Goal: Task Accomplishment & Management: Complete application form

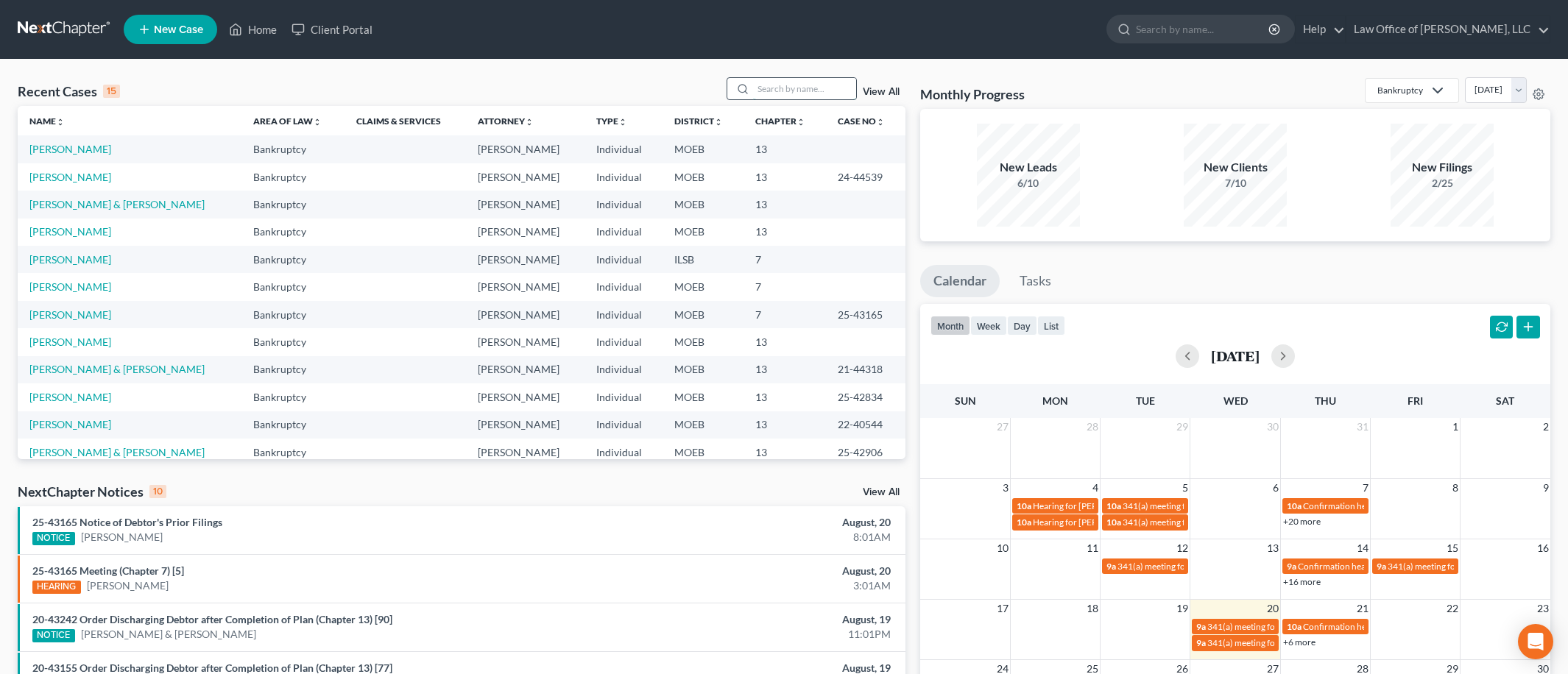
click at [779, 92] on input "search" at bounding box center [805, 88] width 103 height 21
type input "[PERSON_NAME]"
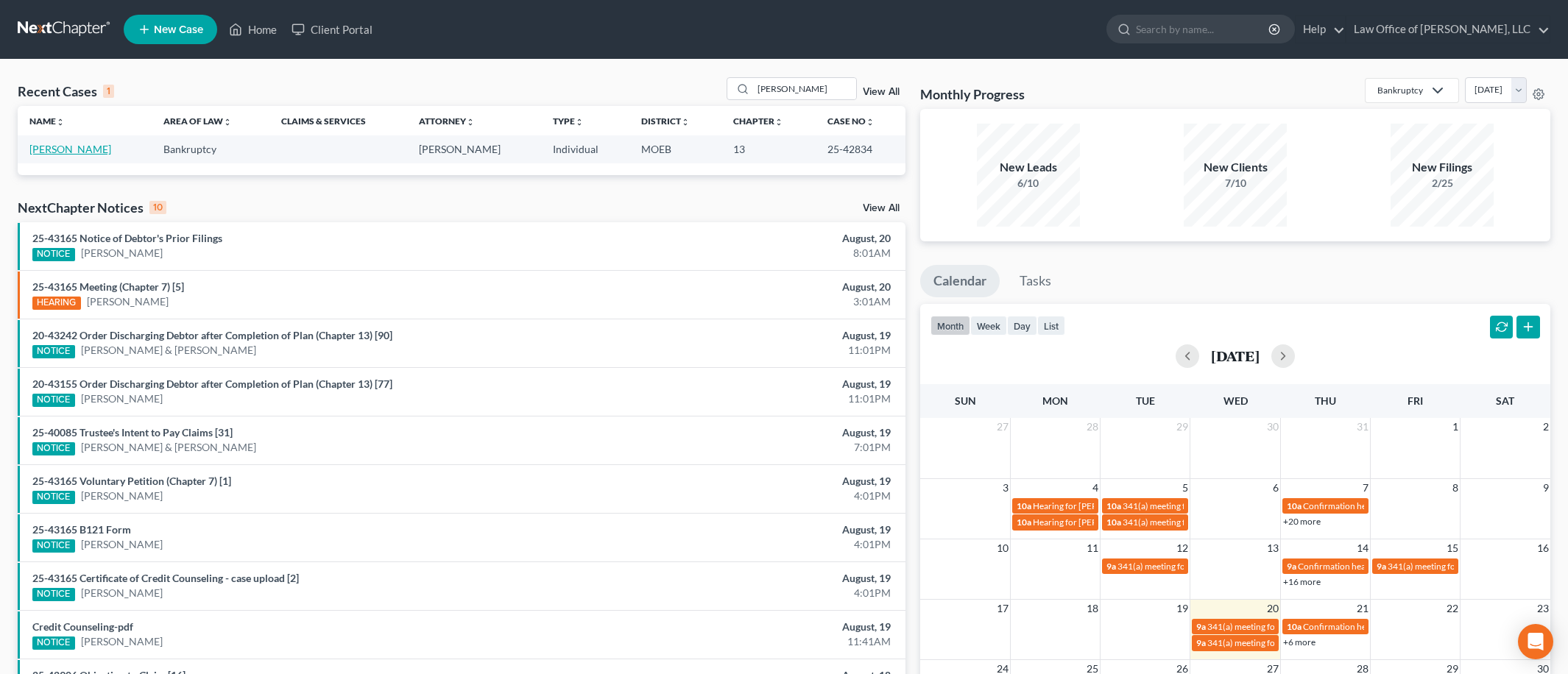
click at [50, 145] on link "[PERSON_NAME]" at bounding box center [70, 148] width 82 height 13
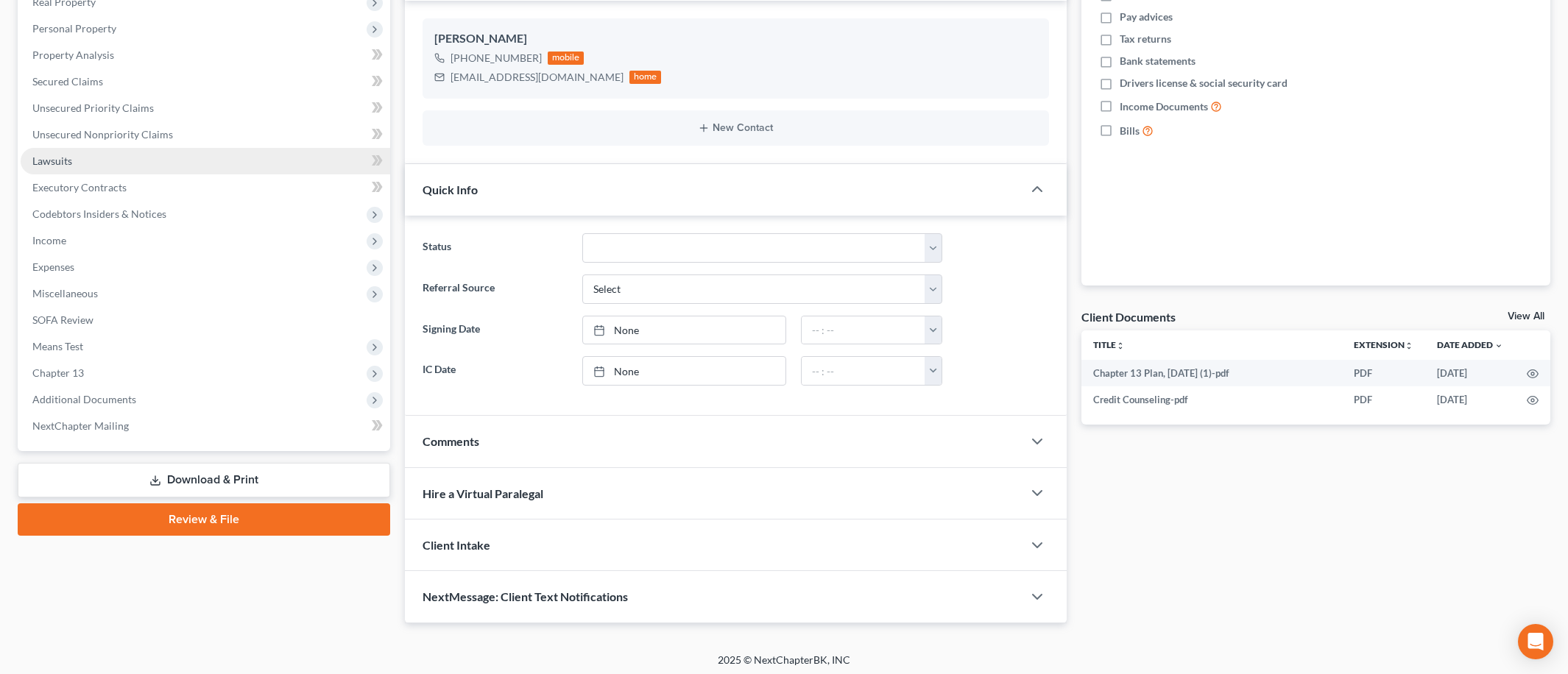
scroll to position [248, 0]
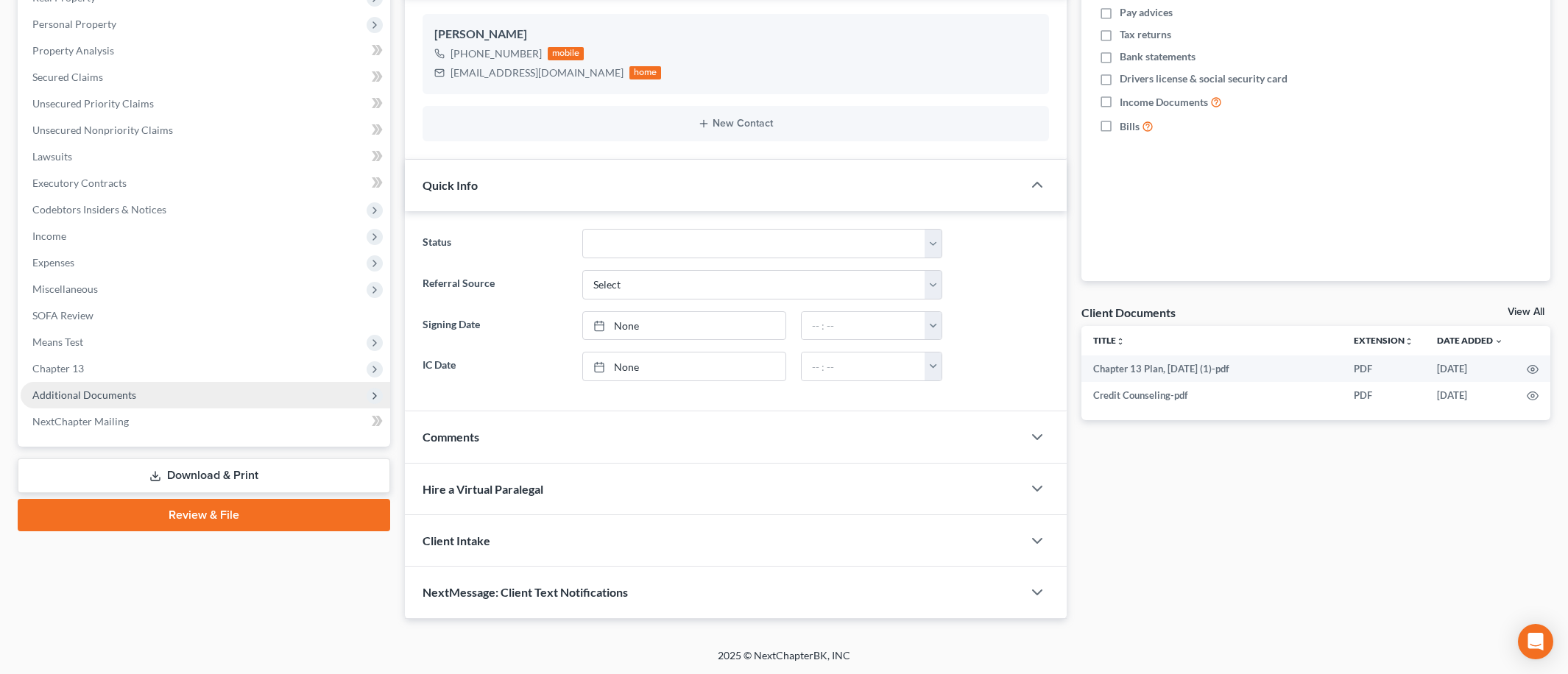
click at [112, 399] on span "Additional Documents" at bounding box center [205, 394] width 370 height 26
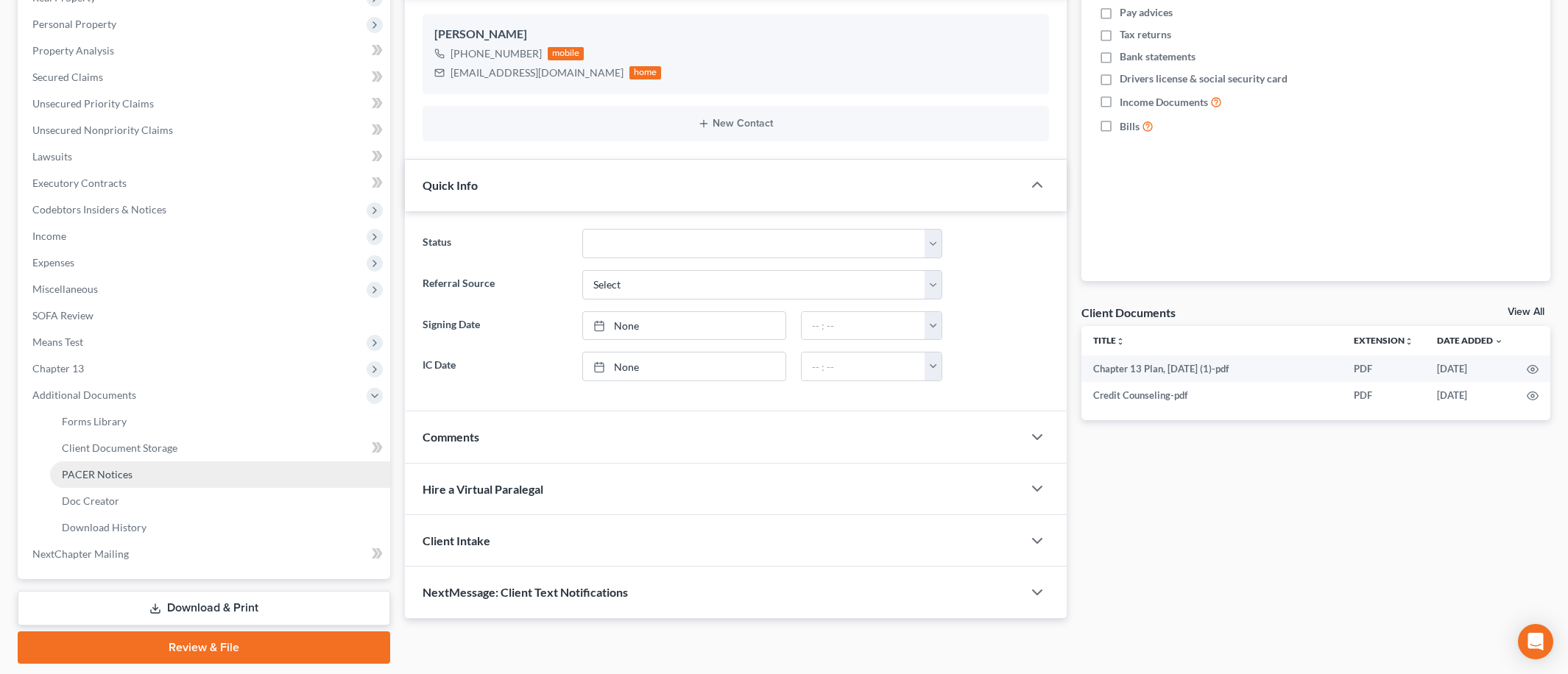
click at [120, 473] on span "PACER Notices" at bounding box center [97, 474] width 71 height 13
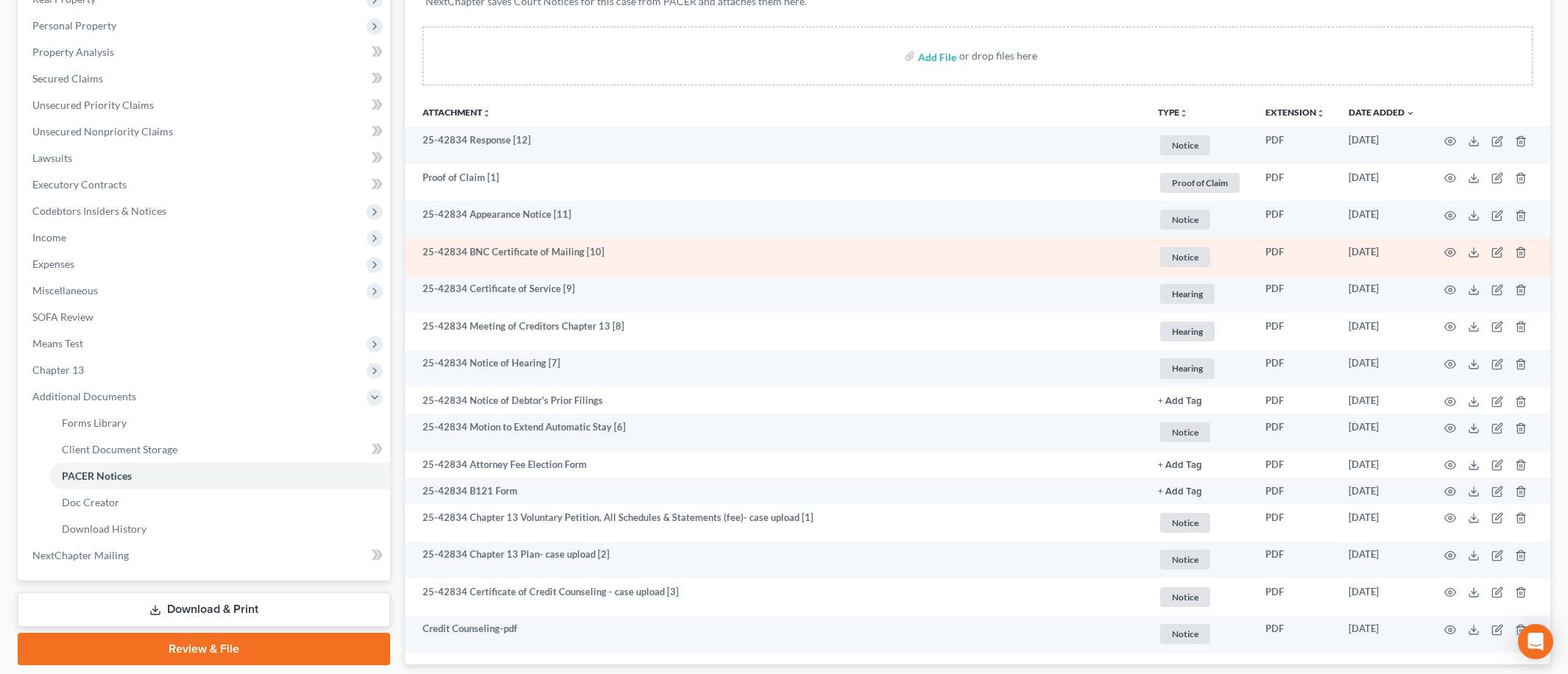
scroll to position [340, 0]
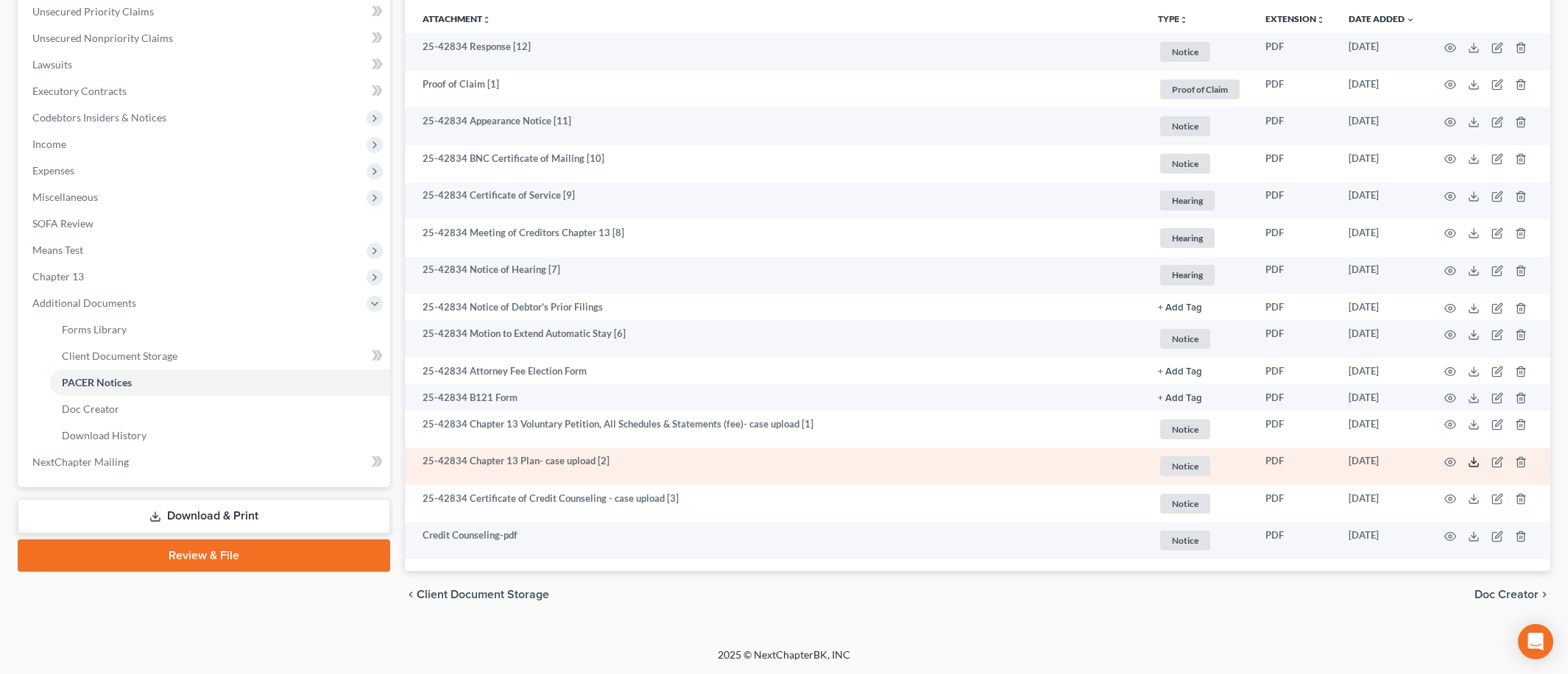
click at [1474, 463] on polyline at bounding box center [1474, 463] width 5 height 3
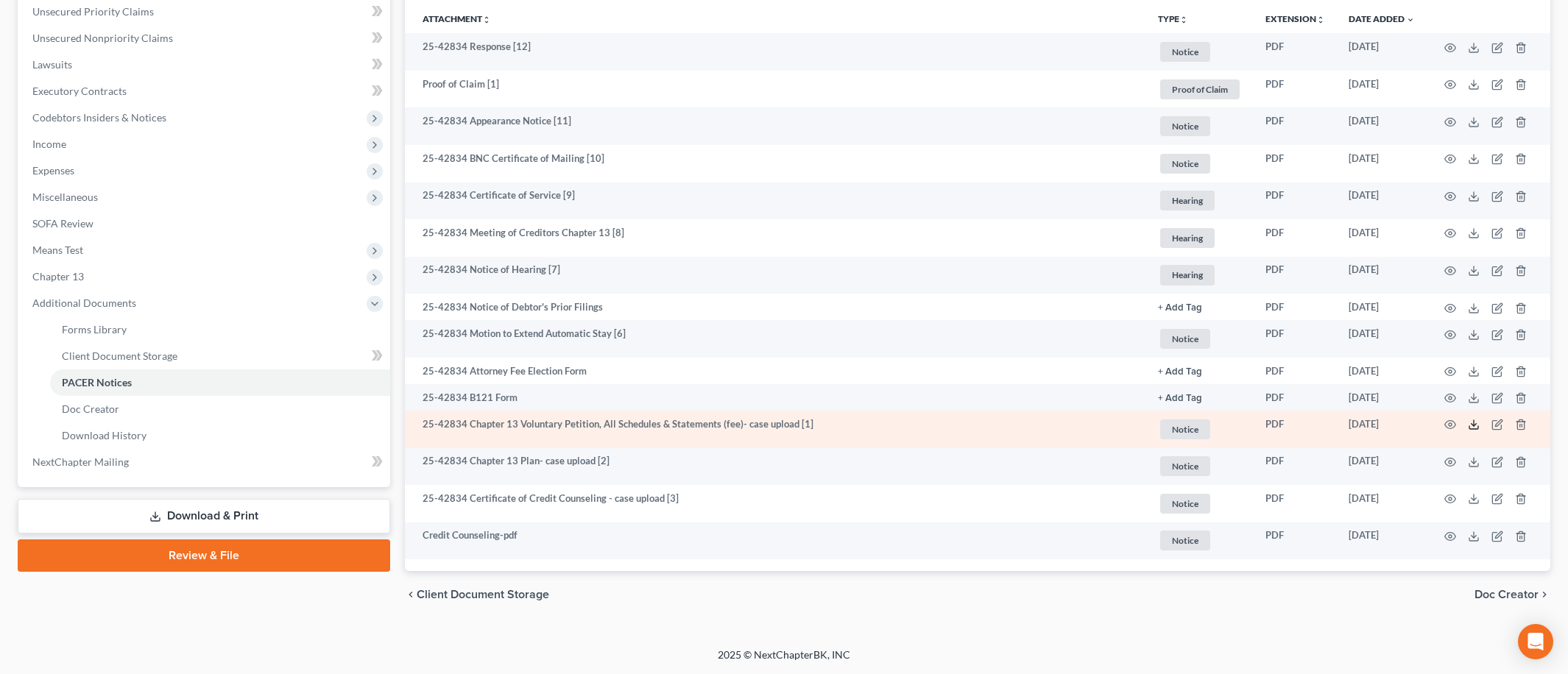
click at [1469, 425] on icon at bounding box center [1474, 425] width 12 height 12
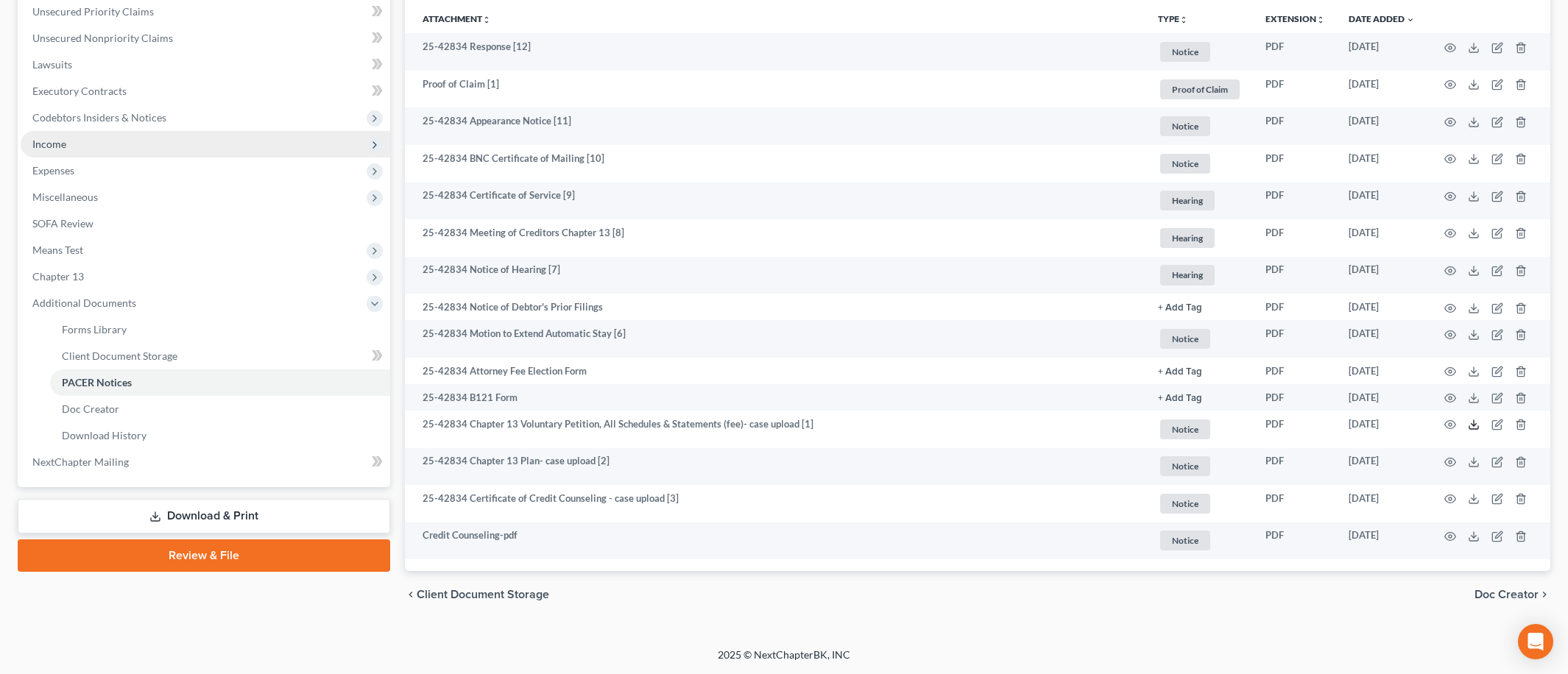
scroll to position [0, 0]
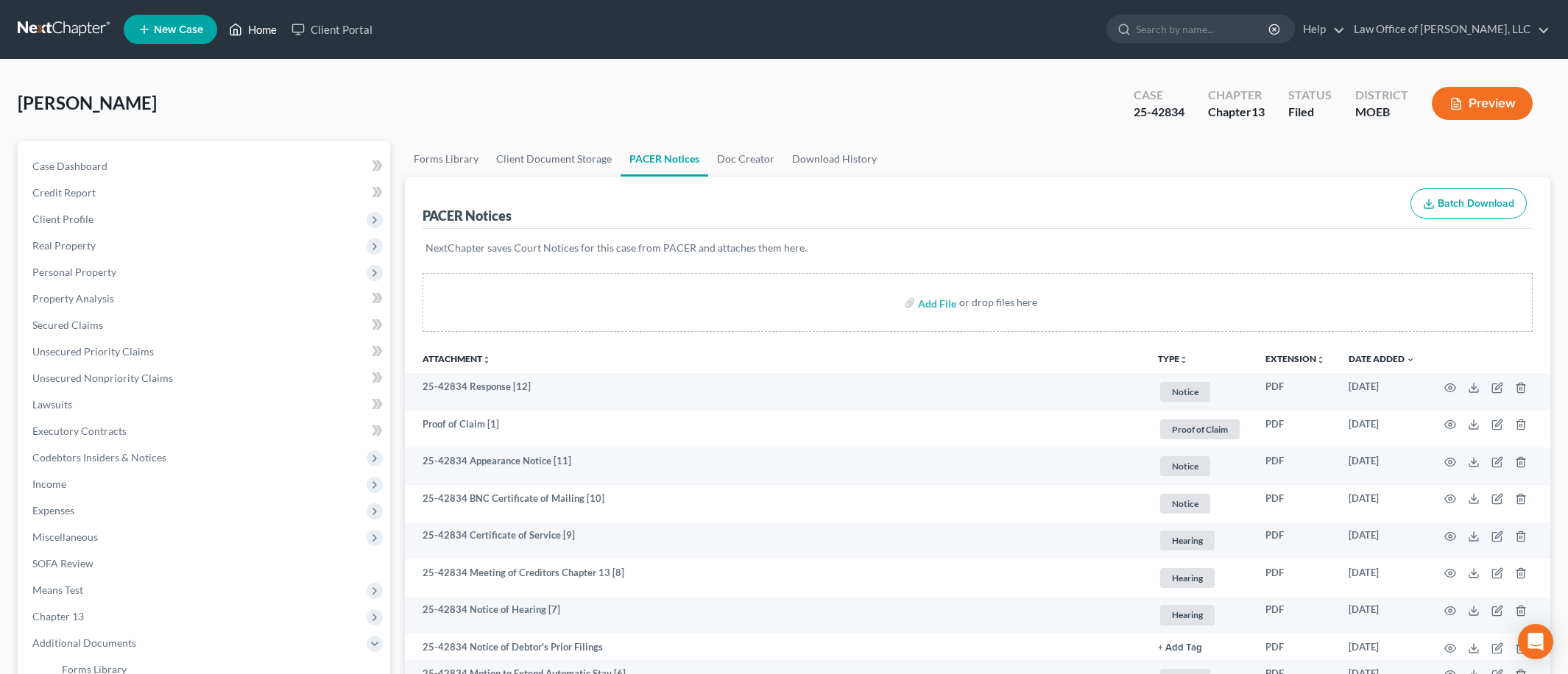
click at [260, 30] on link "Home" at bounding box center [253, 29] width 62 height 26
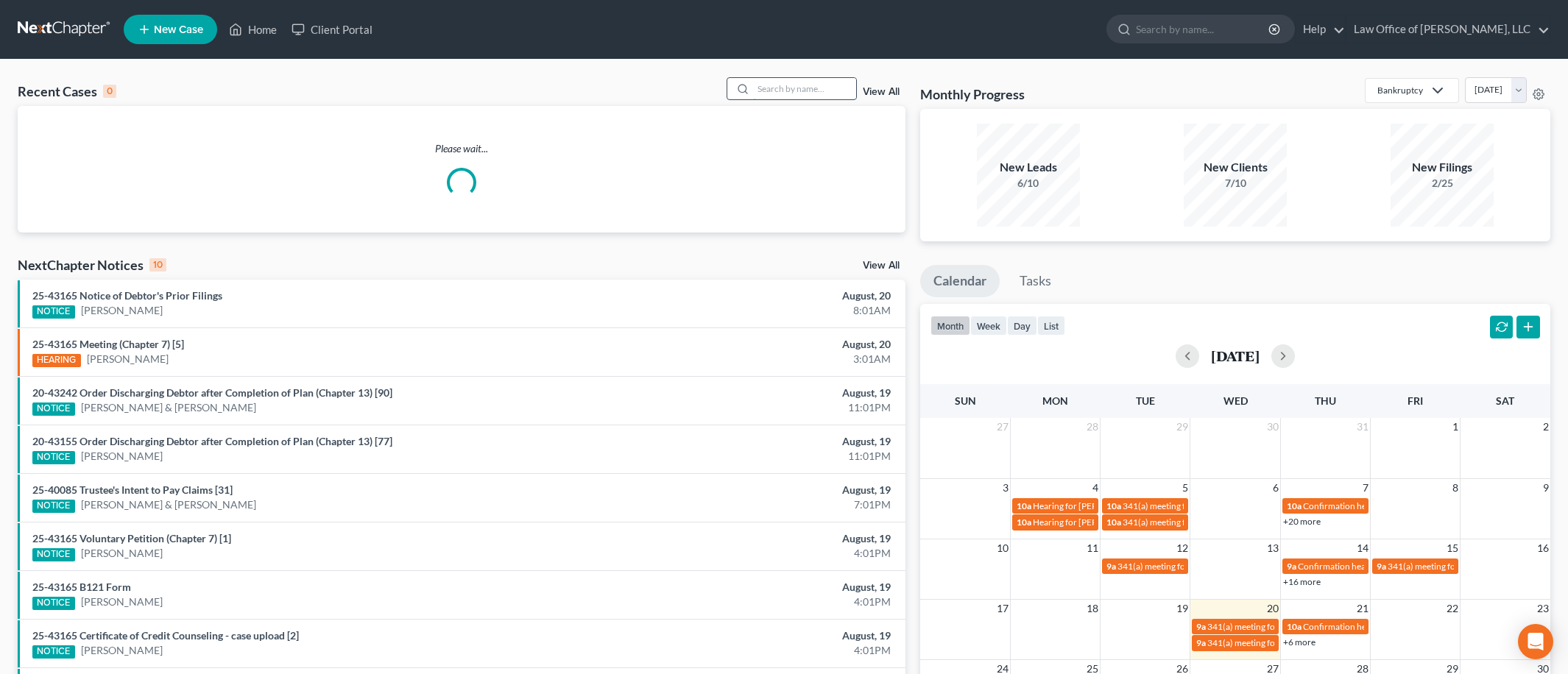
click at [763, 83] on input "search" at bounding box center [805, 88] width 103 height 21
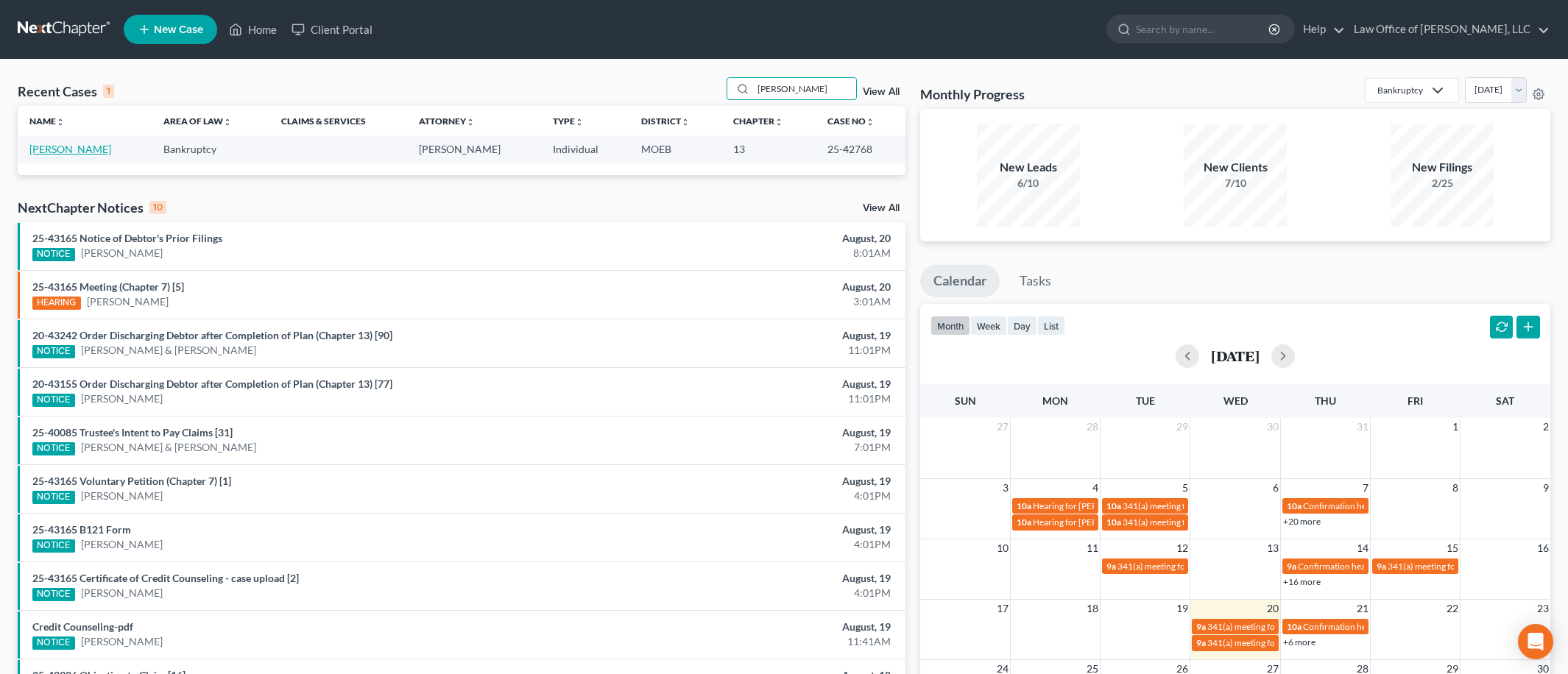
type input "[PERSON_NAME]"
click at [69, 148] on link "[PERSON_NAME]" at bounding box center [70, 148] width 82 height 13
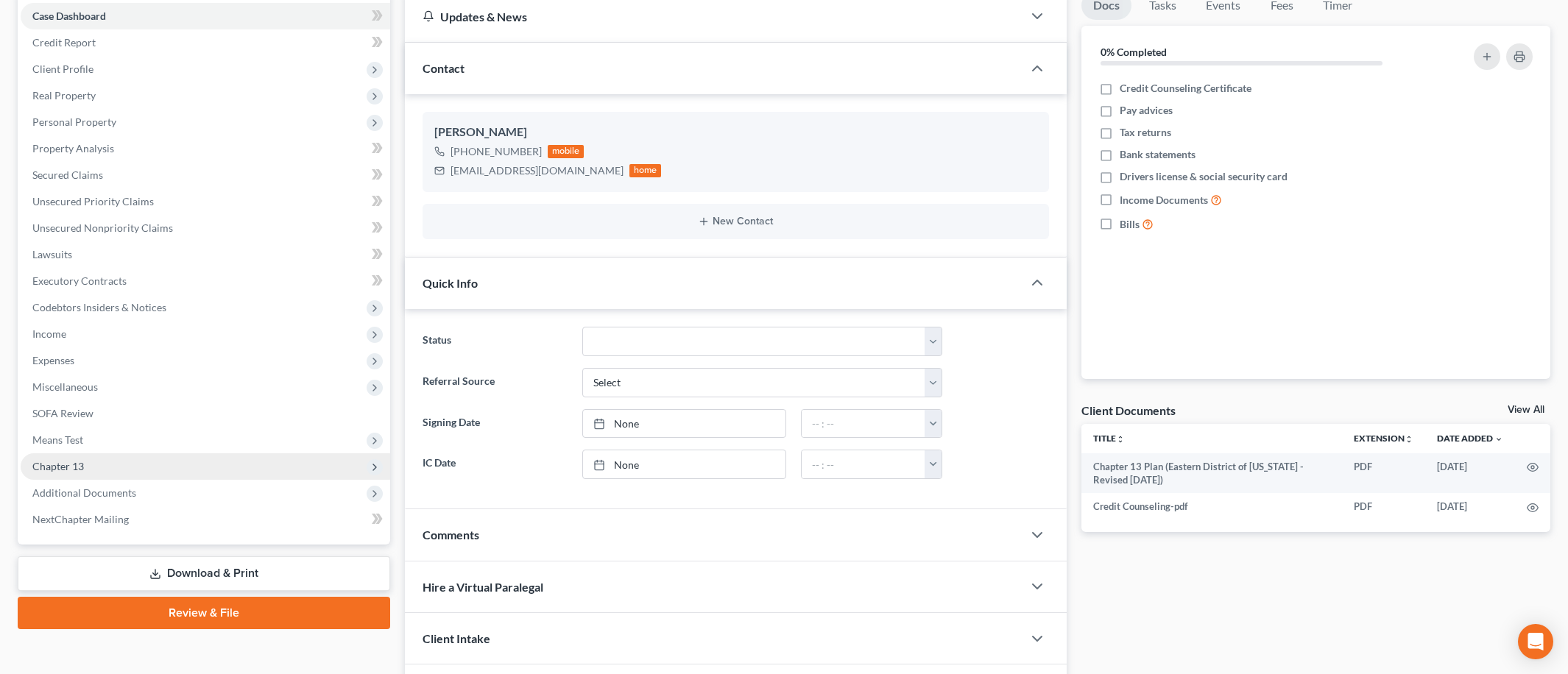
scroll to position [178, 0]
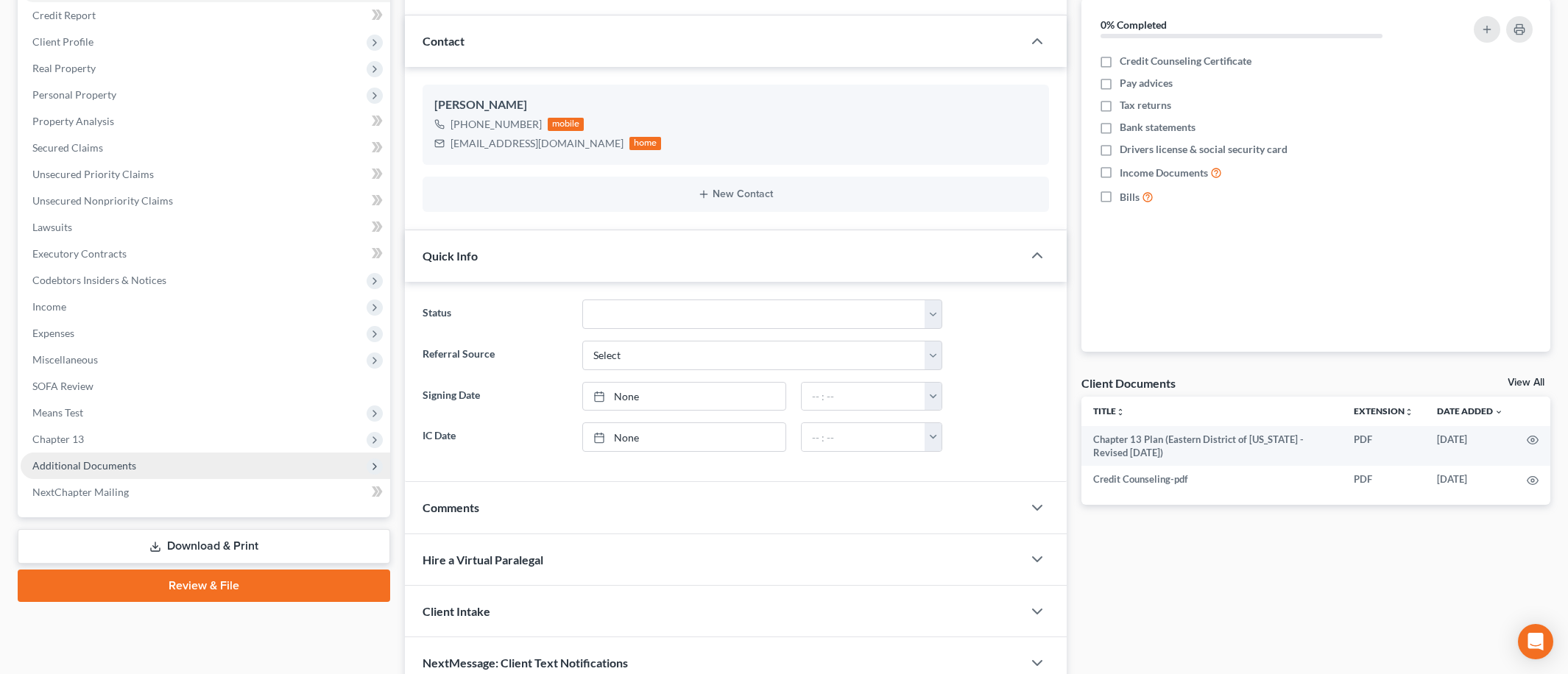
click at [99, 463] on span "Additional Documents" at bounding box center [83, 465] width 104 height 13
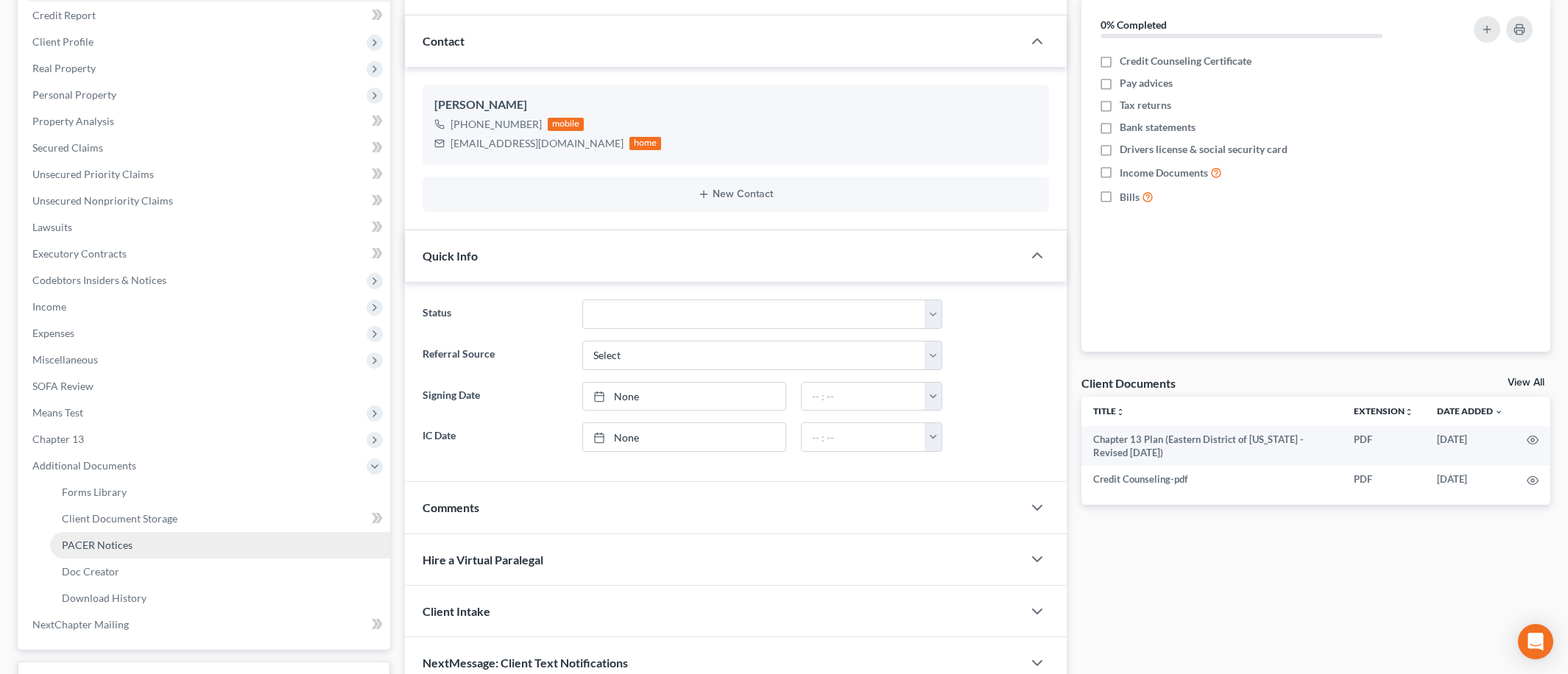
click at [90, 550] on link "PACER Notices" at bounding box center [220, 545] width 340 height 26
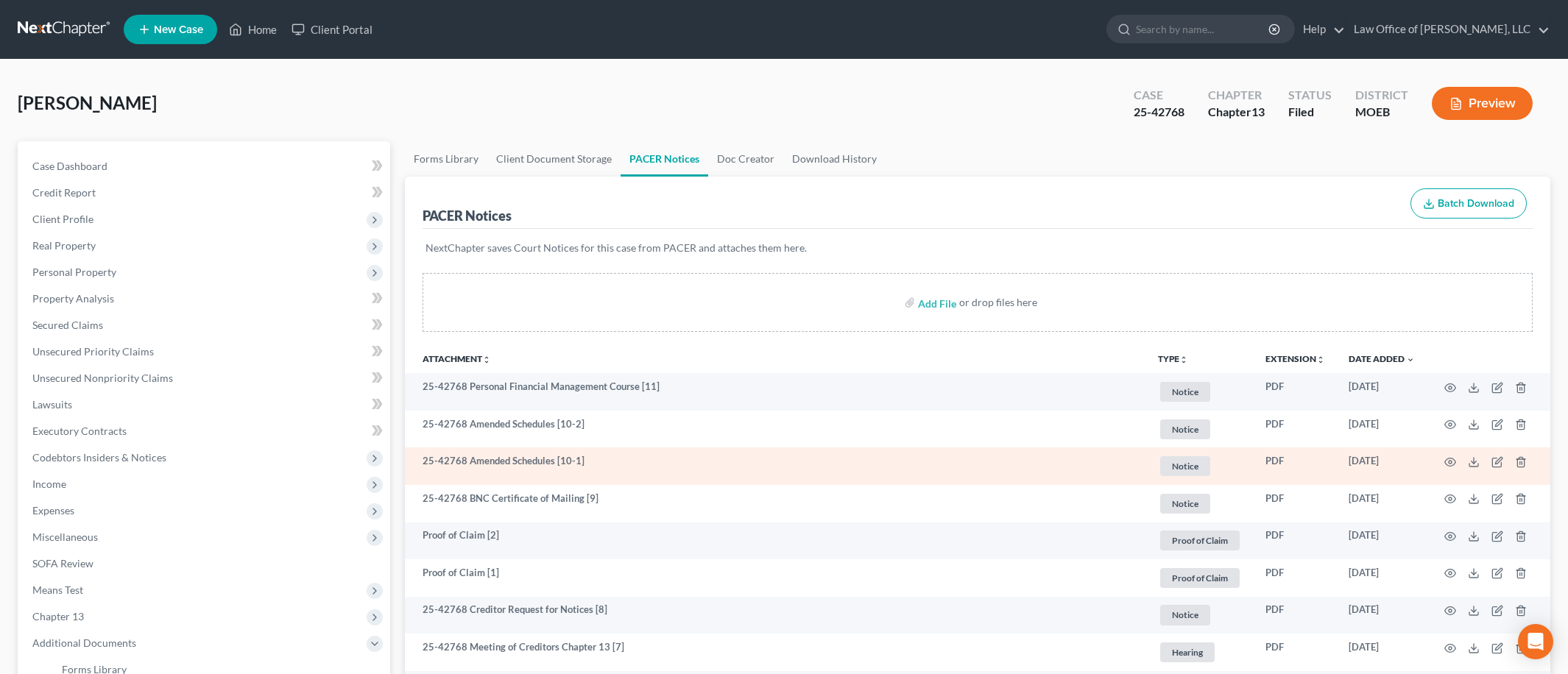
scroll to position [350, 0]
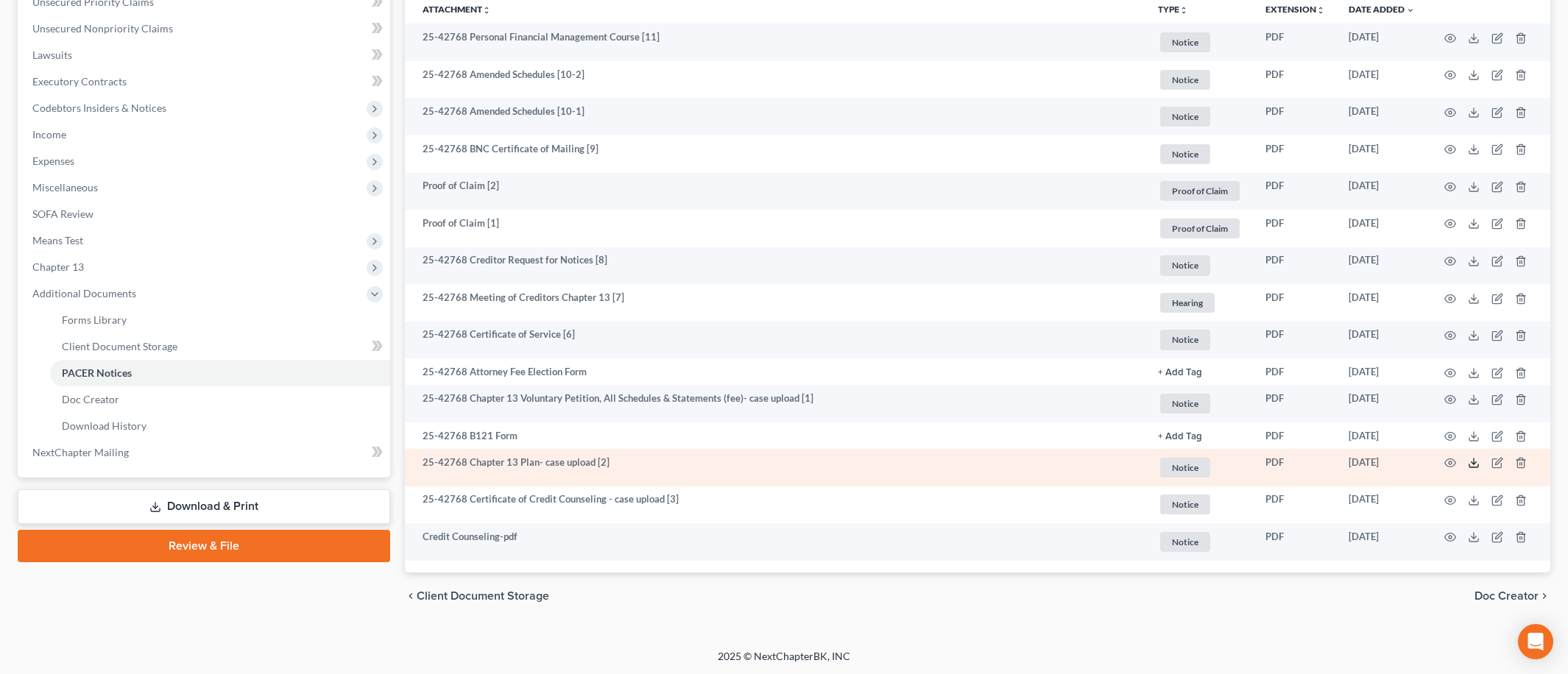
click at [1469, 464] on icon at bounding box center [1474, 465] width 8 height 3
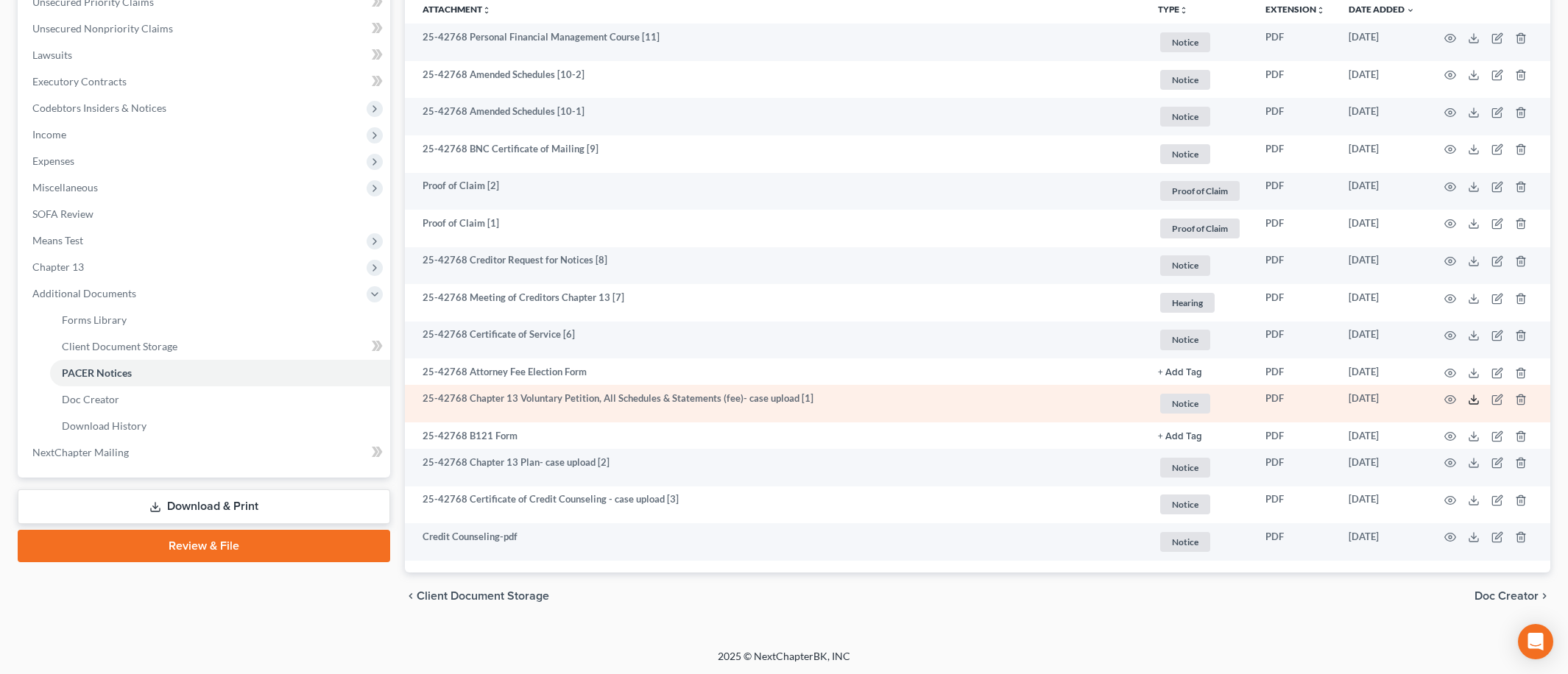
click at [1478, 401] on icon at bounding box center [1474, 402] width 8 height 3
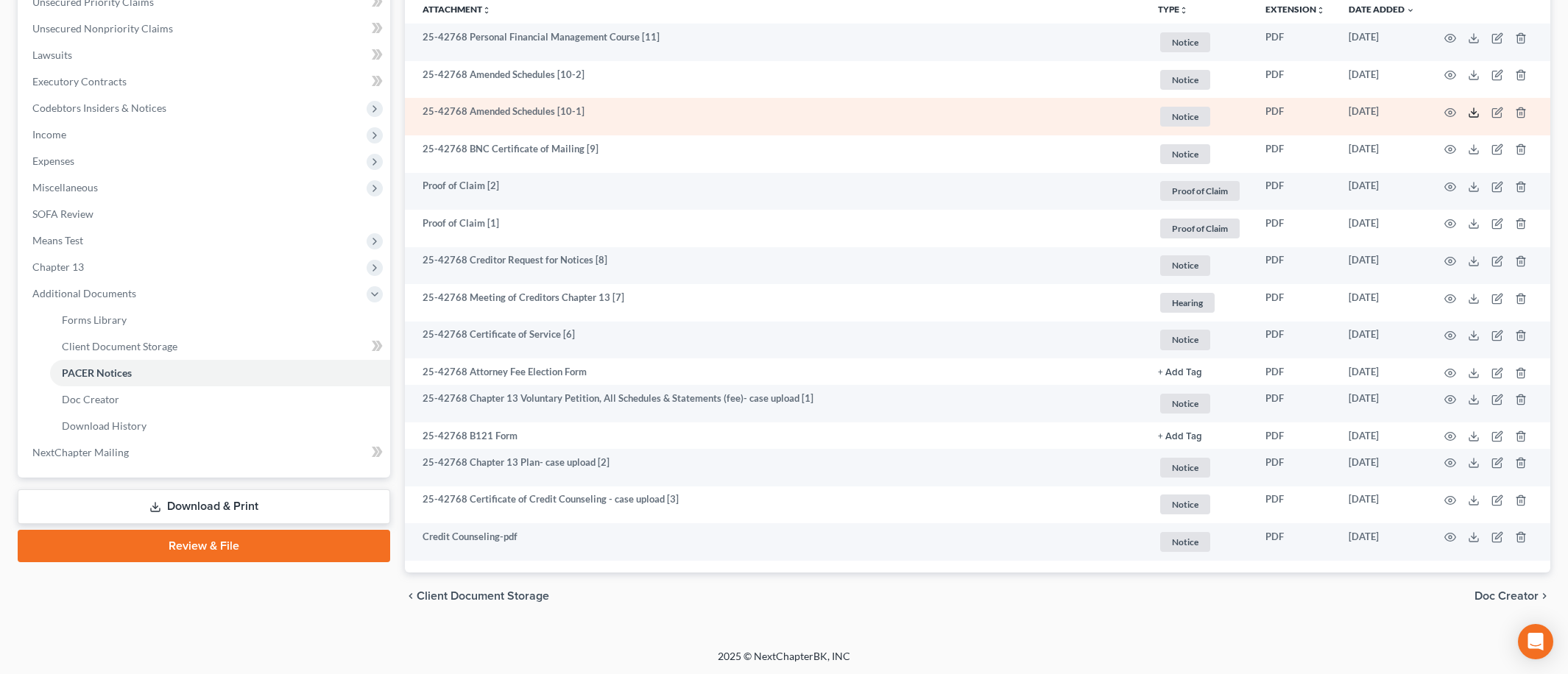
click at [1474, 116] on icon at bounding box center [1474, 115] width 8 height 3
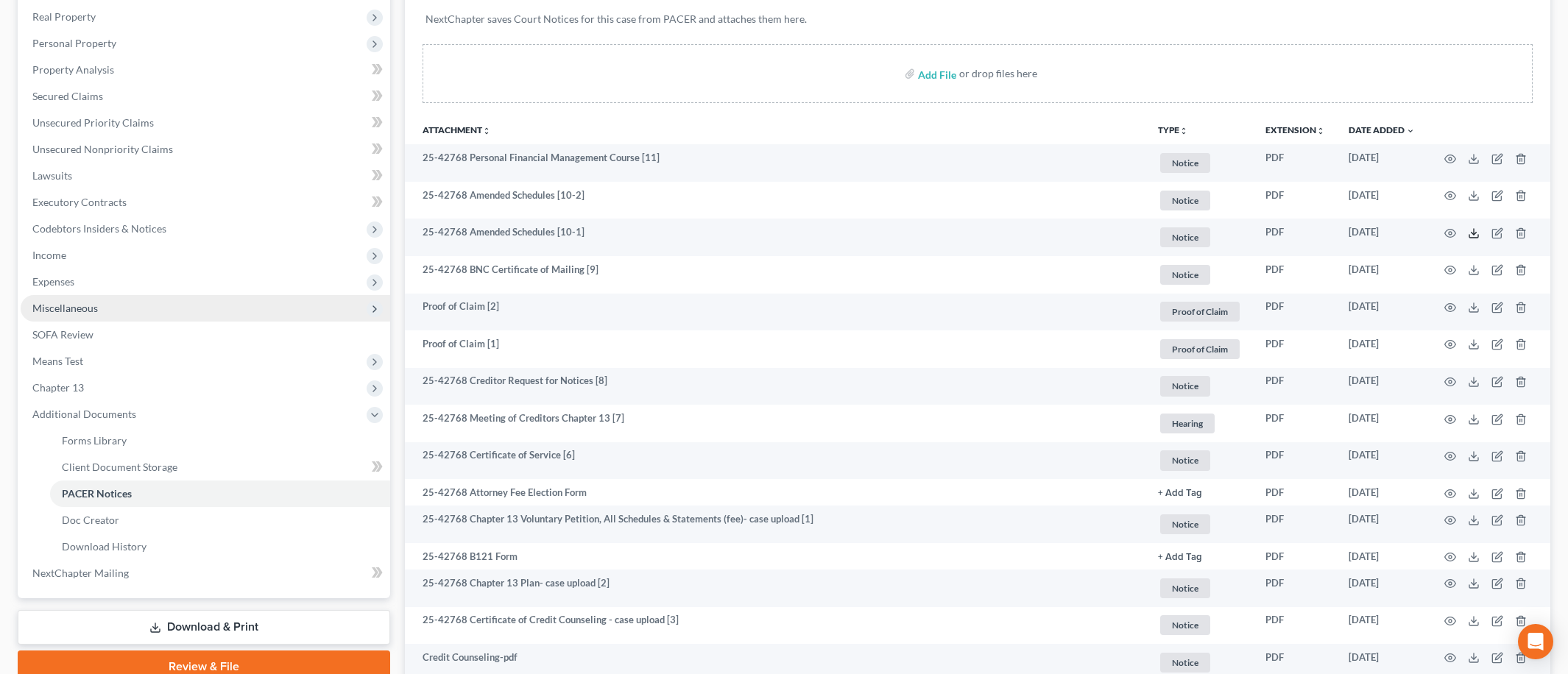
scroll to position [0, 0]
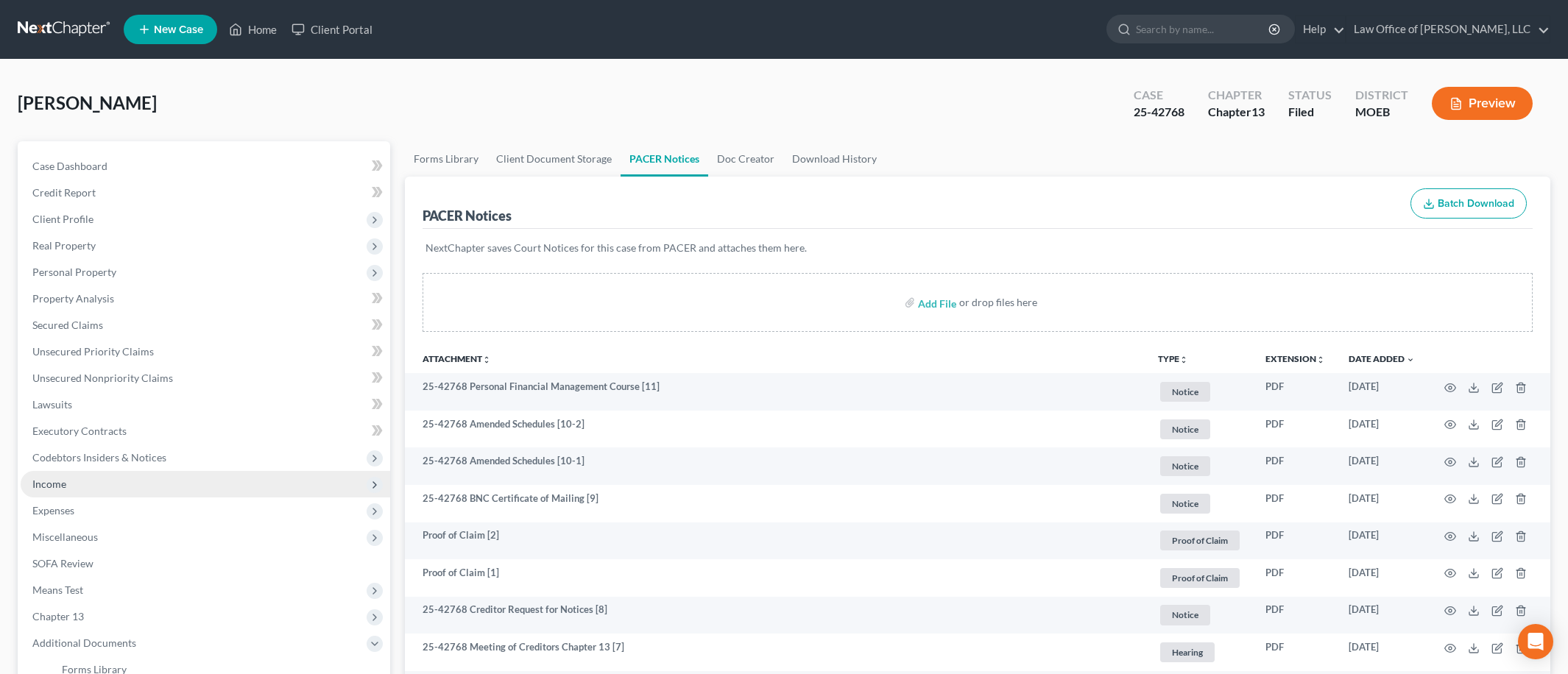
click at [98, 484] on span "Income" at bounding box center [205, 484] width 370 height 26
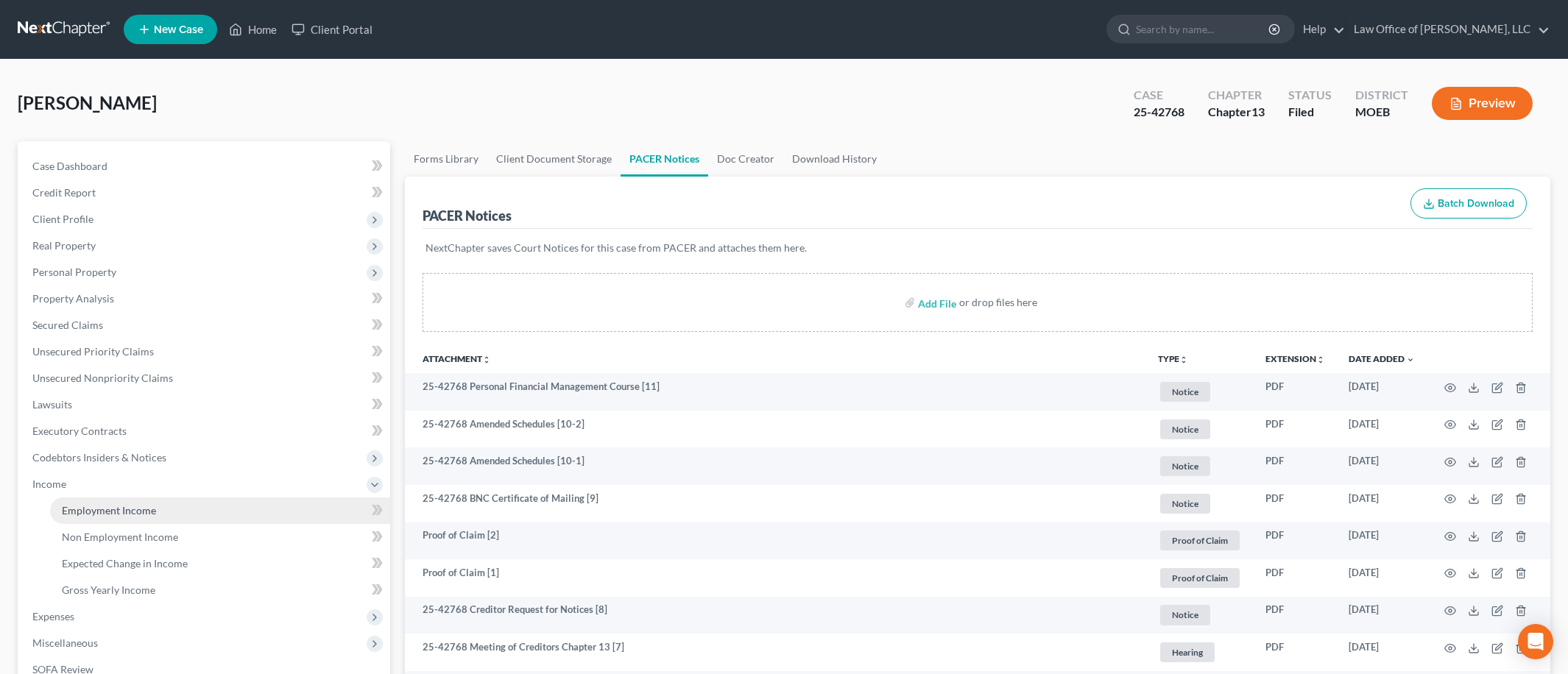
click at [158, 500] on link "Employment Income" at bounding box center [220, 511] width 340 height 26
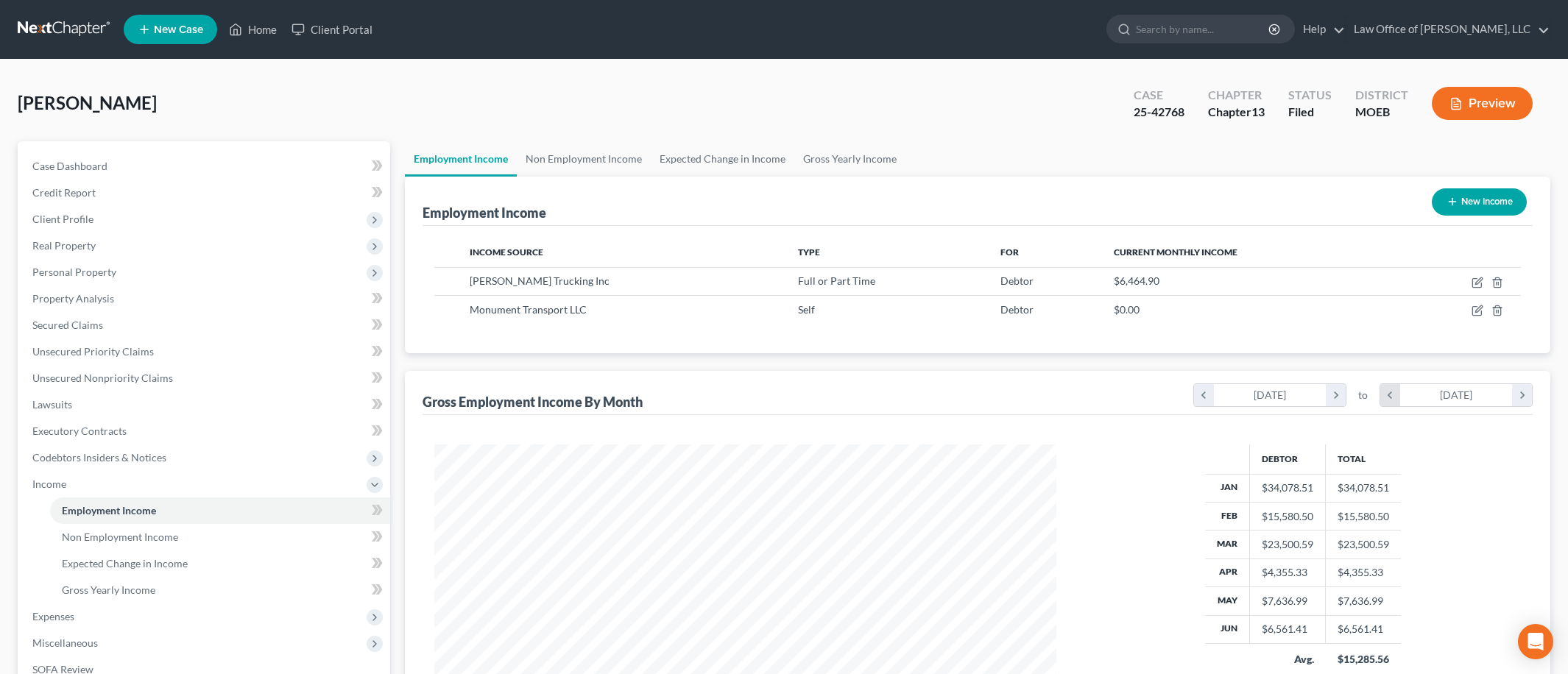
scroll to position [311, 650]
click at [1476, 283] on icon "button" at bounding box center [1478, 283] width 12 height 12
select select "0"
select select "26"
select select "3"
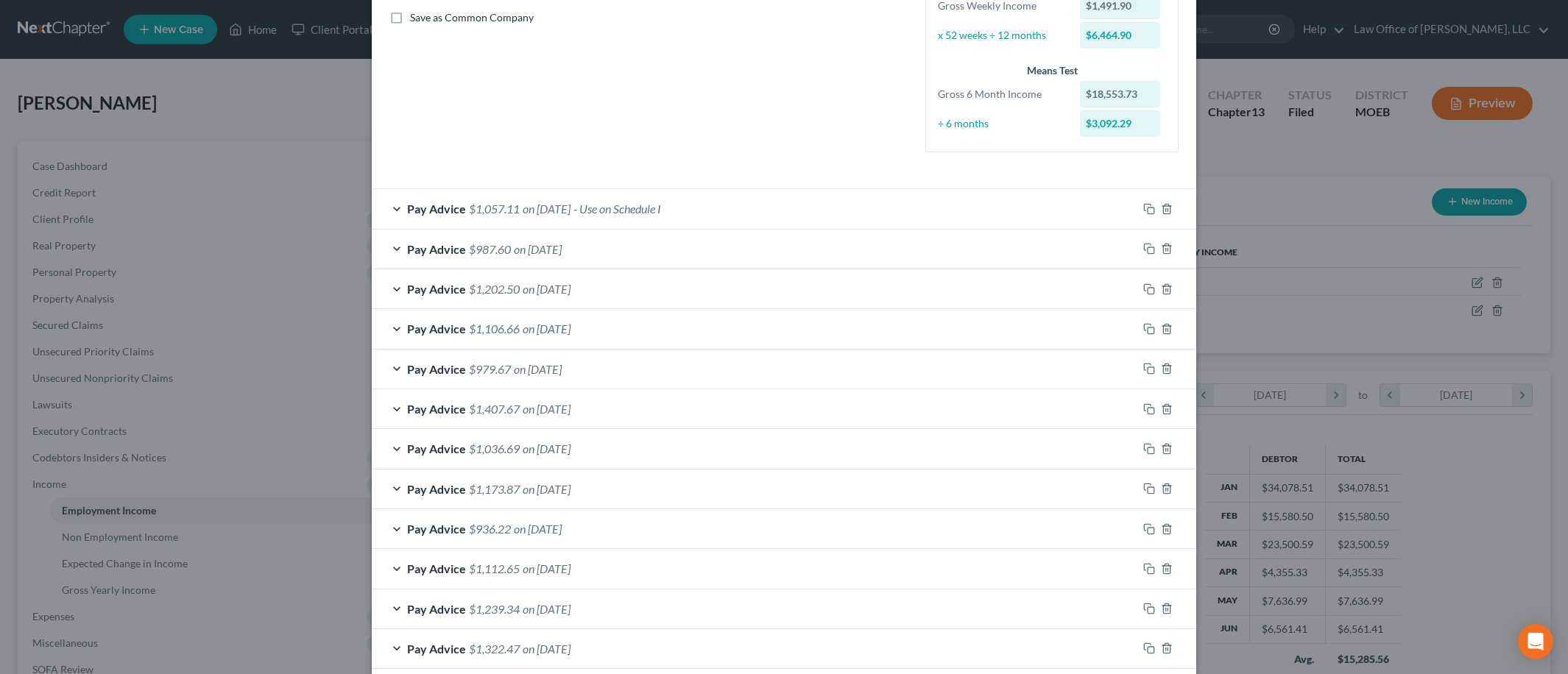
scroll to position [532, 0]
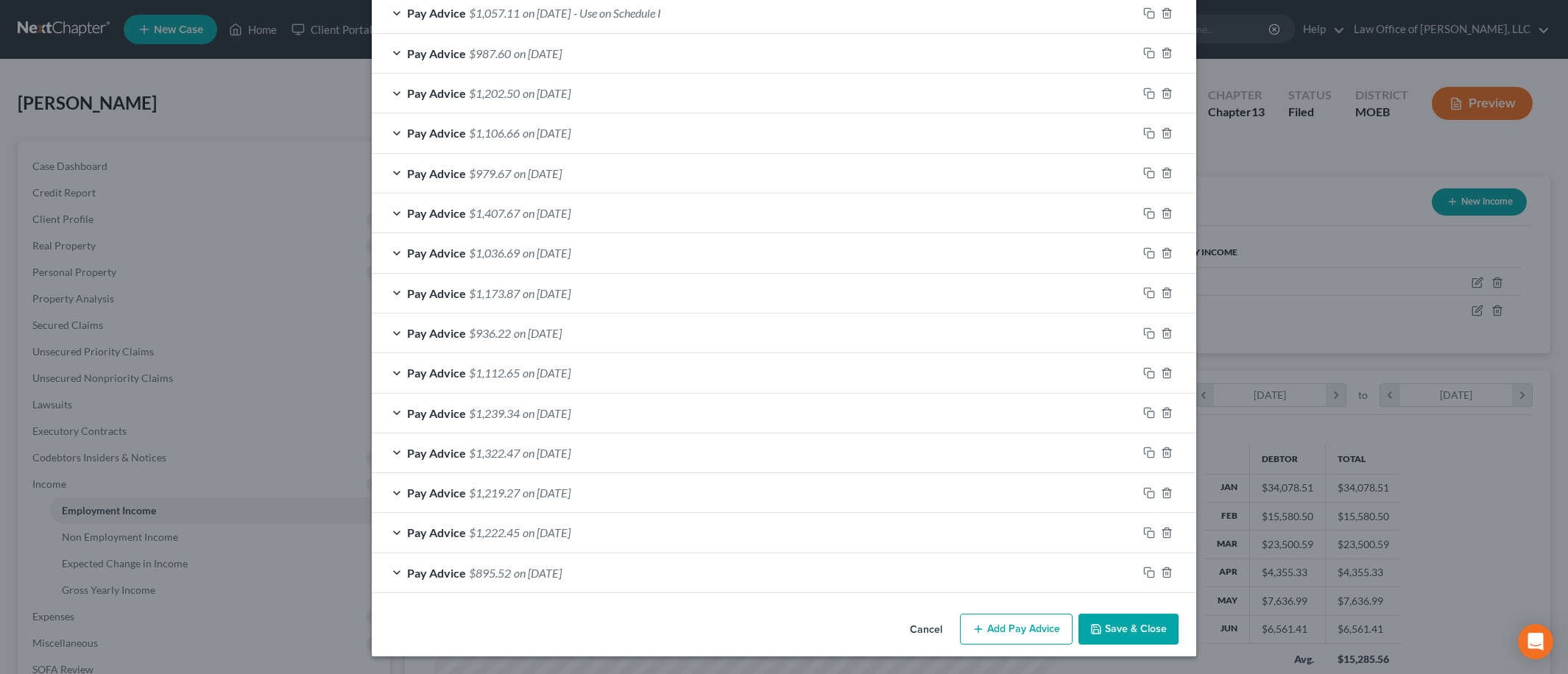
click at [1116, 638] on button "Save & Close" at bounding box center [1128, 629] width 100 height 31
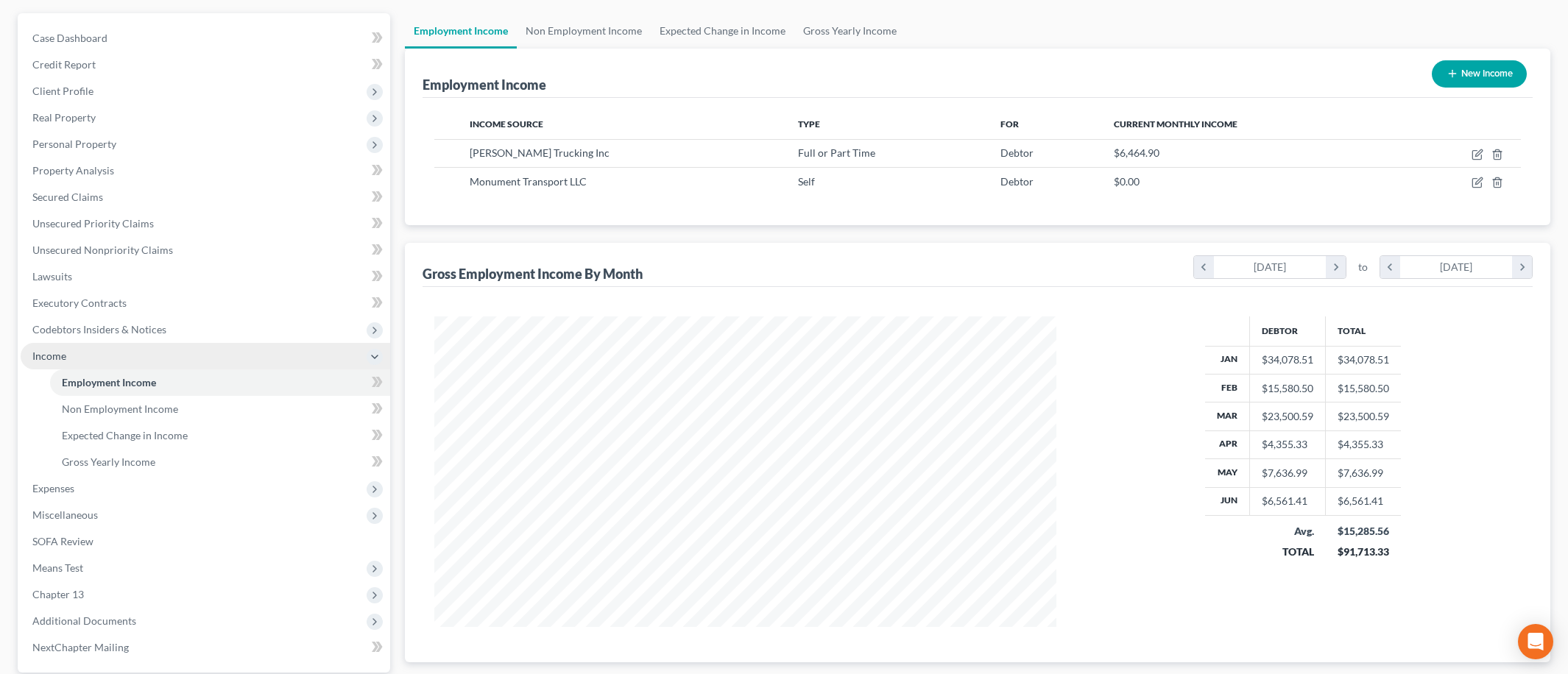
scroll to position [163, 0]
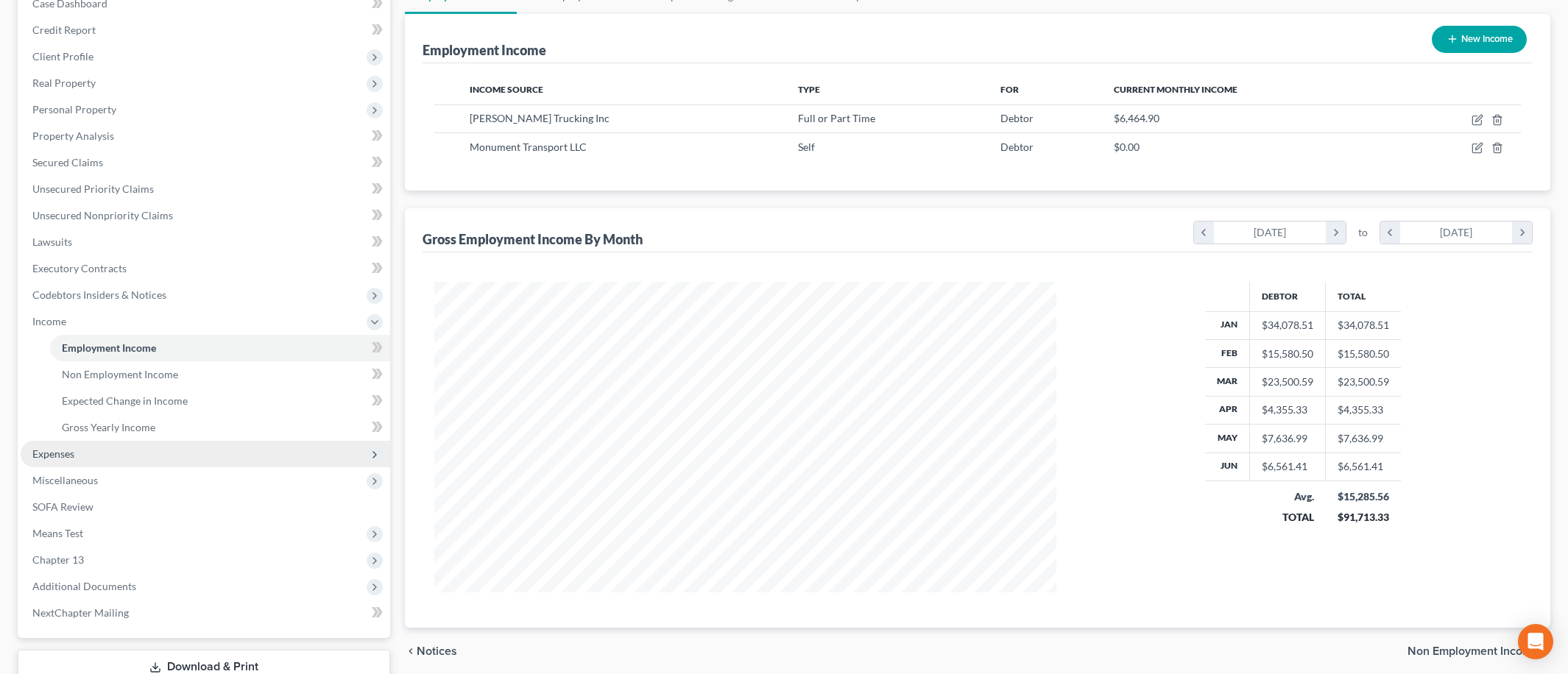
click at [150, 455] on span "Expenses" at bounding box center [205, 453] width 370 height 26
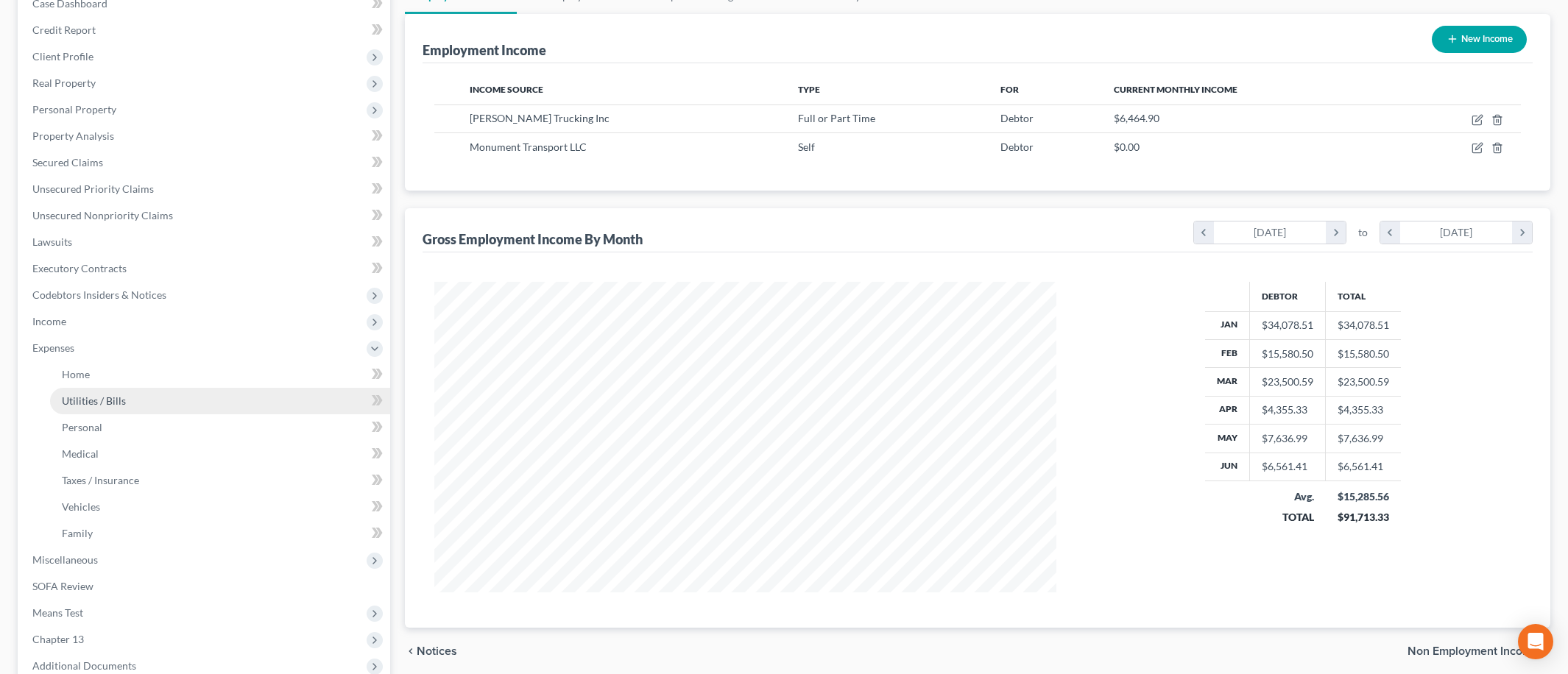
click at [162, 401] on link "Utilities / Bills" at bounding box center [220, 400] width 340 height 26
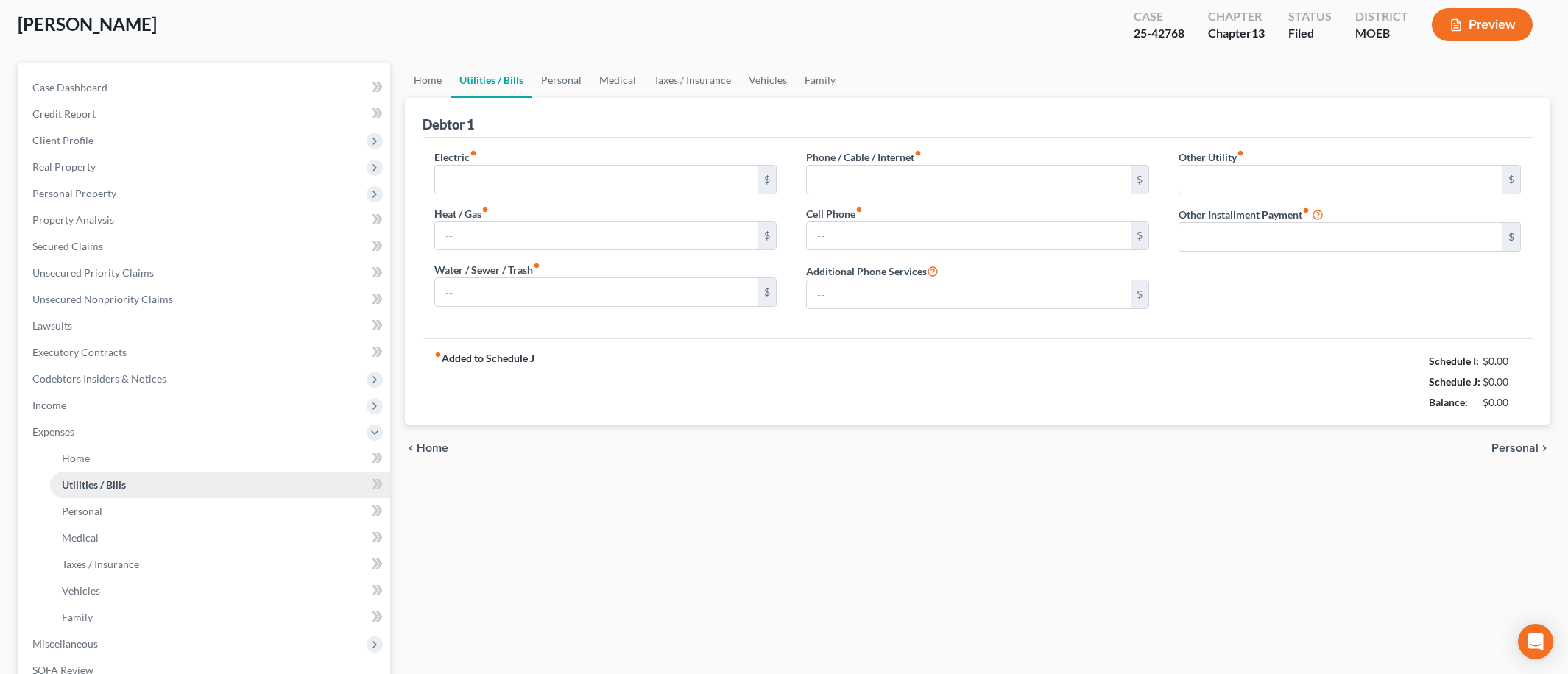
type input "200.00"
type input "0.00"
type input "75.00"
type input "120.00"
type input "150.00"
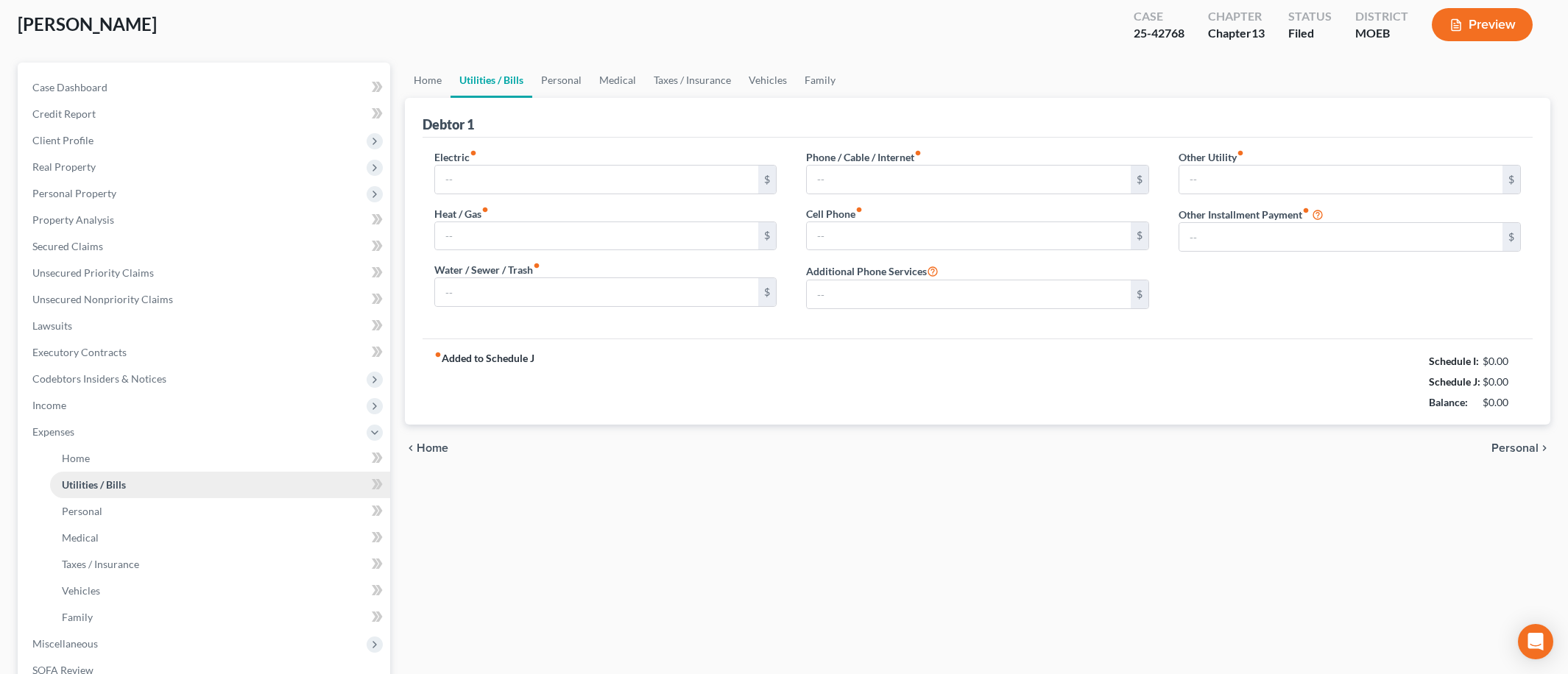
type input "0.00"
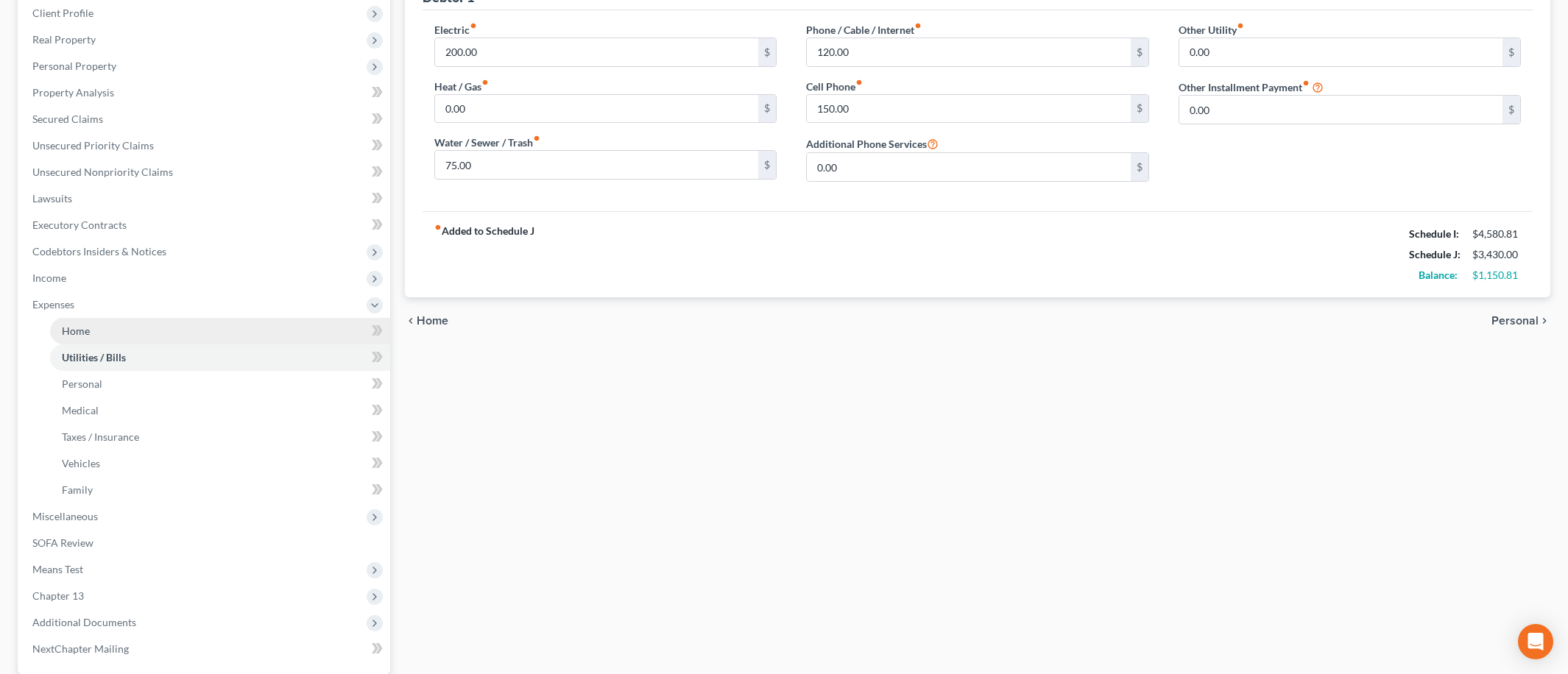
scroll to position [344, 0]
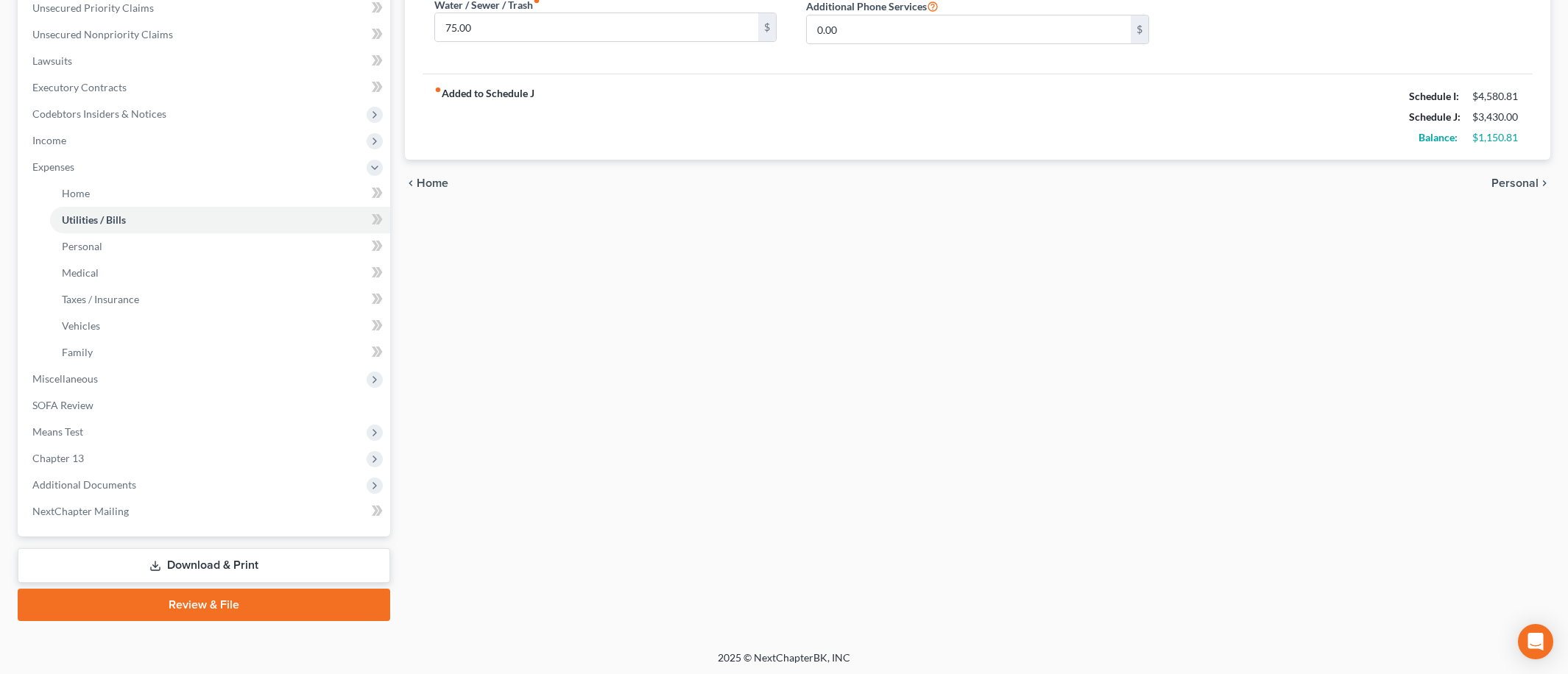
click at [146, 571] on link "Download & Print" at bounding box center [204, 565] width 372 height 35
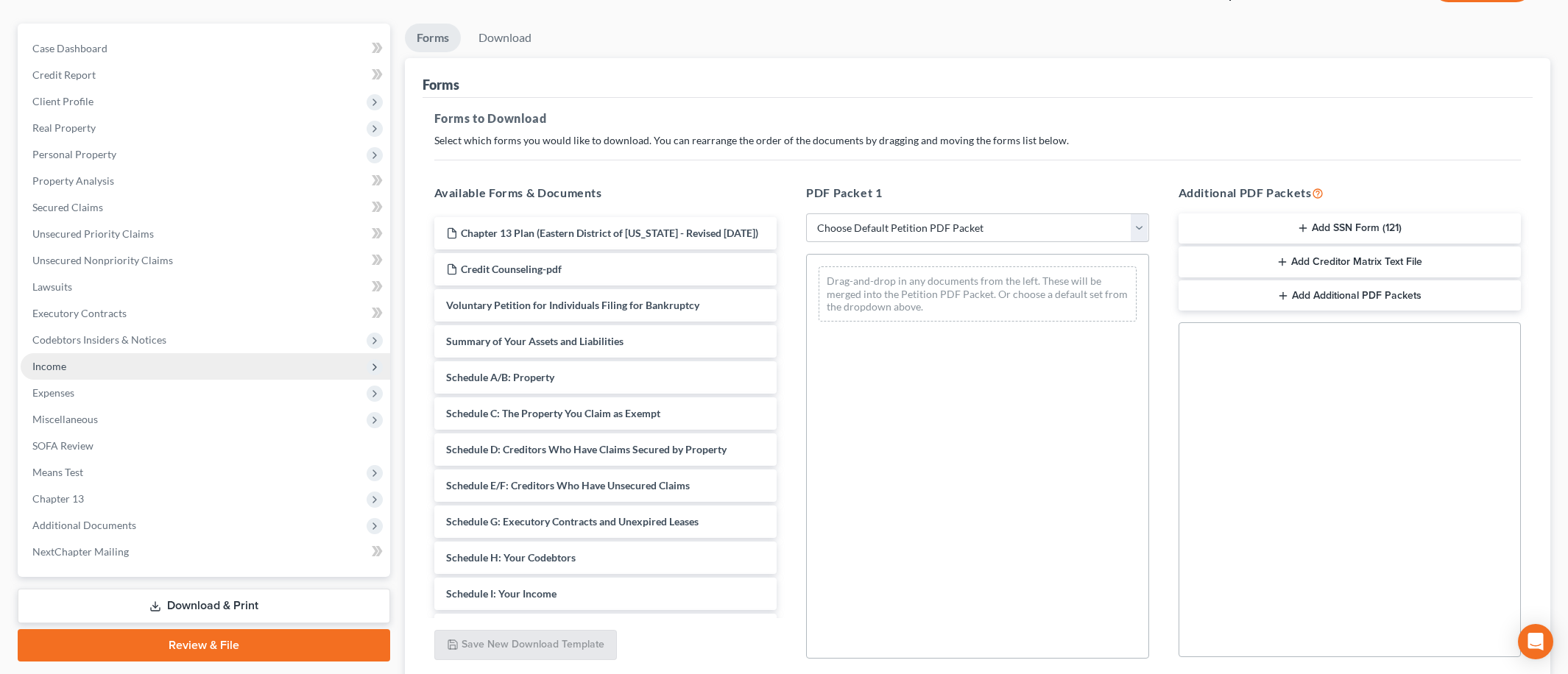
scroll to position [234, 0]
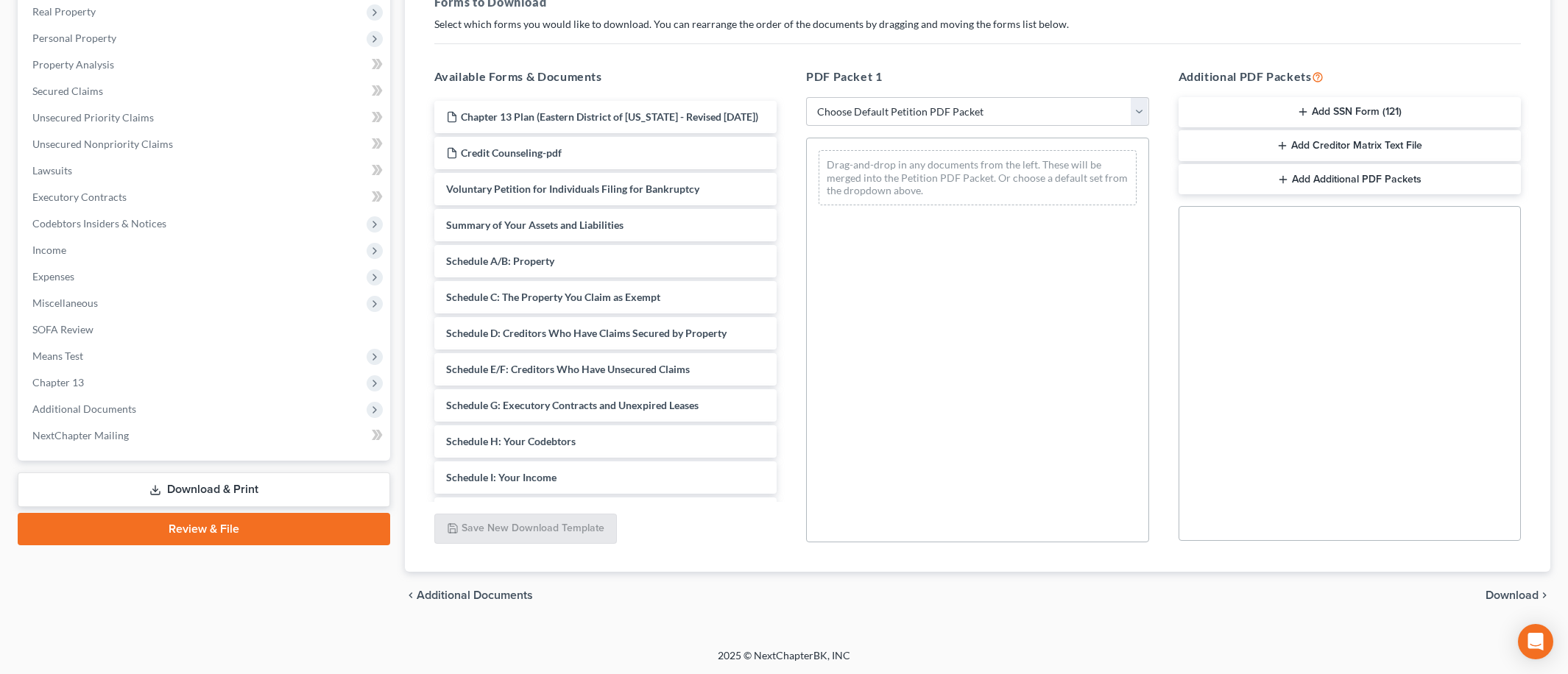
click at [243, 491] on link "Download & Print" at bounding box center [204, 489] width 372 height 35
click at [224, 492] on link "Download & Print" at bounding box center [204, 489] width 372 height 35
click at [197, 488] on link "Download & Print" at bounding box center [204, 489] width 372 height 35
click at [69, 252] on span "Income" at bounding box center [205, 249] width 370 height 26
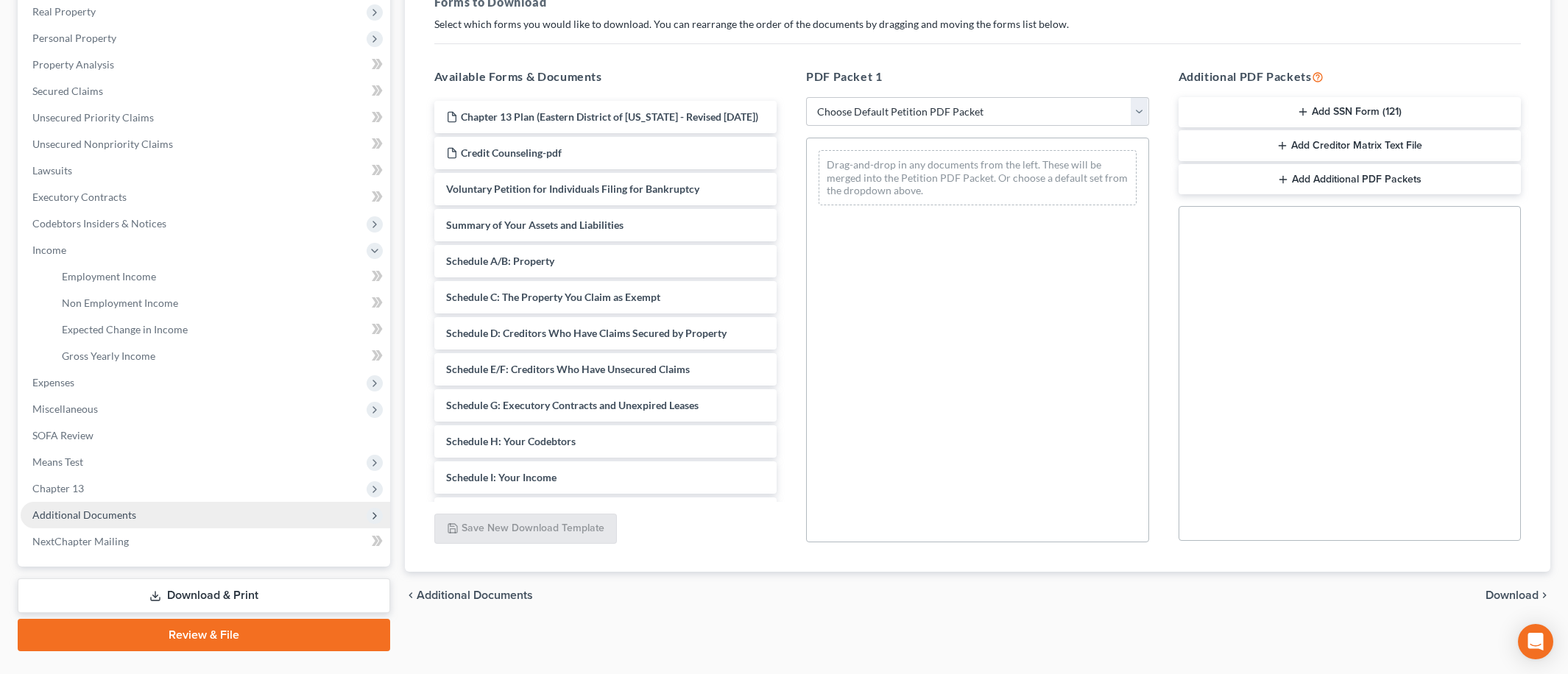
click at [138, 505] on span "Additional Documents" at bounding box center [205, 515] width 370 height 26
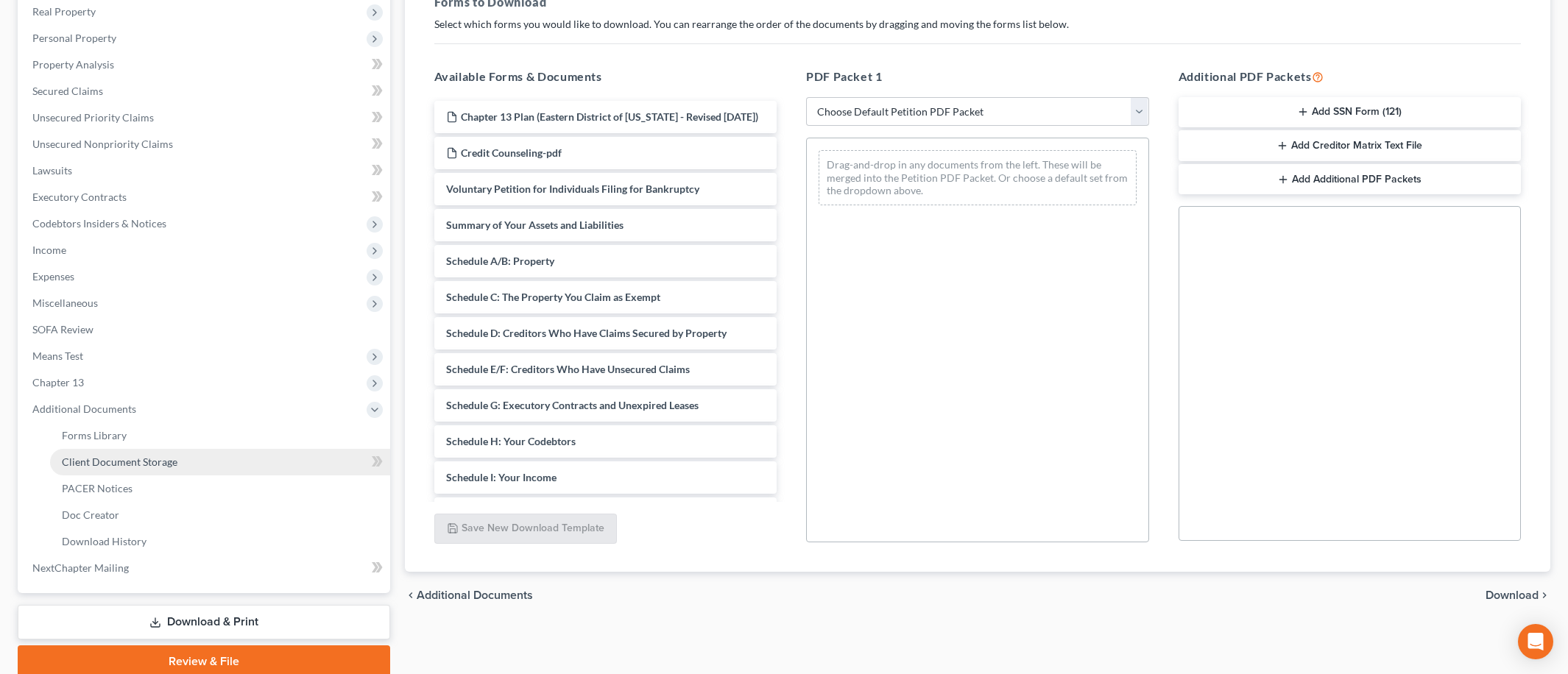
click at [163, 466] on link "Client Document Storage" at bounding box center [220, 462] width 340 height 26
select select "9"
select select "14"
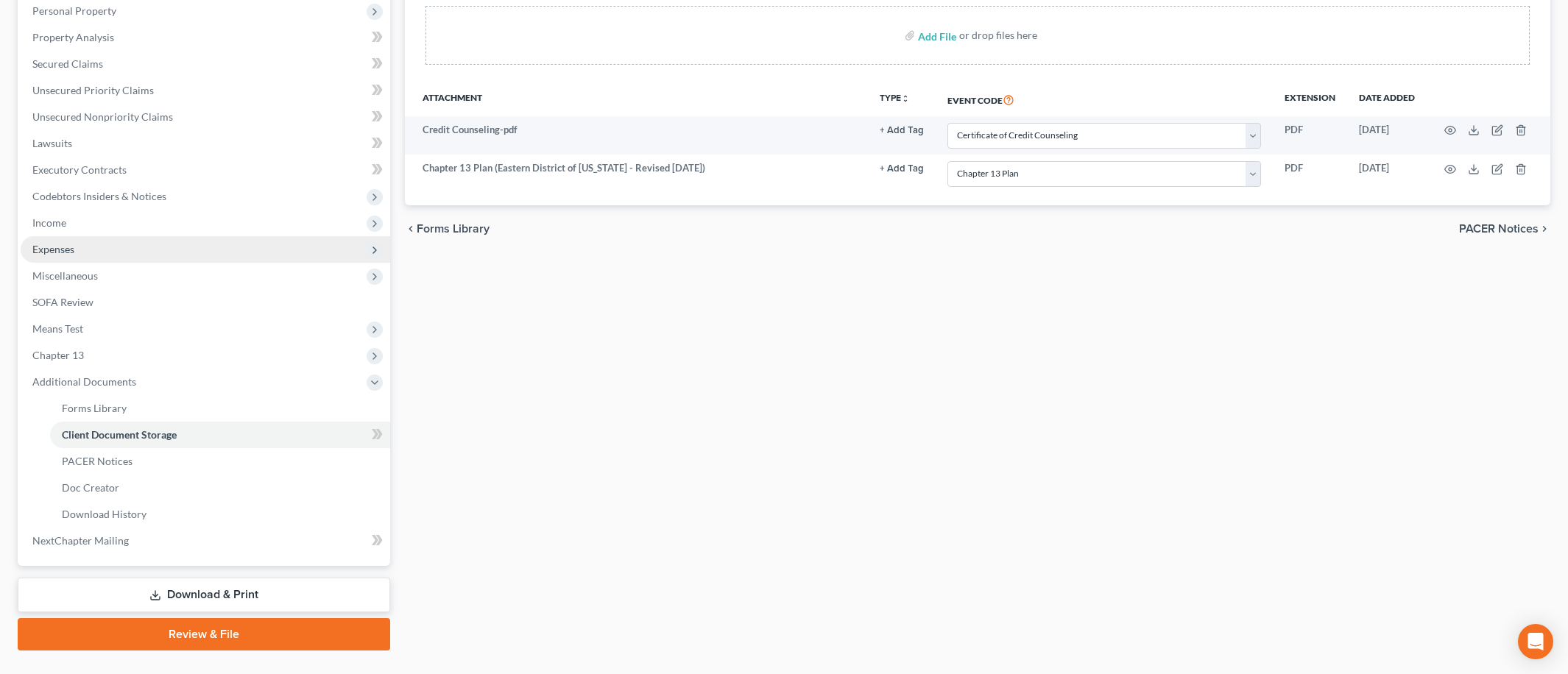
scroll to position [292, 0]
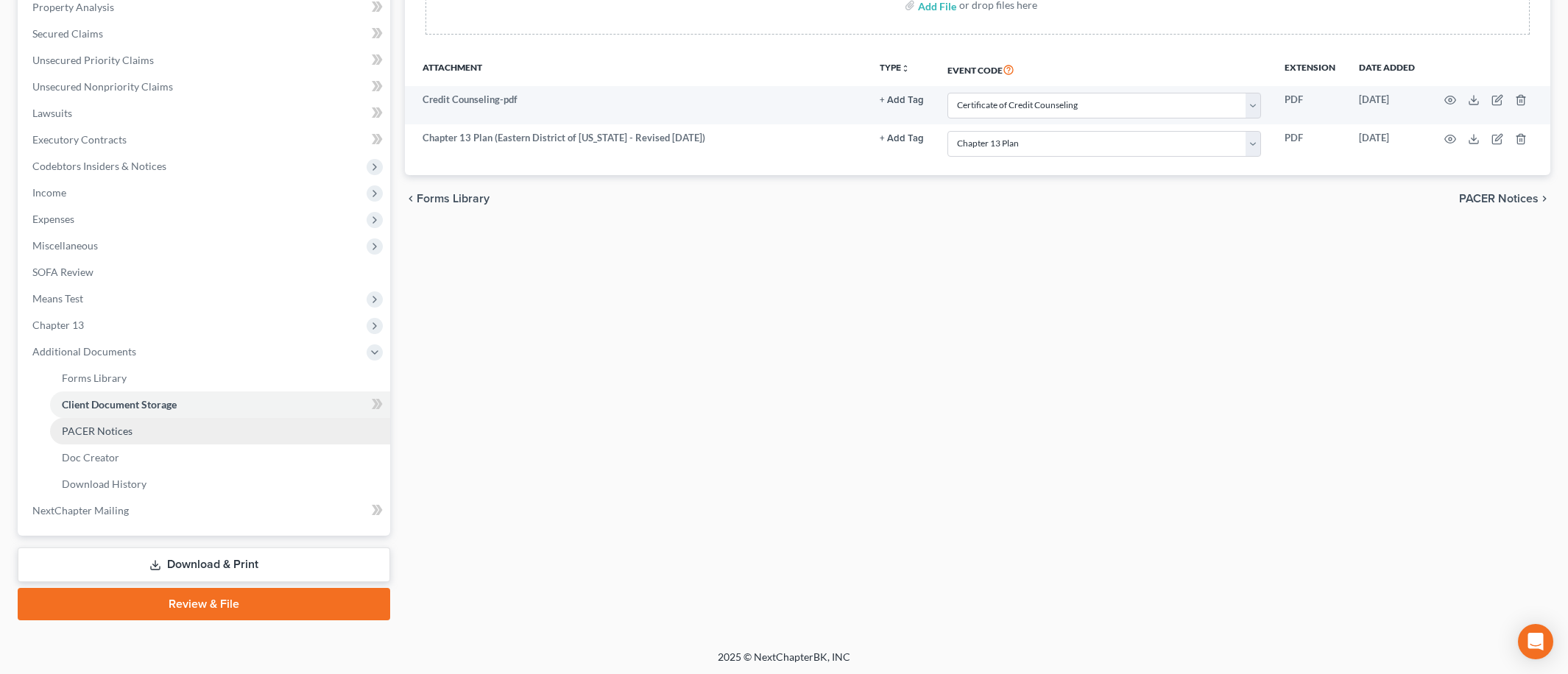
click at [166, 426] on link "PACER Notices" at bounding box center [220, 431] width 340 height 26
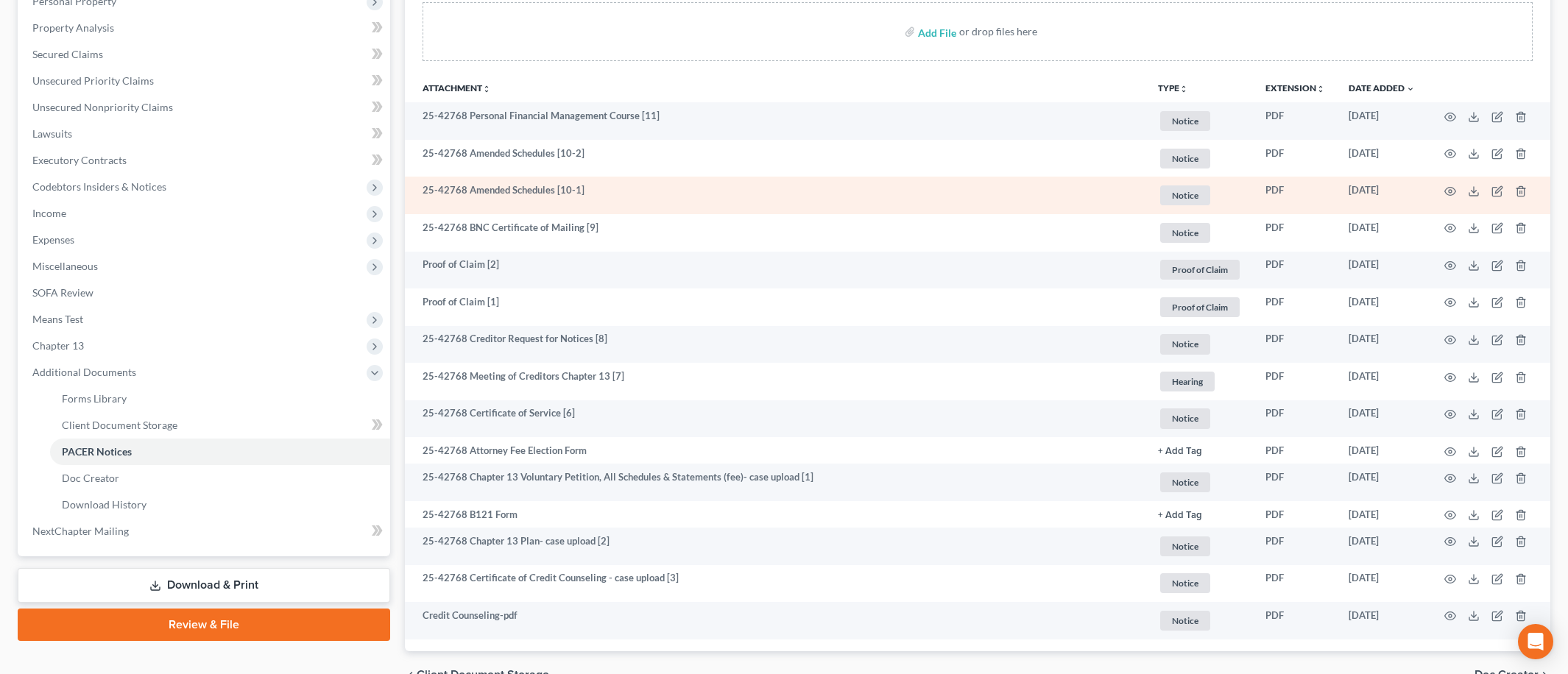
scroll to position [350, 0]
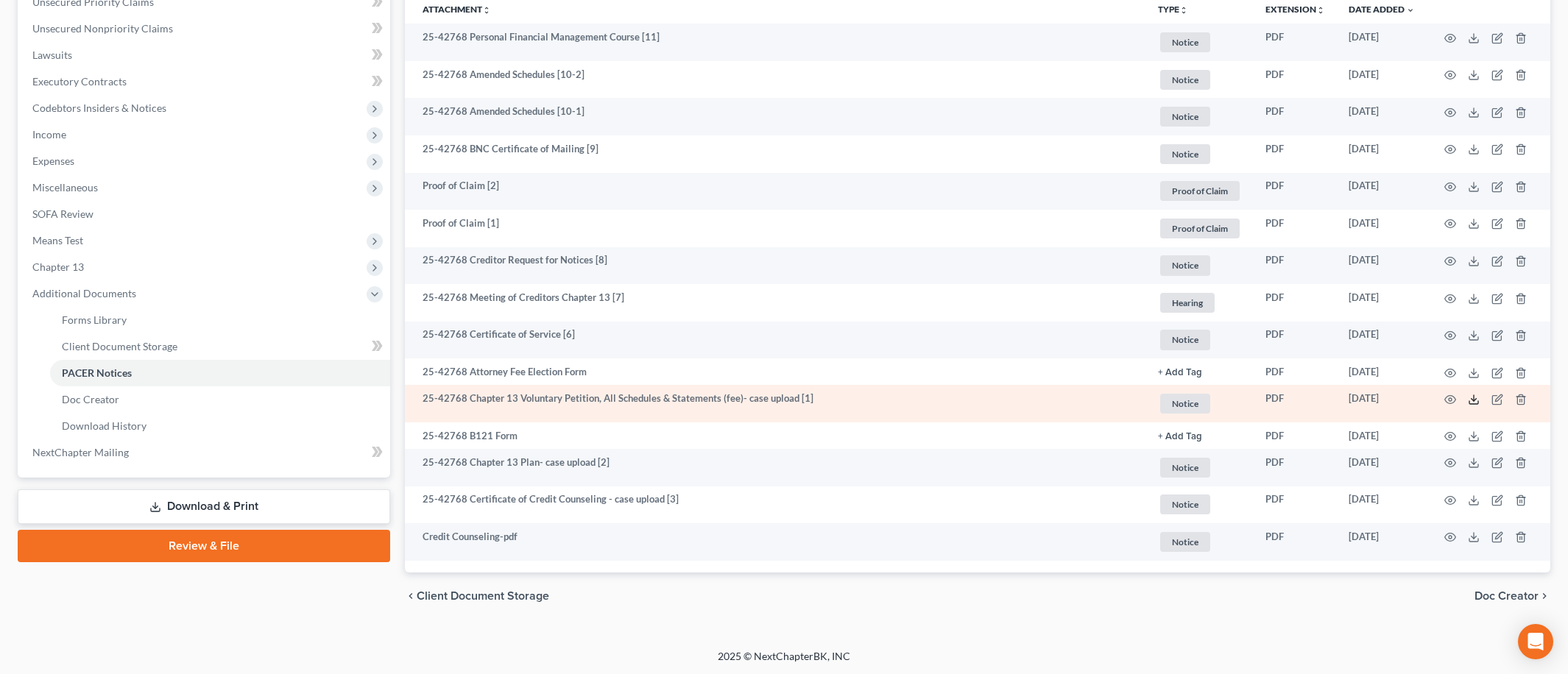
click at [1472, 399] on polyline at bounding box center [1474, 399] width 5 height 3
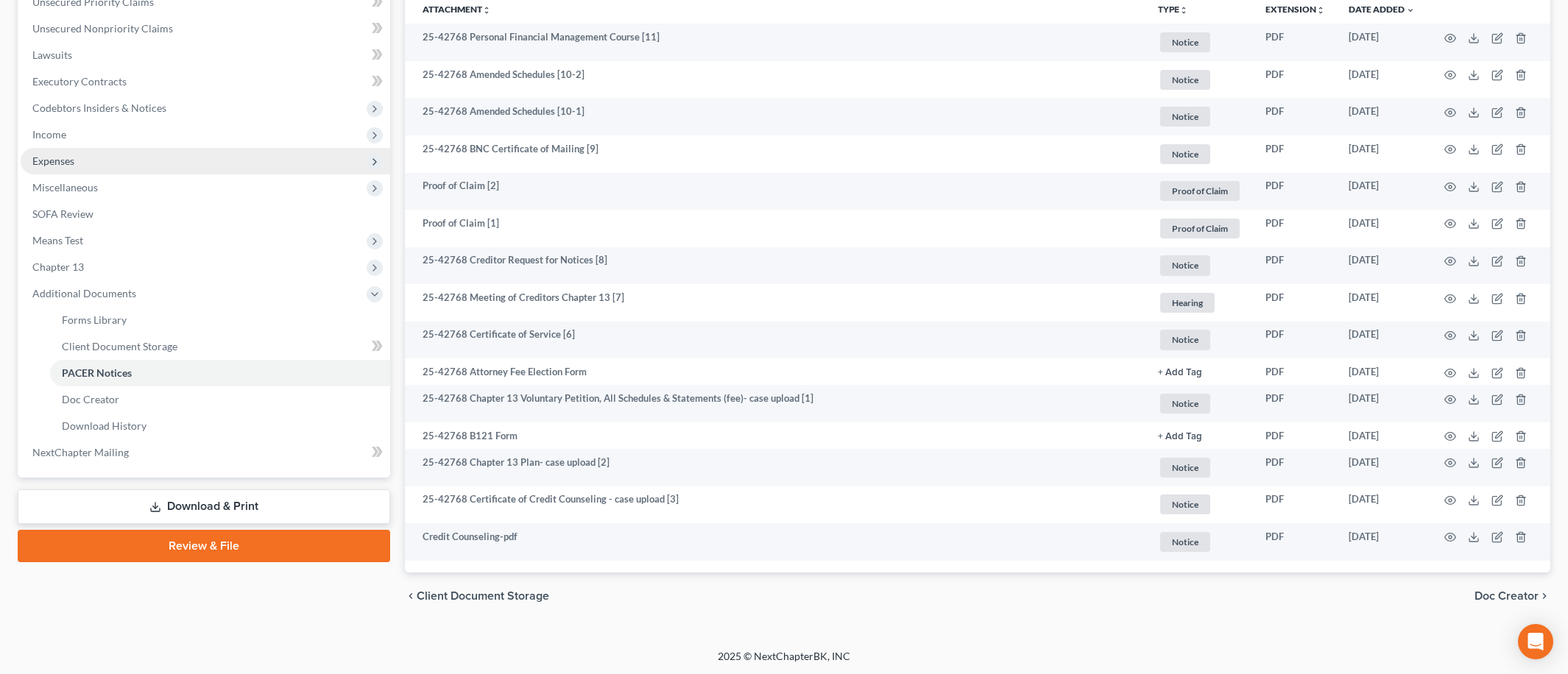
click at [120, 156] on span "Expenses" at bounding box center [205, 161] width 370 height 26
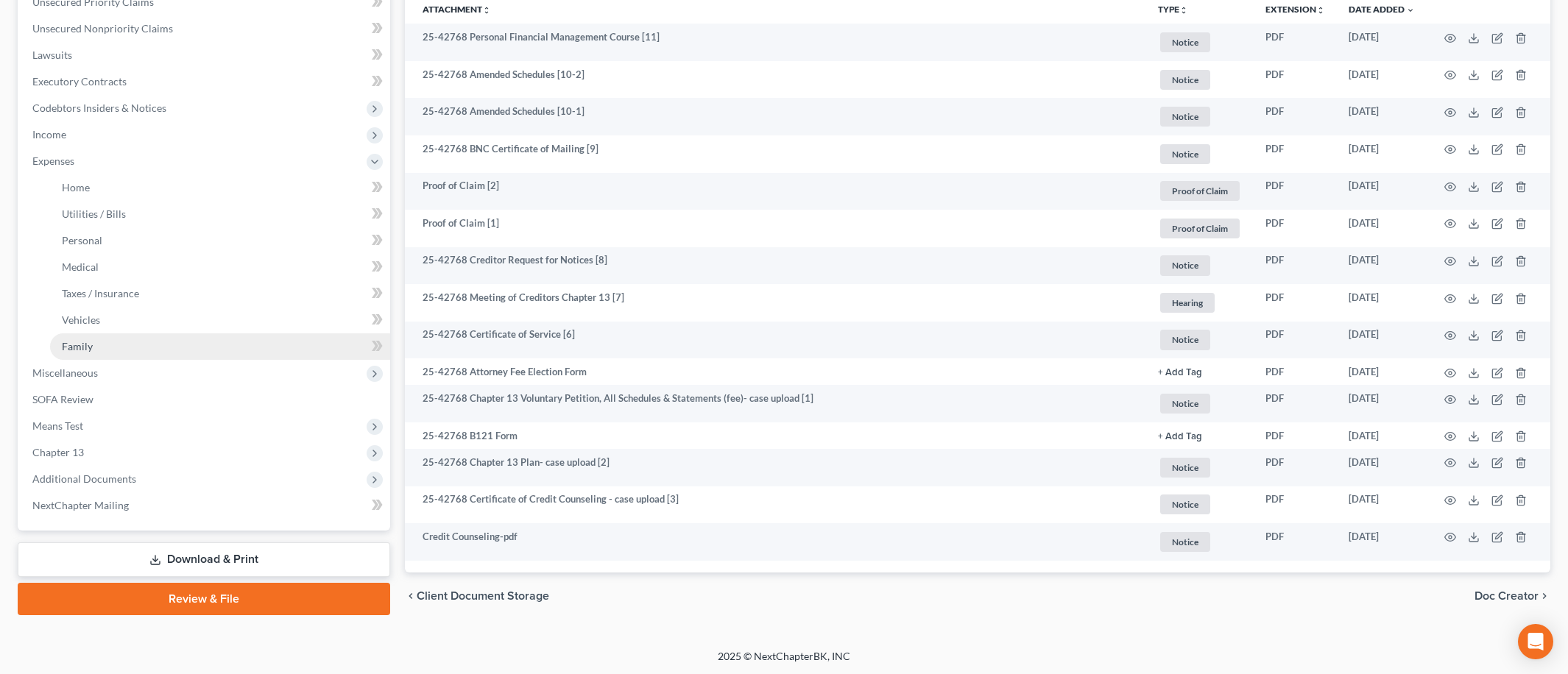
click at [238, 343] on link "Family" at bounding box center [220, 346] width 340 height 26
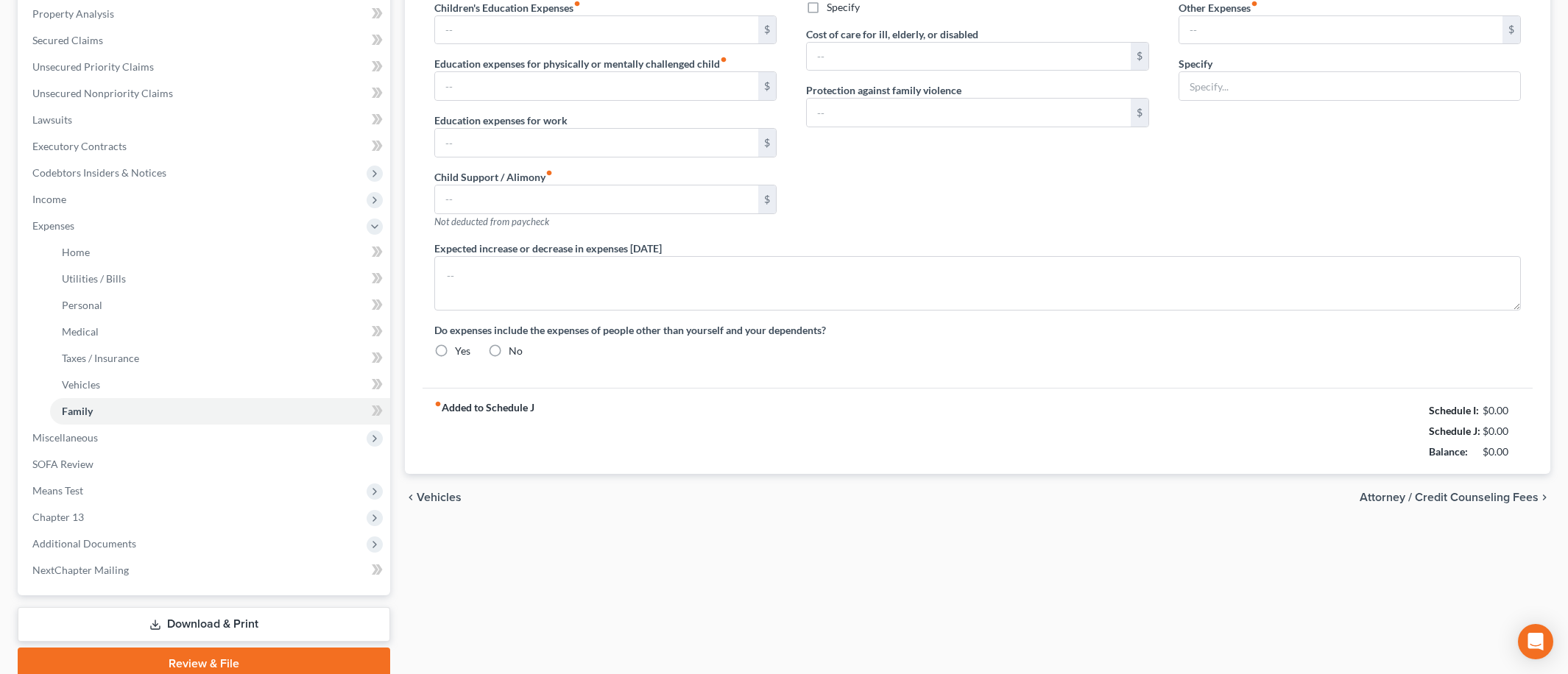
type input "0.00"
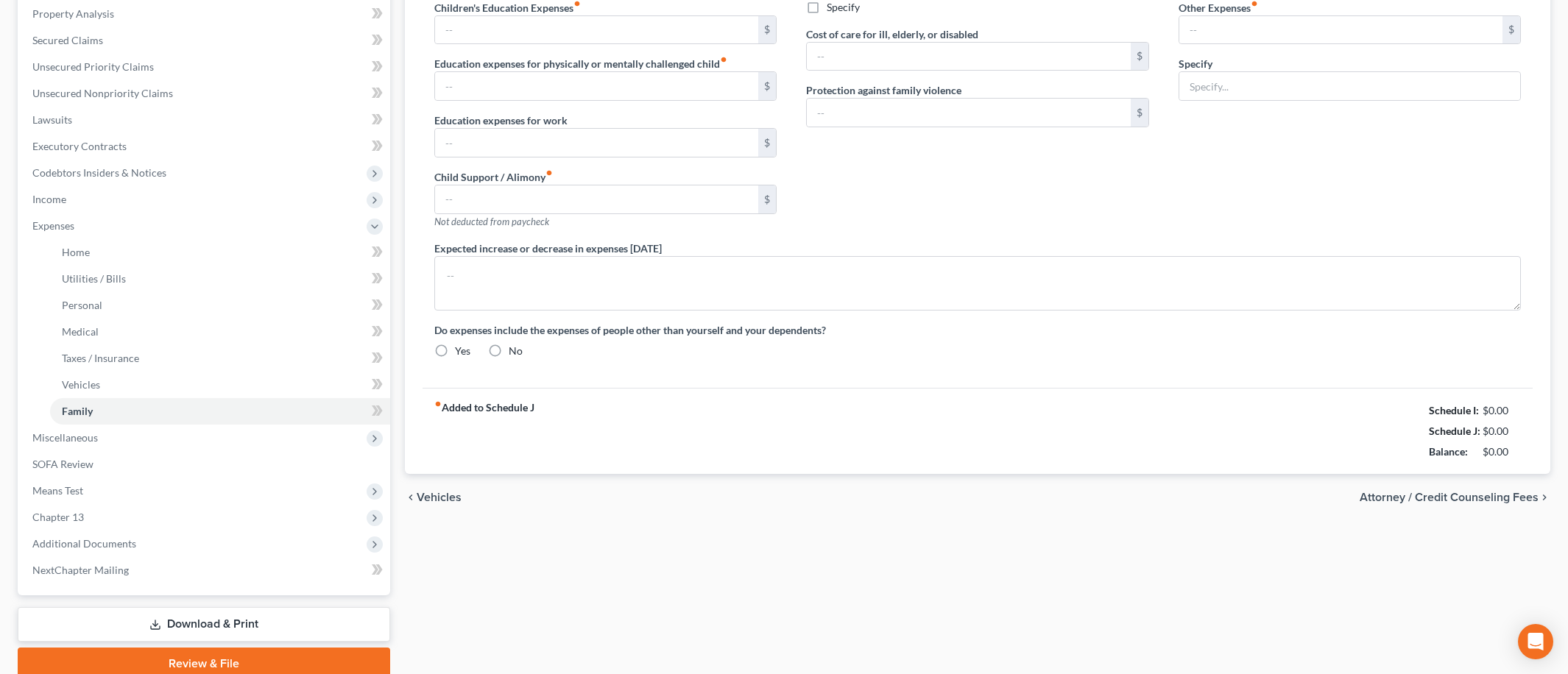
type input "0.00"
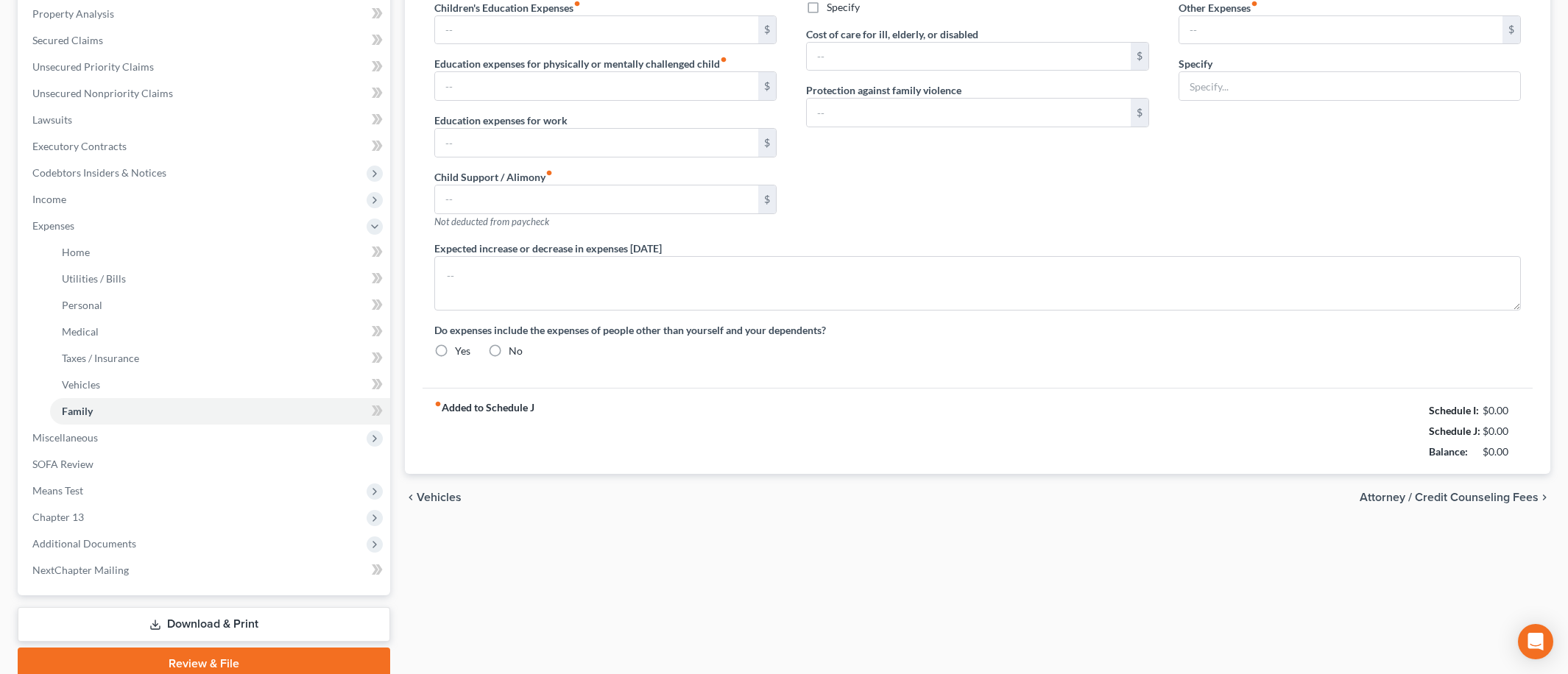
radio input "true"
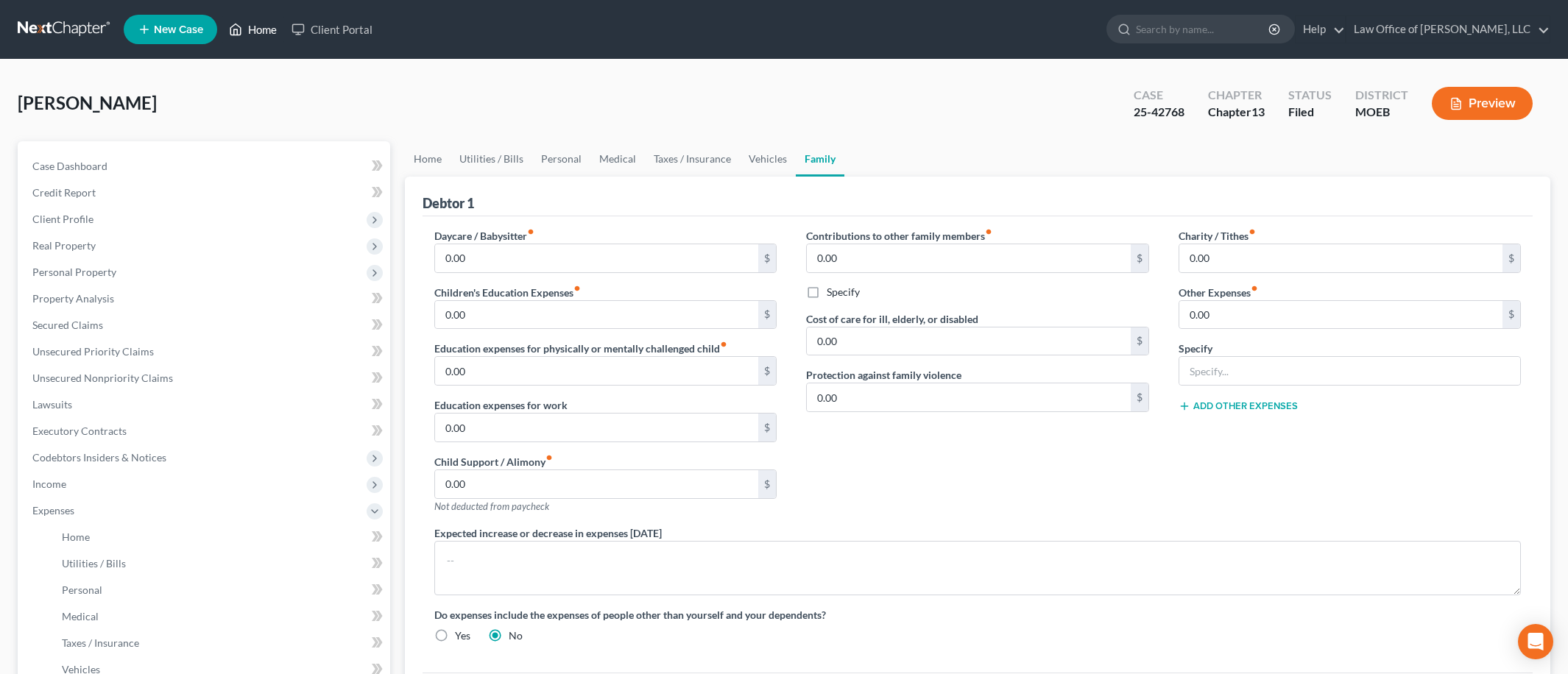
click at [249, 25] on link "Home" at bounding box center [253, 29] width 62 height 26
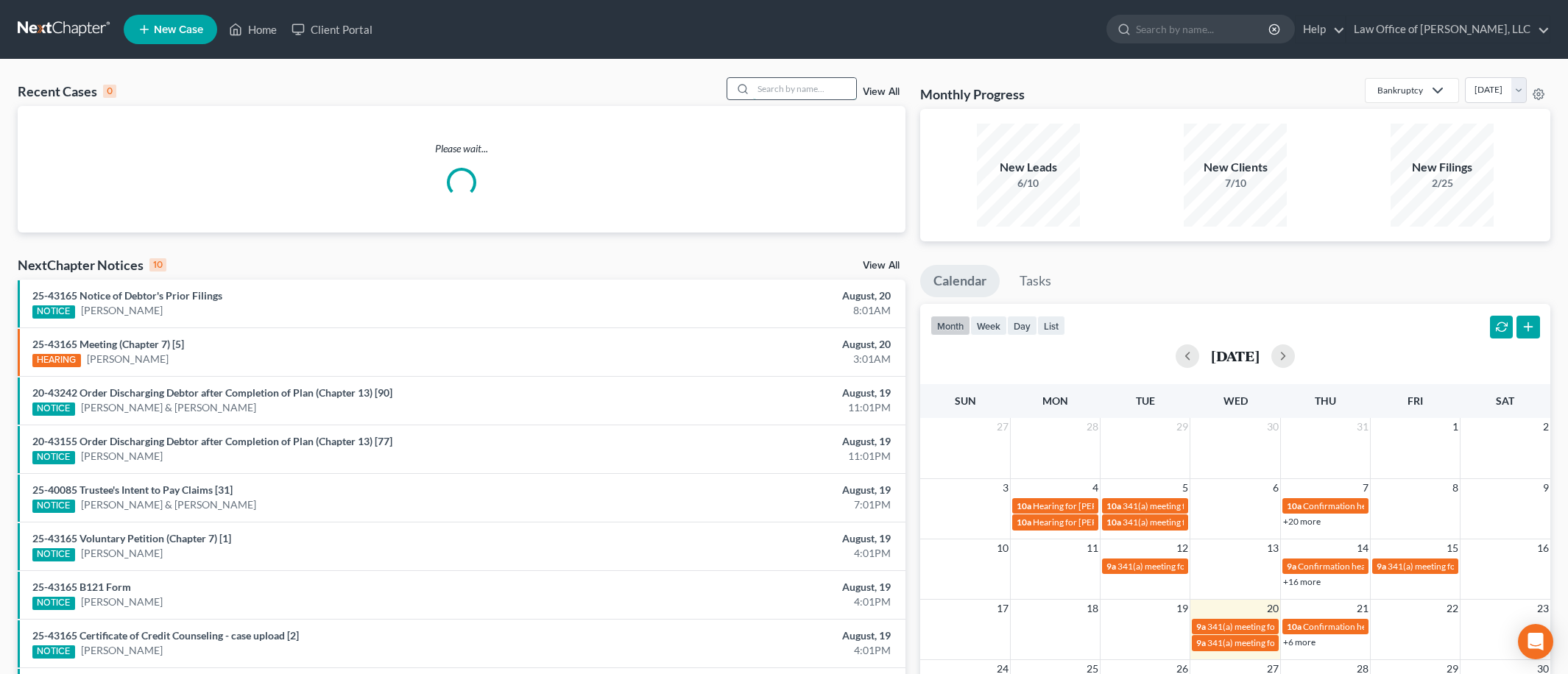
click at [819, 89] on input "search" at bounding box center [805, 88] width 103 height 21
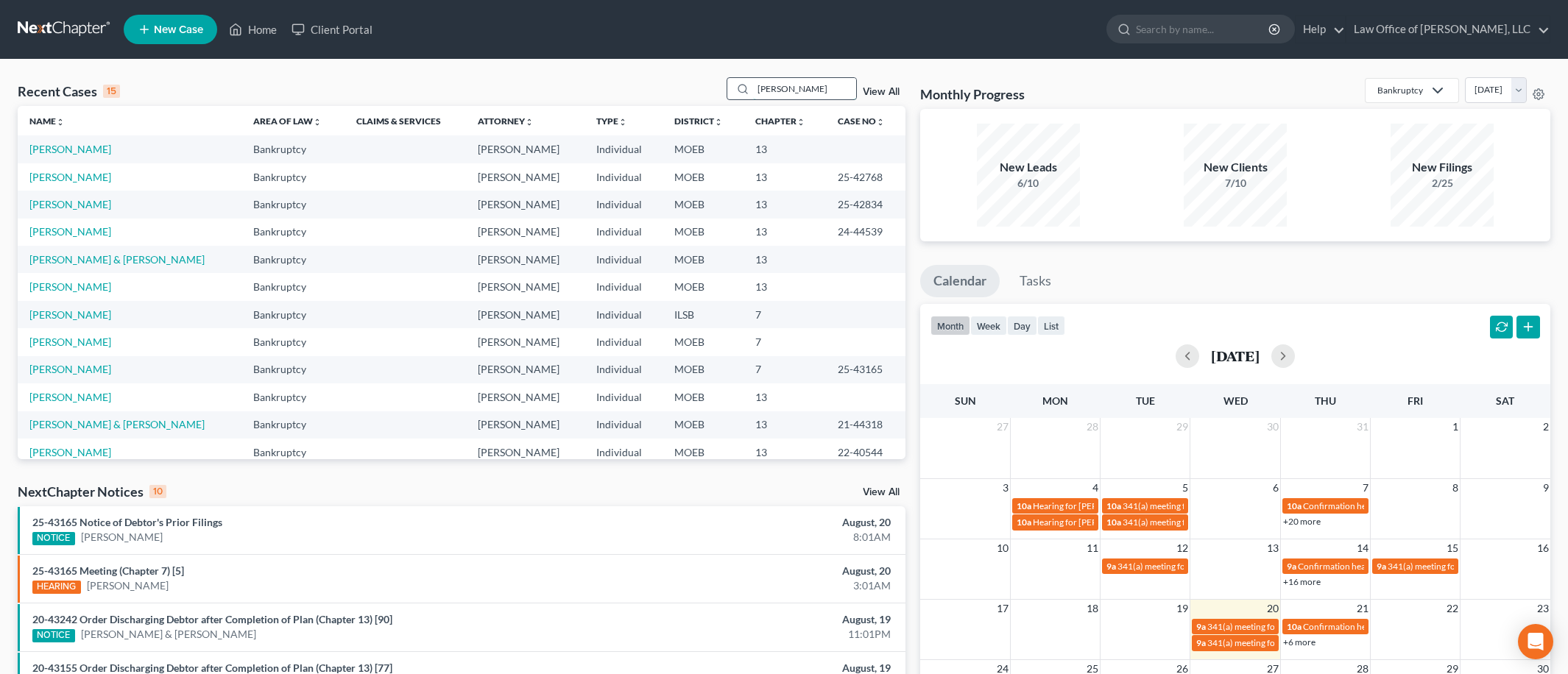
type input "[PERSON_NAME]"
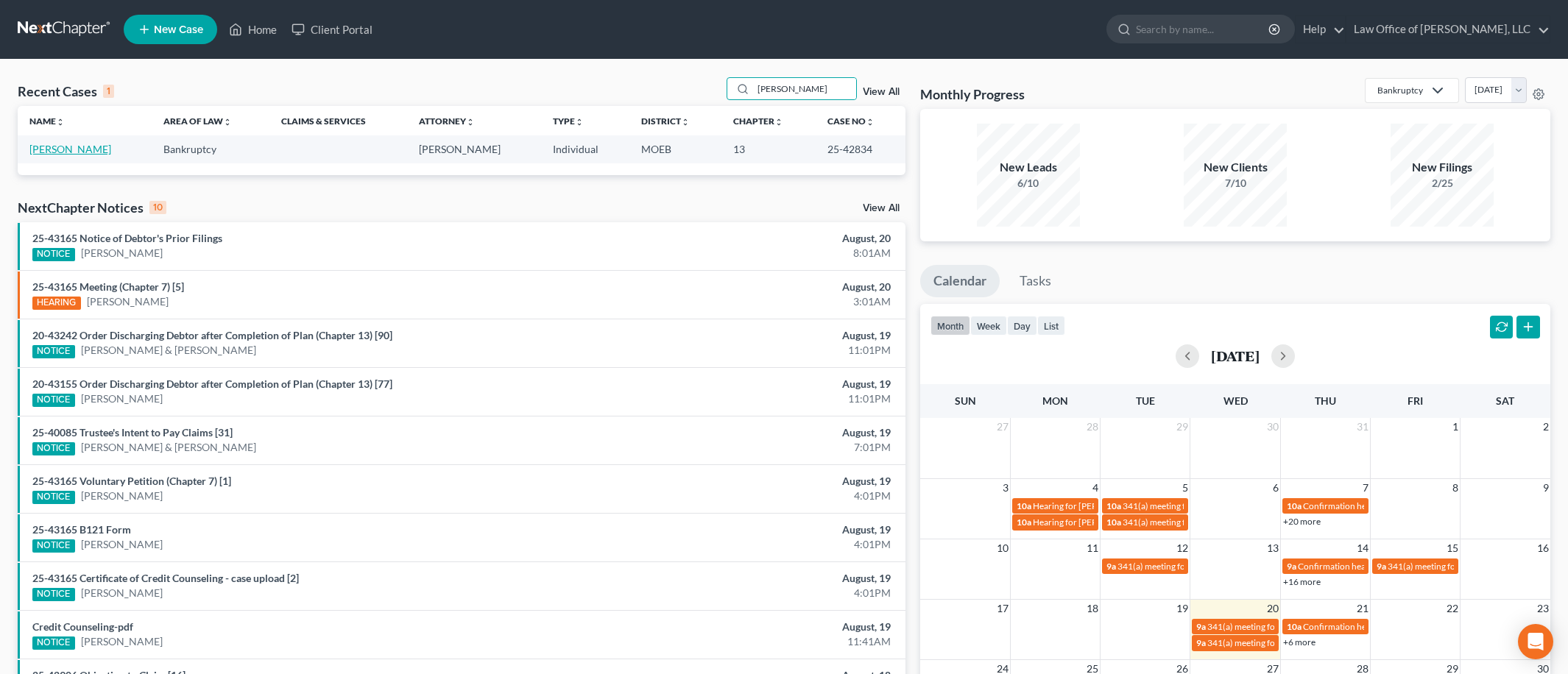
click at [62, 145] on link "[PERSON_NAME]" at bounding box center [70, 148] width 82 height 13
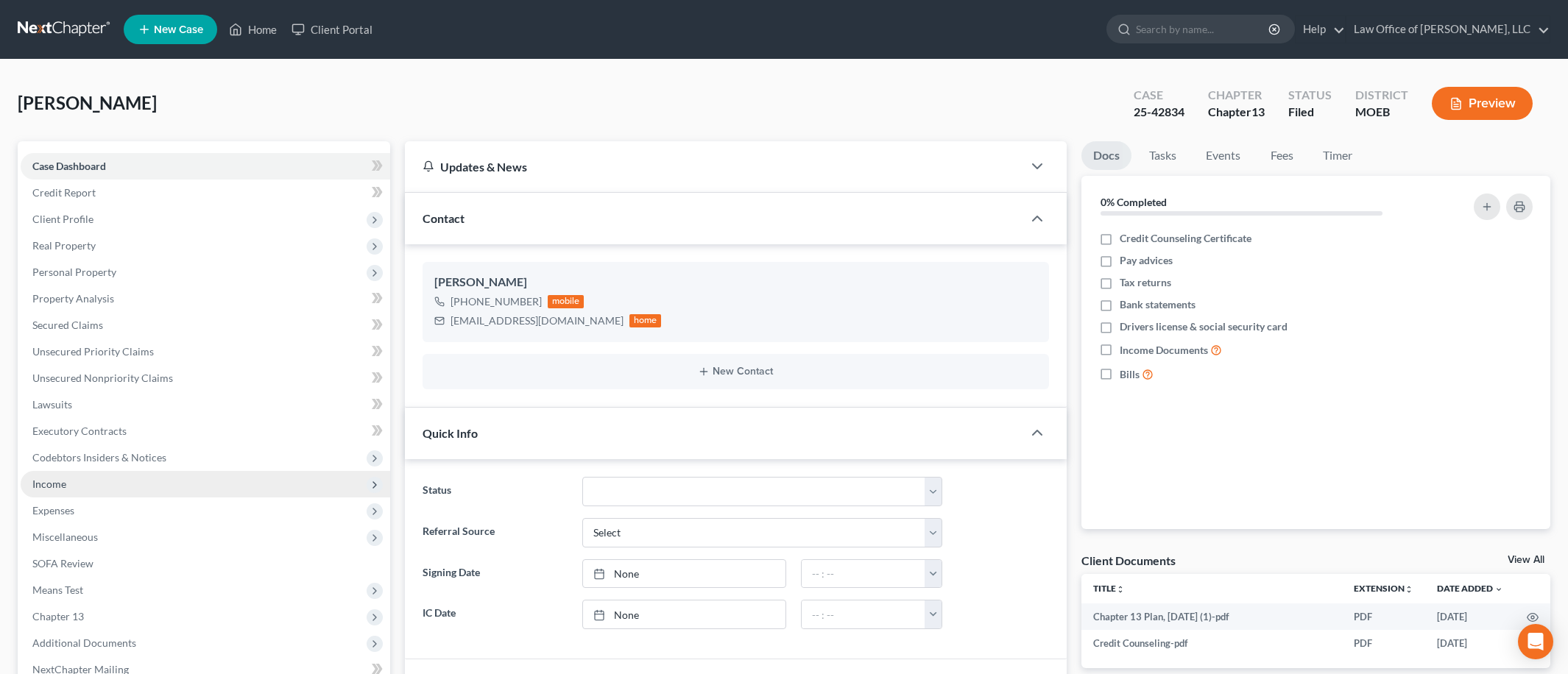
click at [116, 484] on span "Income" at bounding box center [205, 484] width 370 height 26
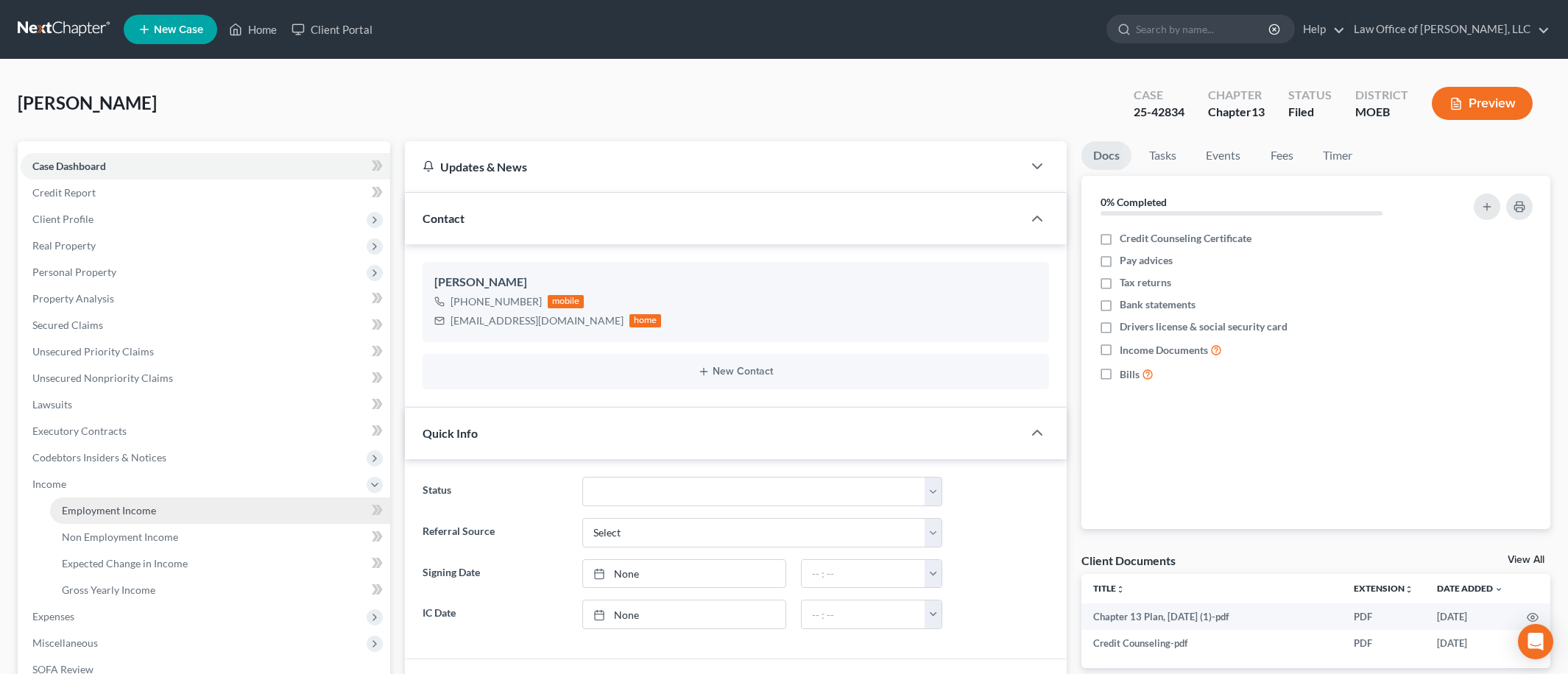
click at [178, 510] on link "Employment Income" at bounding box center [220, 511] width 340 height 26
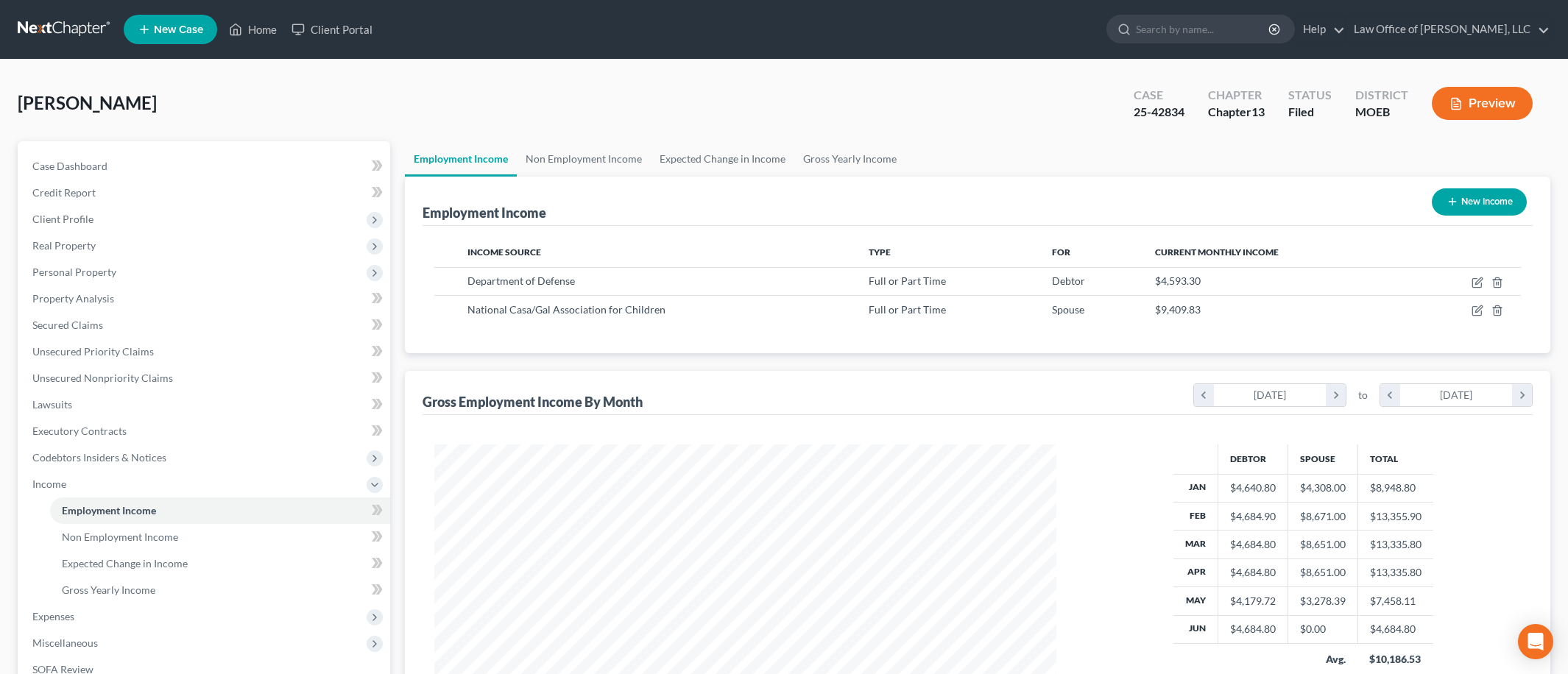
scroll to position [311, 650]
click at [1477, 281] on icon "button" at bounding box center [1479, 281] width 7 height 7
select select "0"
select select "8"
select select "2"
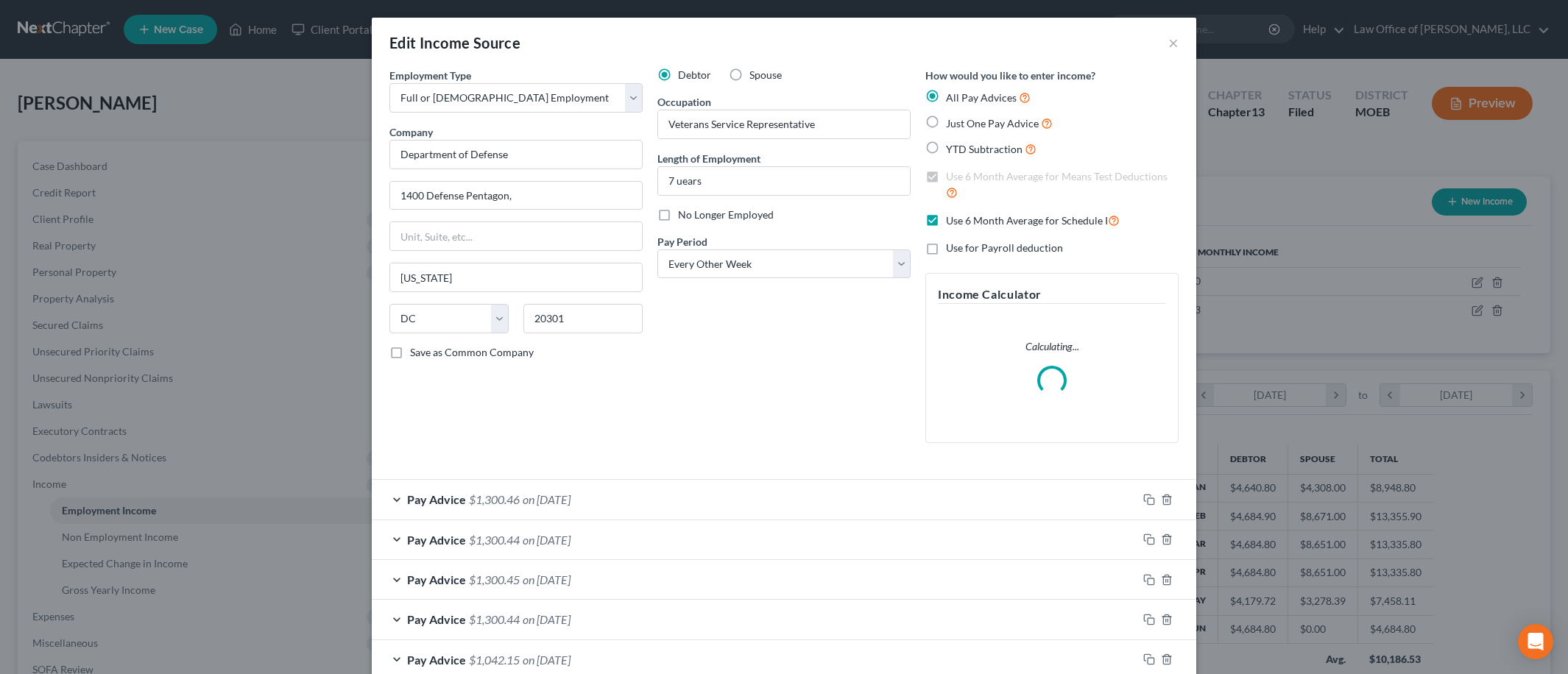
click at [570, 499] on span "on [DATE]" at bounding box center [546, 500] width 48 height 14
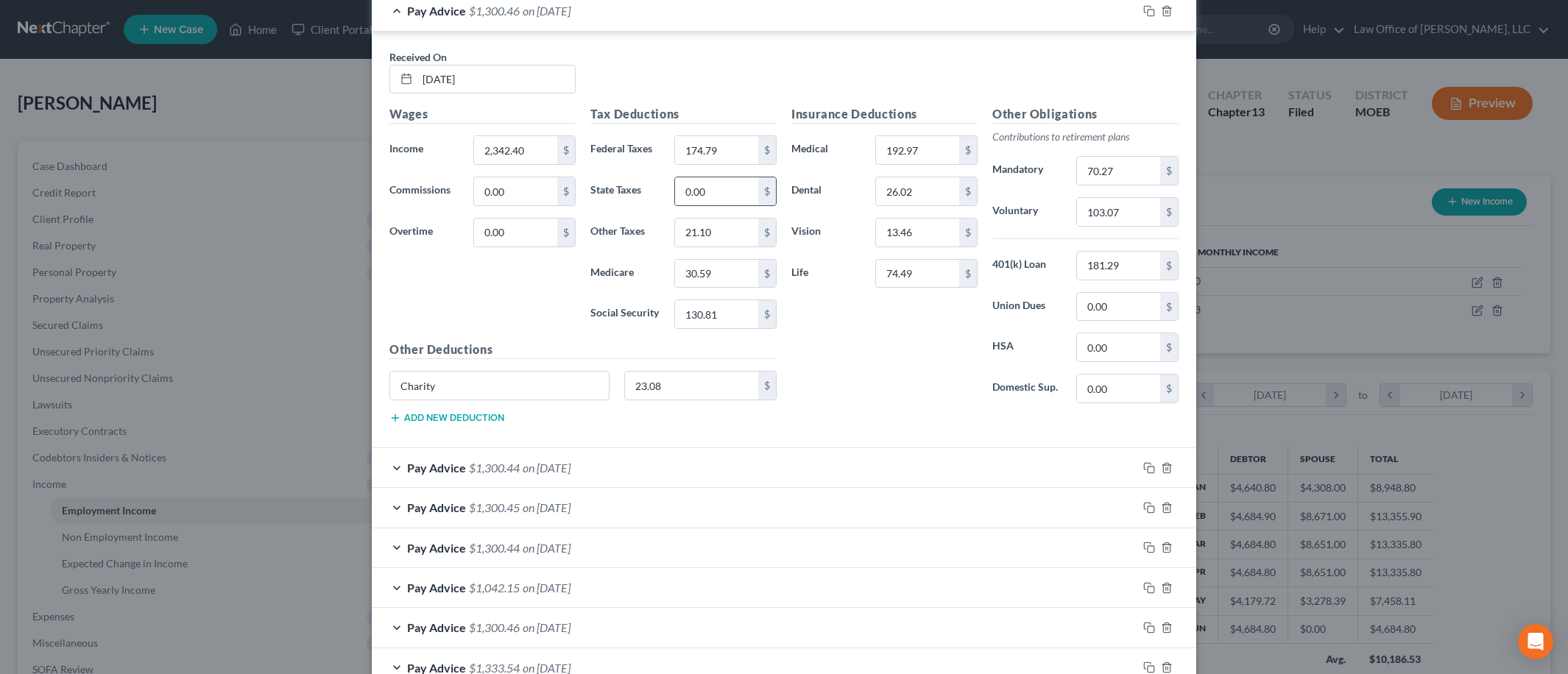
scroll to position [0, 0]
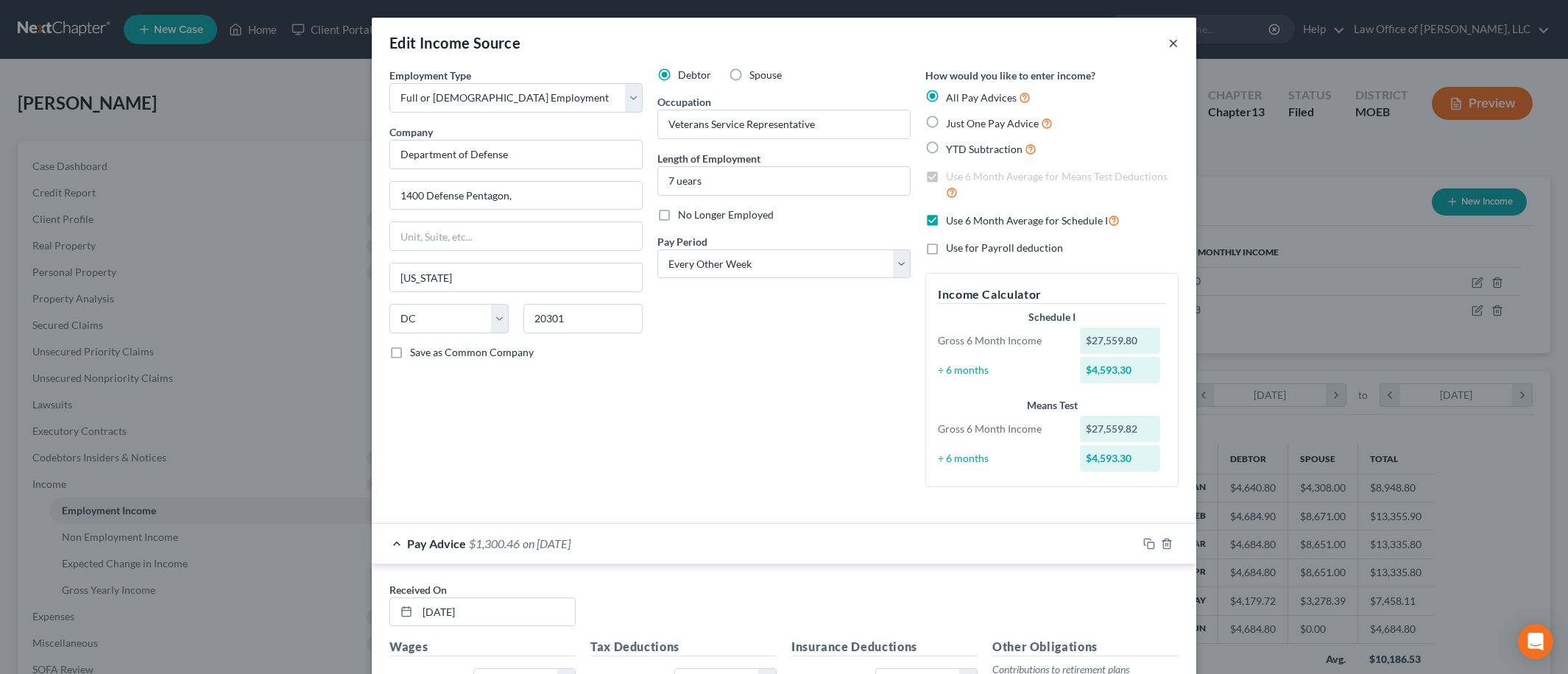
click at [1171, 45] on button "×" at bounding box center [1174, 42] width 10 height 18
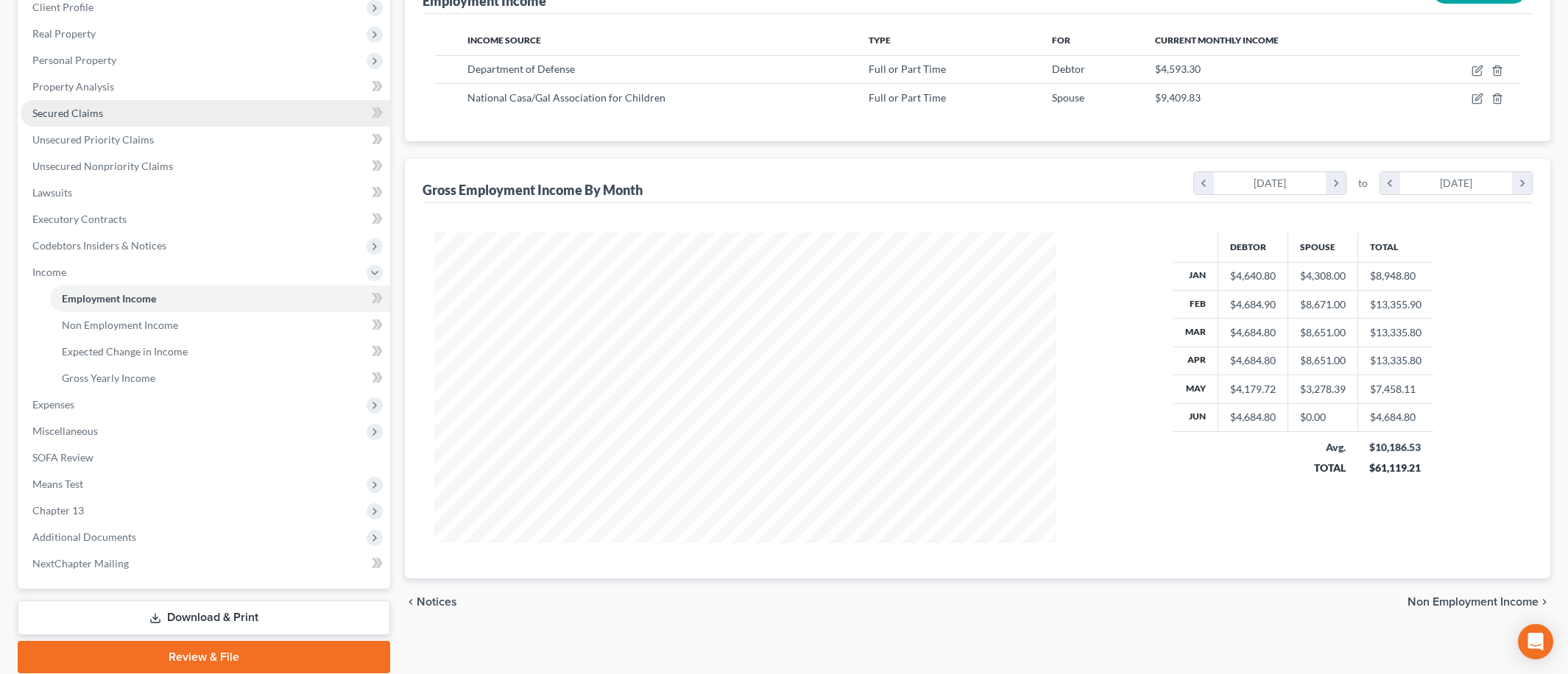
scroll to position [265, 0]
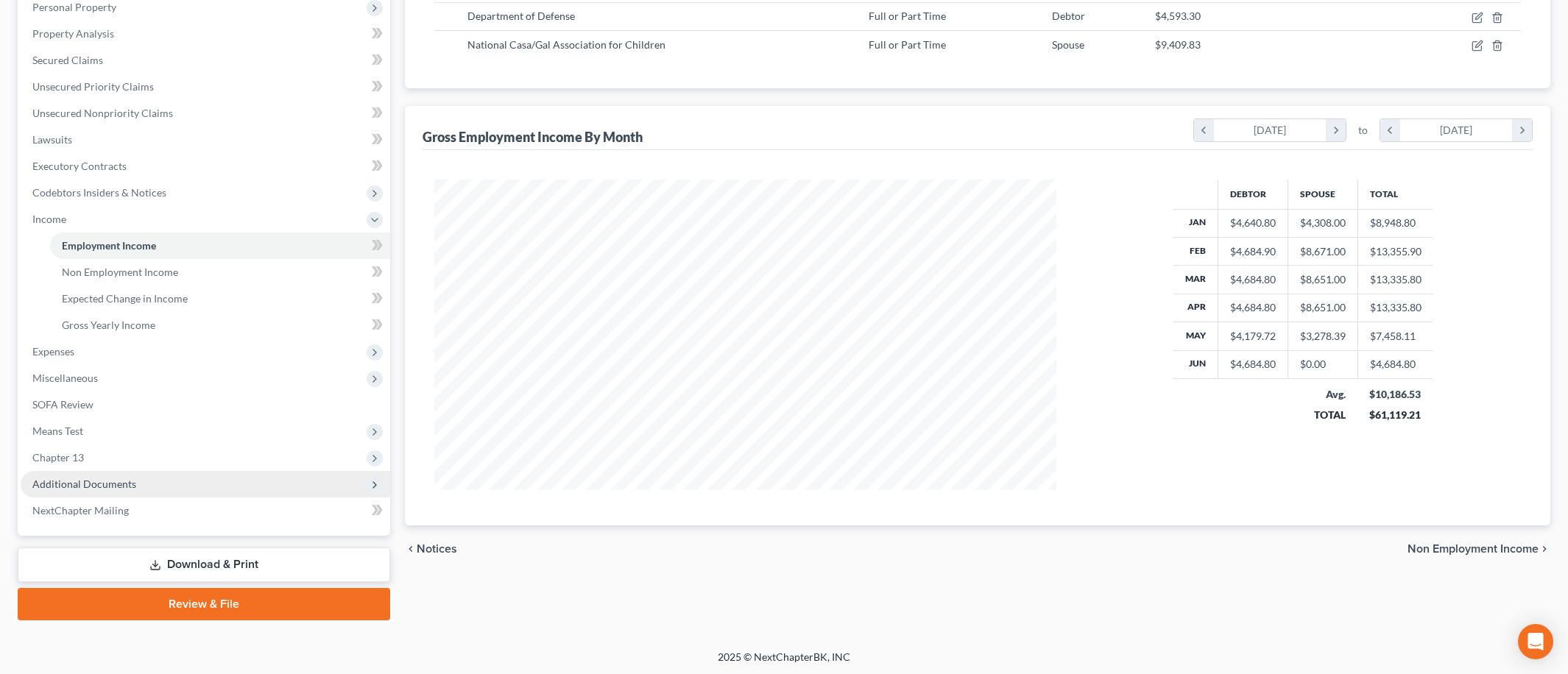
click at [144, 483] on span "Additional Documents" at bounding box center [205, 484] width 370 height 26
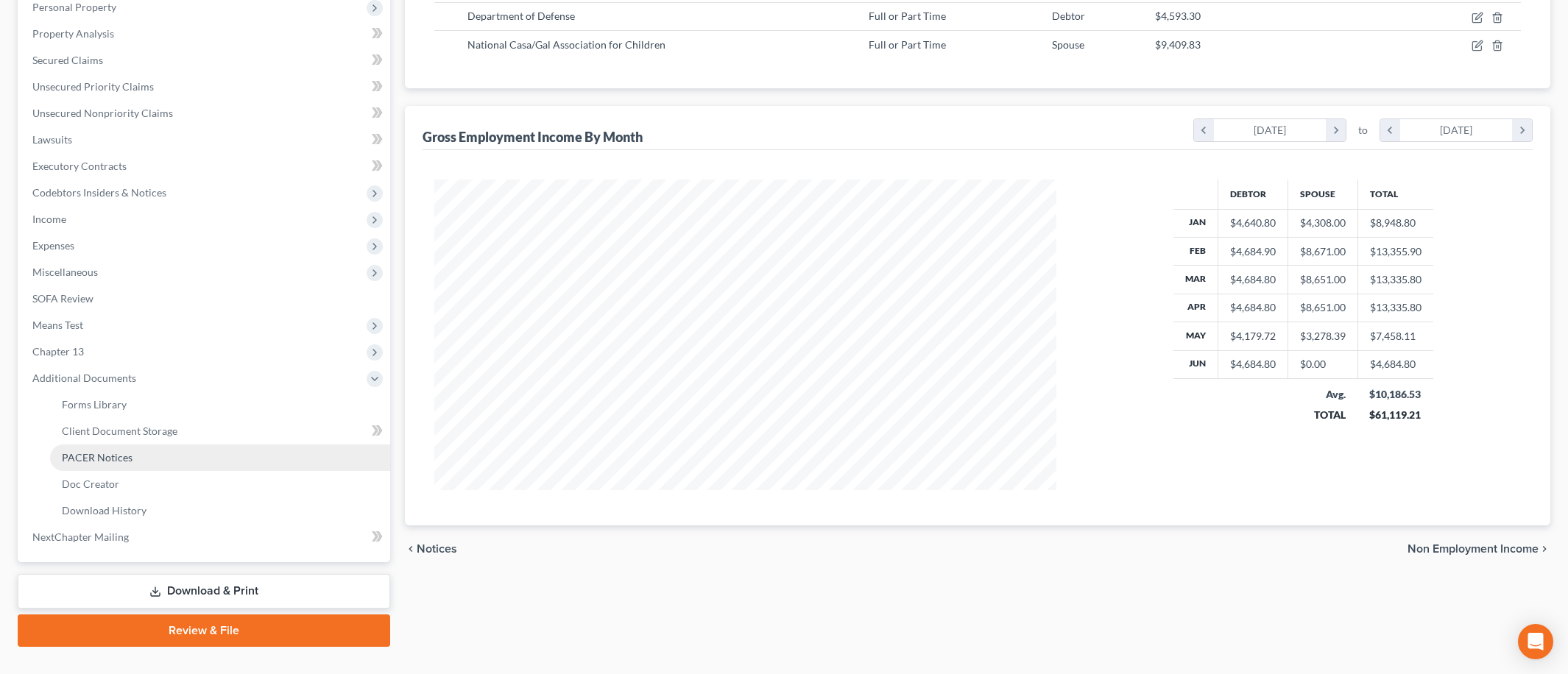
click at [190, 463] on link "PACER Notices" at bounding box center [220, 457] width 340 height 26
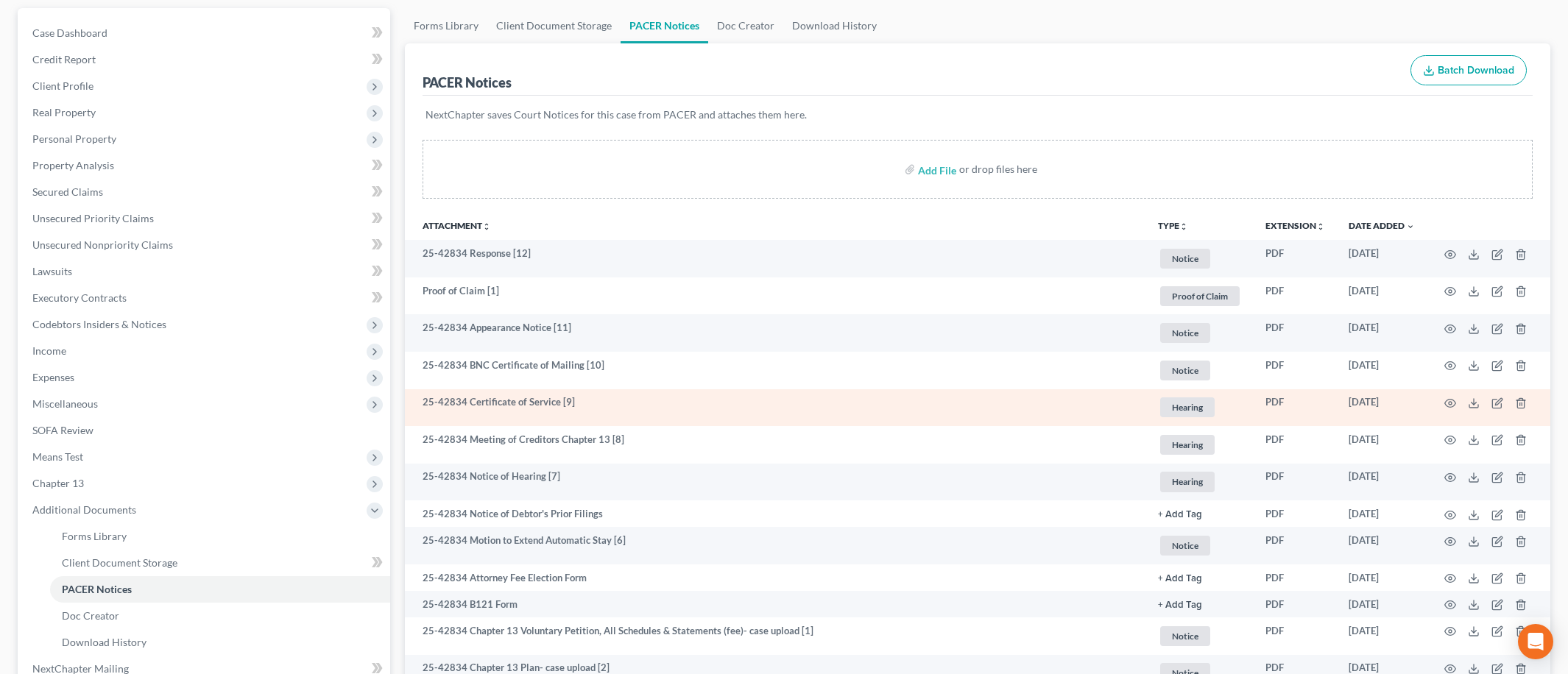
scroll to position [340, 0]
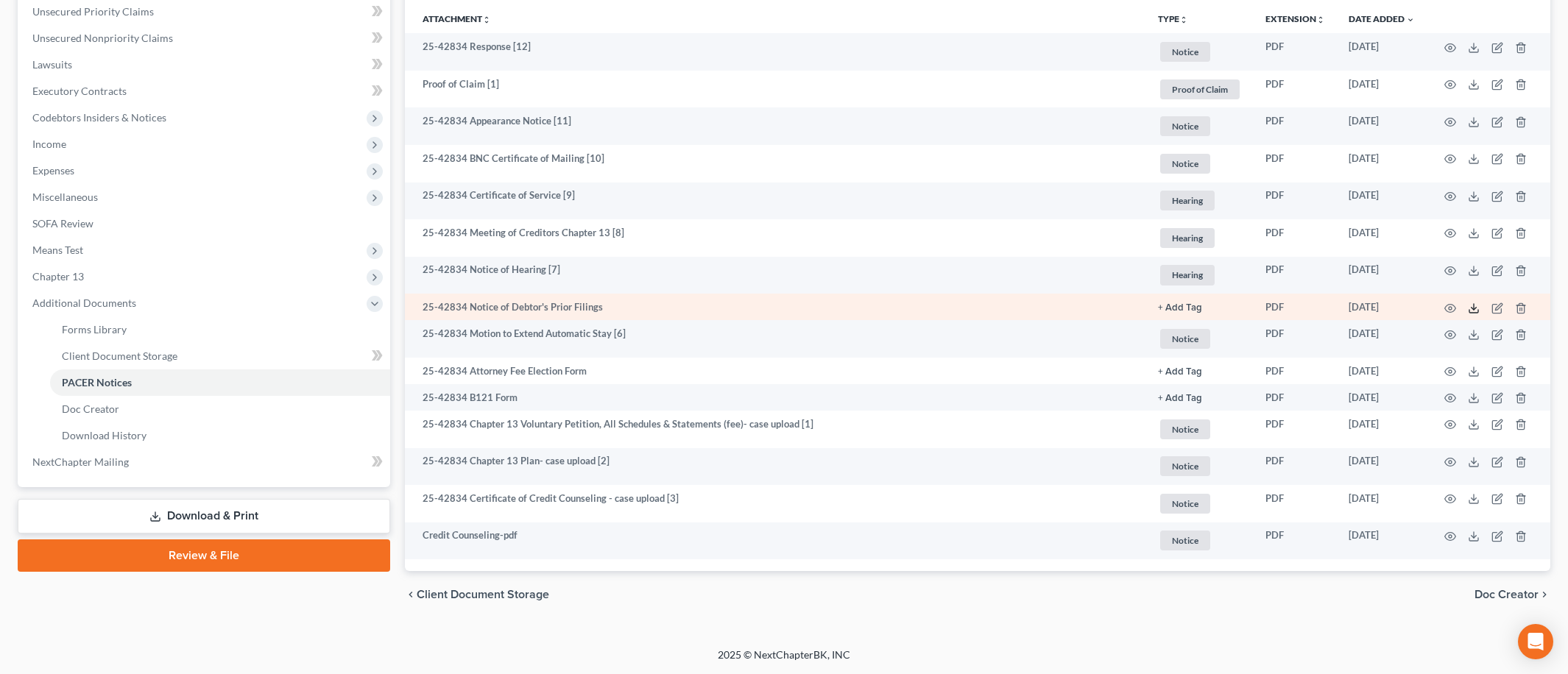
click at [1471, 309] on icon at bounding box center [1474, 308] width 12 height 12
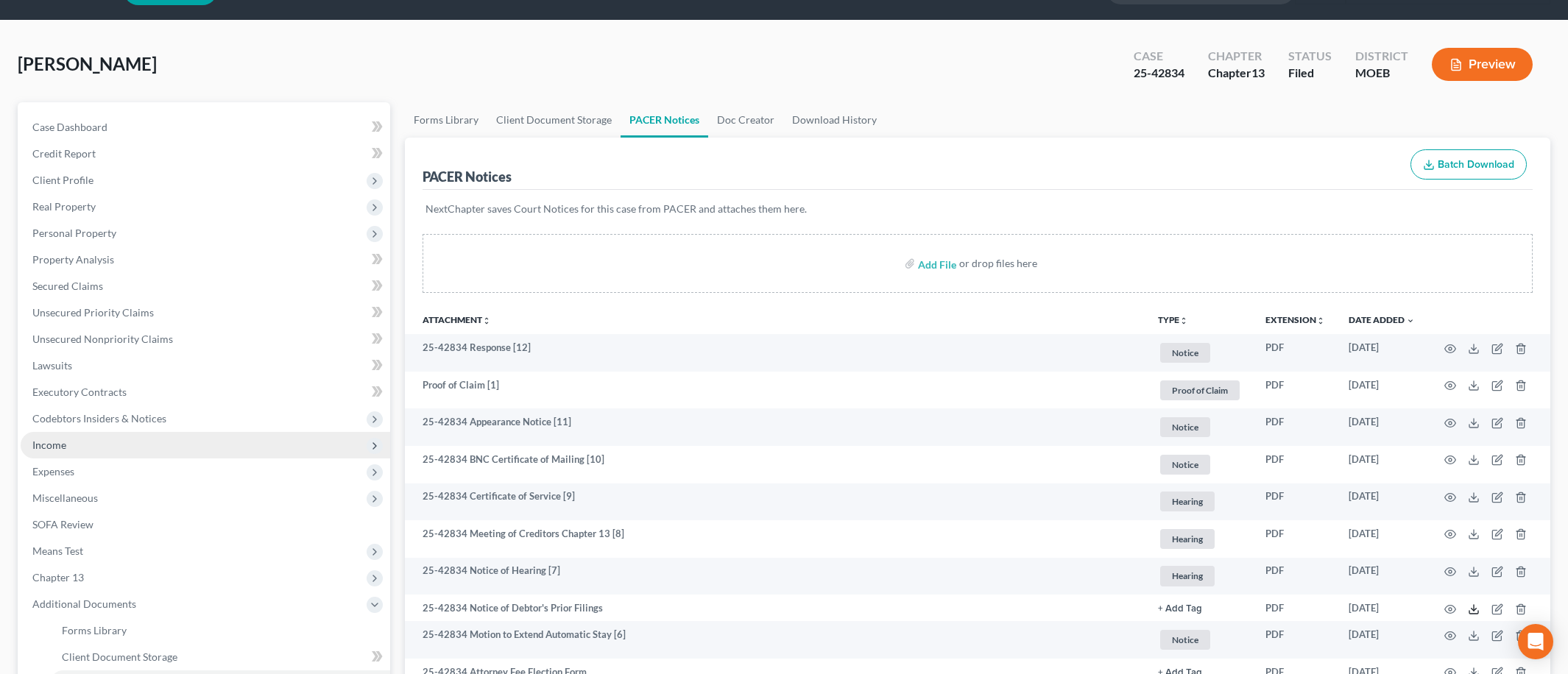
scroll to position [0, 0]
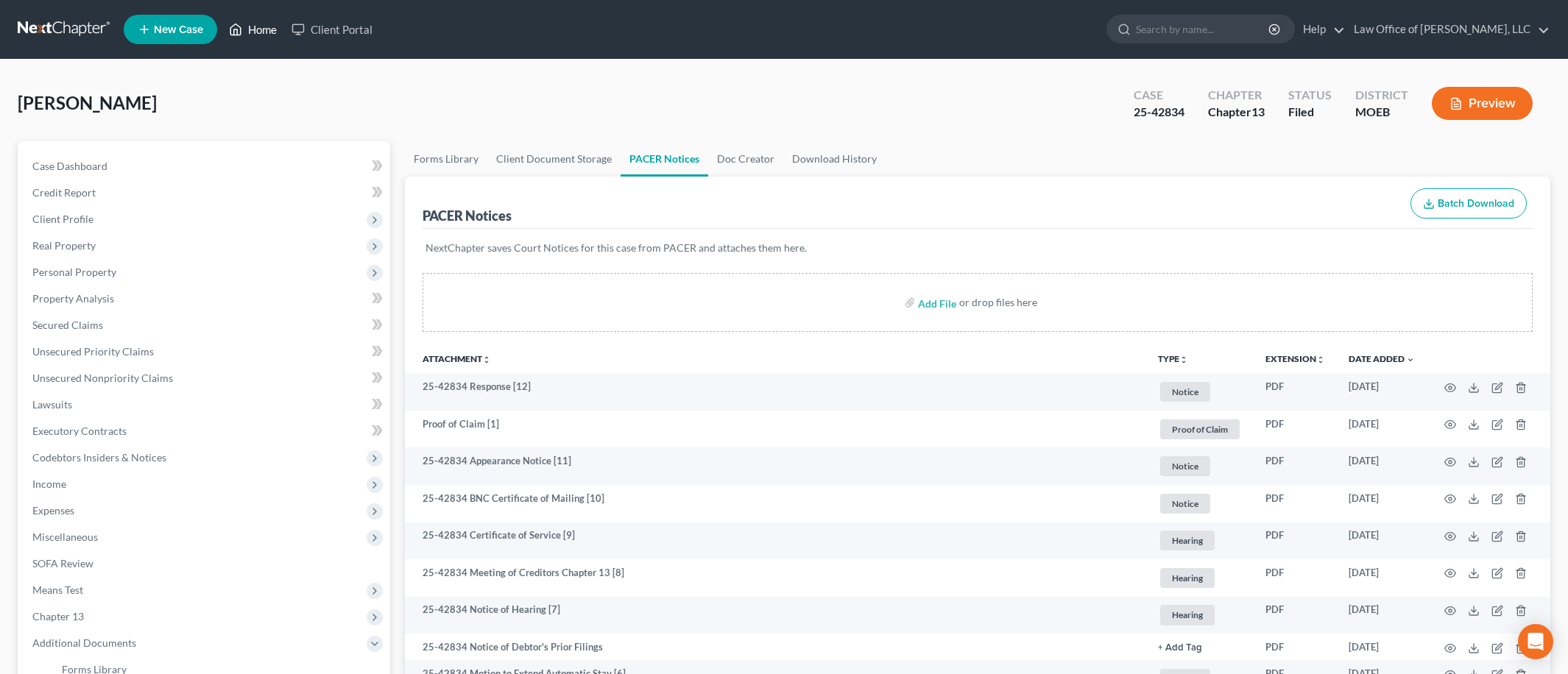
click at [261, 25] on link "Home" at bounding box center [253, 29] width 62 height 26
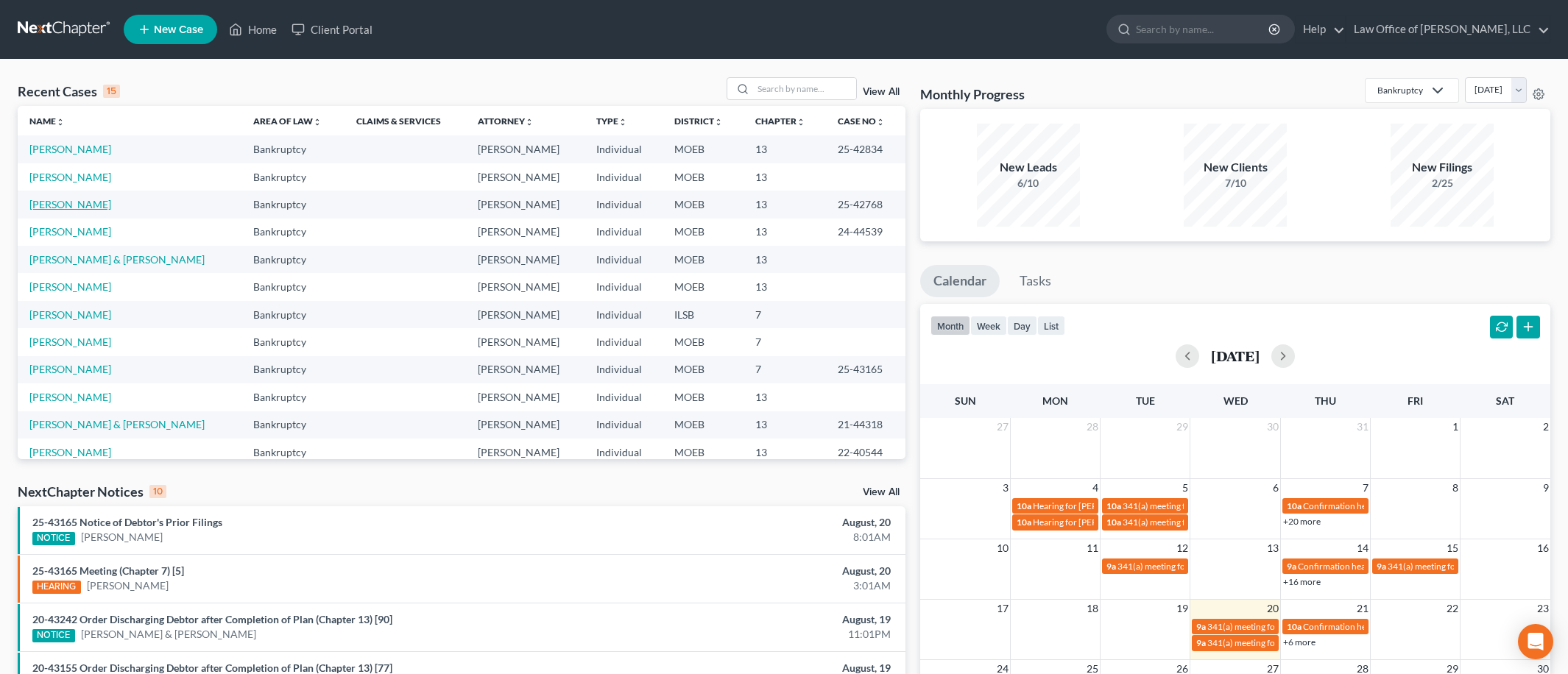
click at [75, 202] on link "[PERSON_NAME]" at bounding box center [70, 204] width 82 height 13
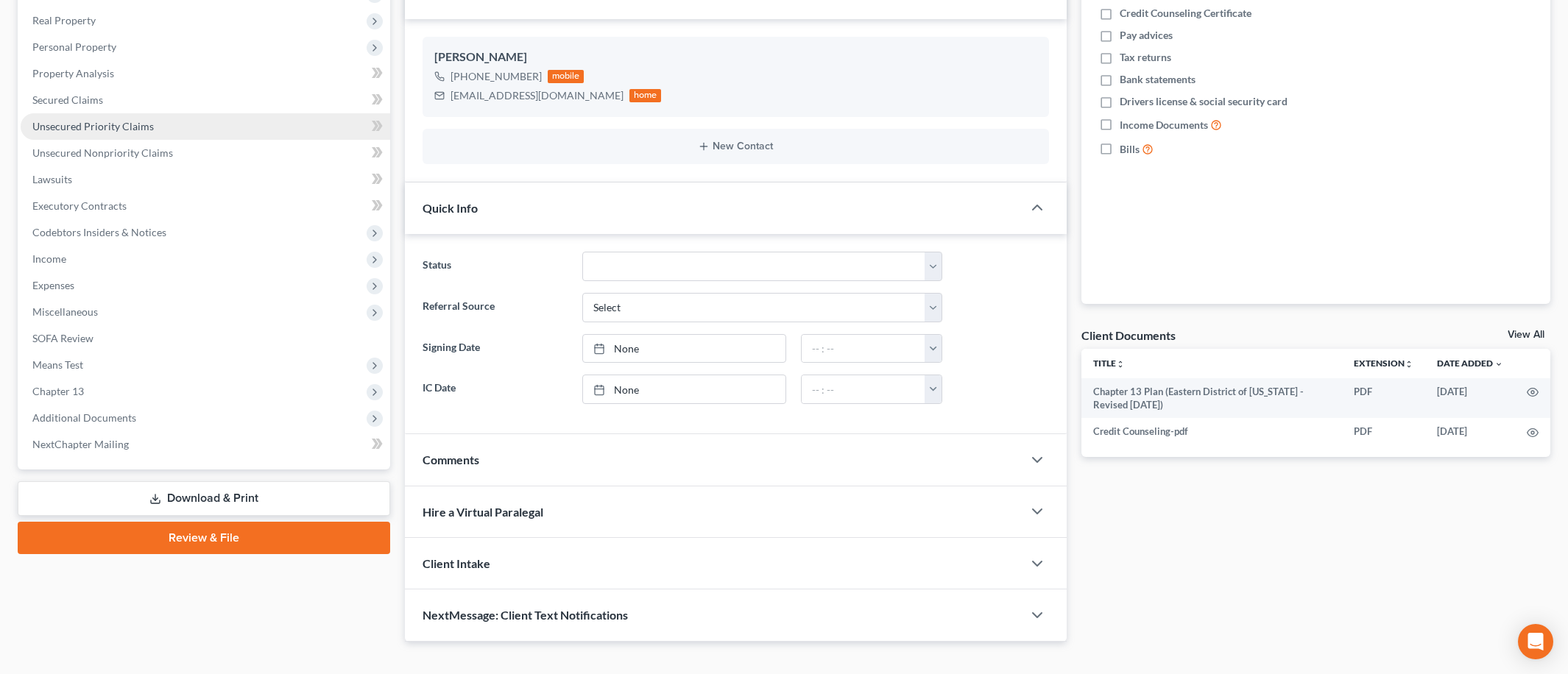
scroll to position [248, 0]
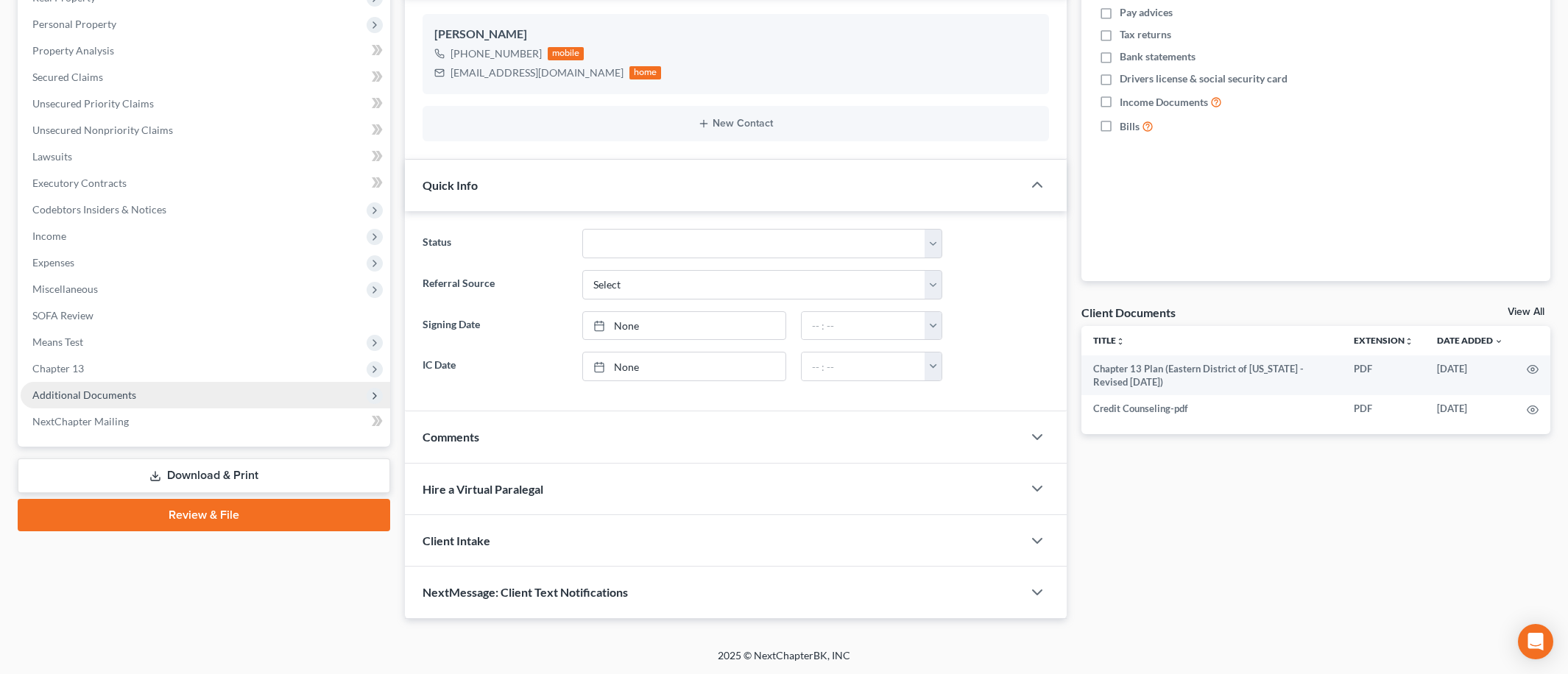
click at [115, 392] on span "Additional Documents" at bounding box center [83, 394] width 104 height 13
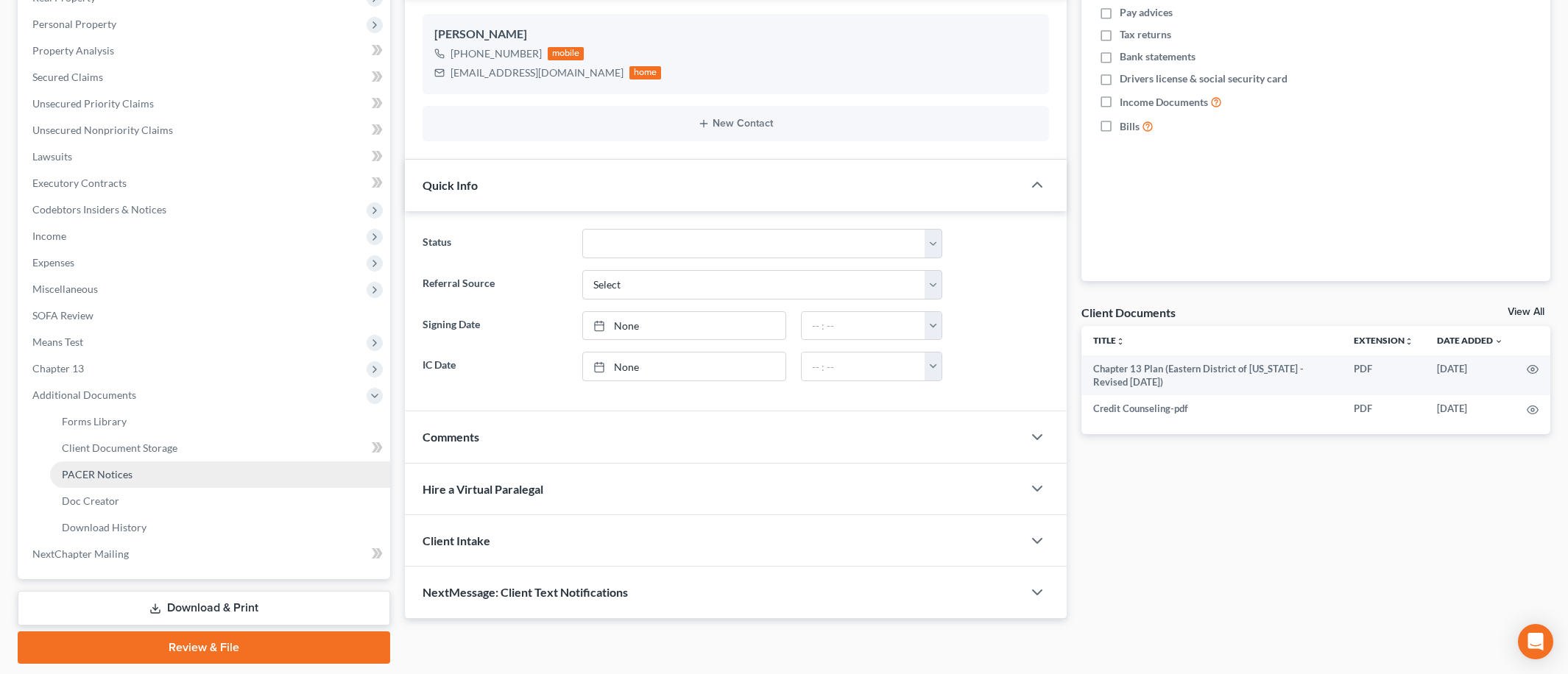
click at [121, 481] on link "PACER Notices" at bounding box center [220, 474] width 340 height 26
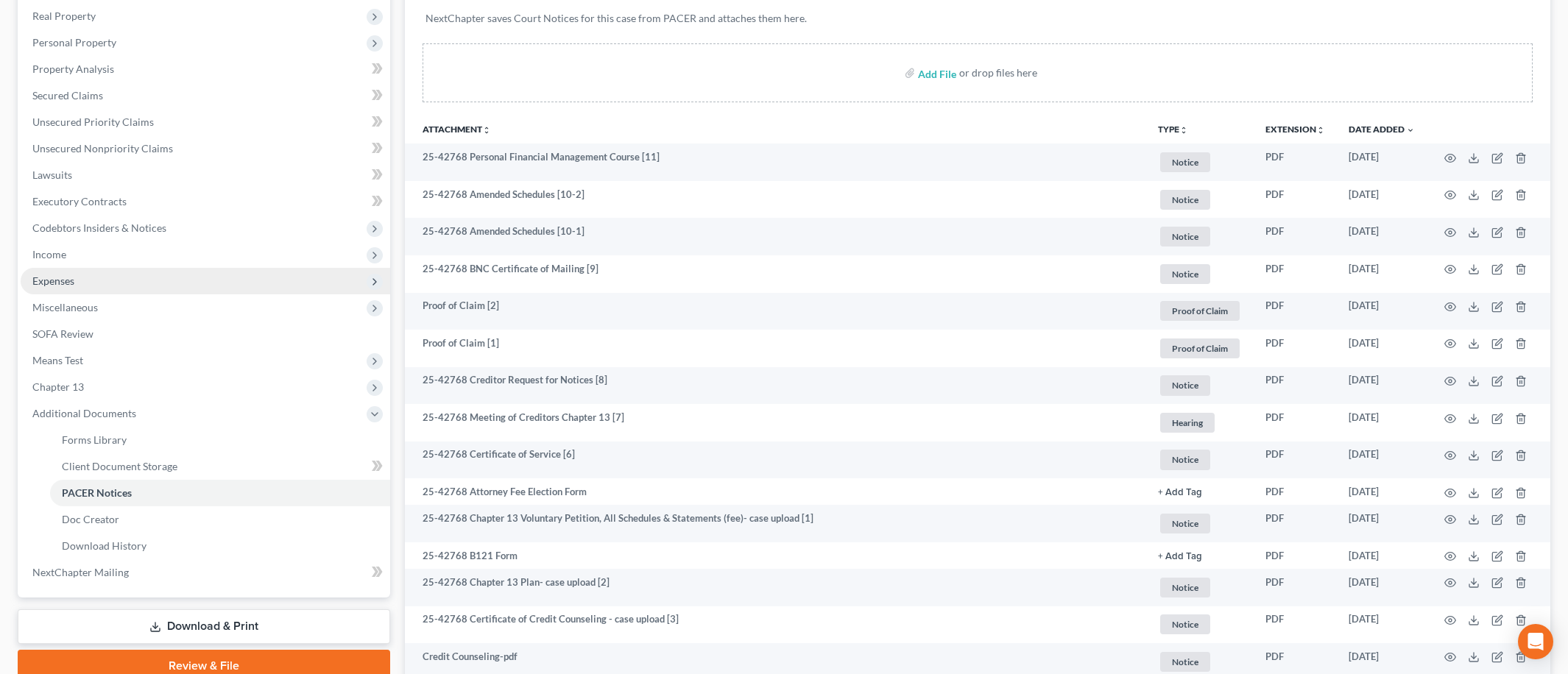
scroll to position [227, 0]
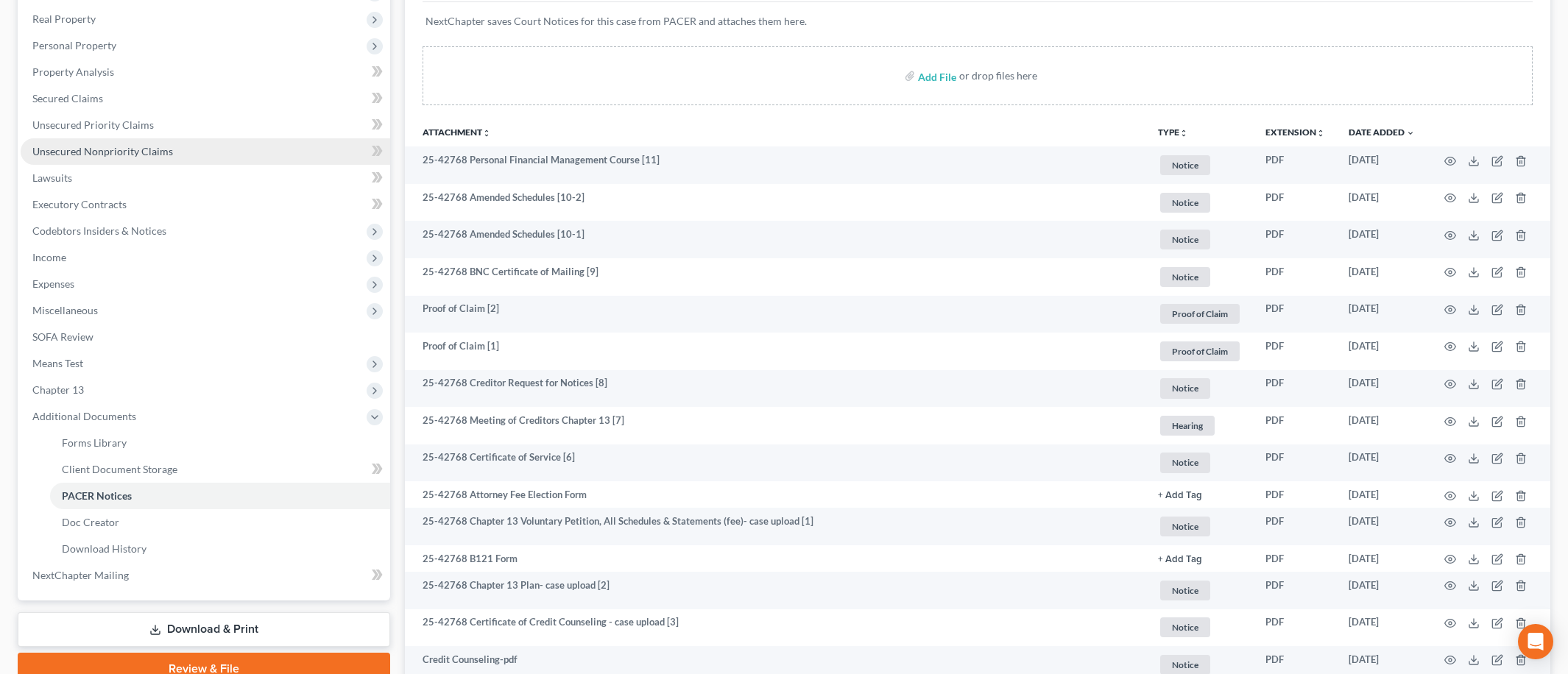
click at [255, 148] on link "Unsecured Nonpriority Claims" at bounding box center [205, 151] width 370 height 26
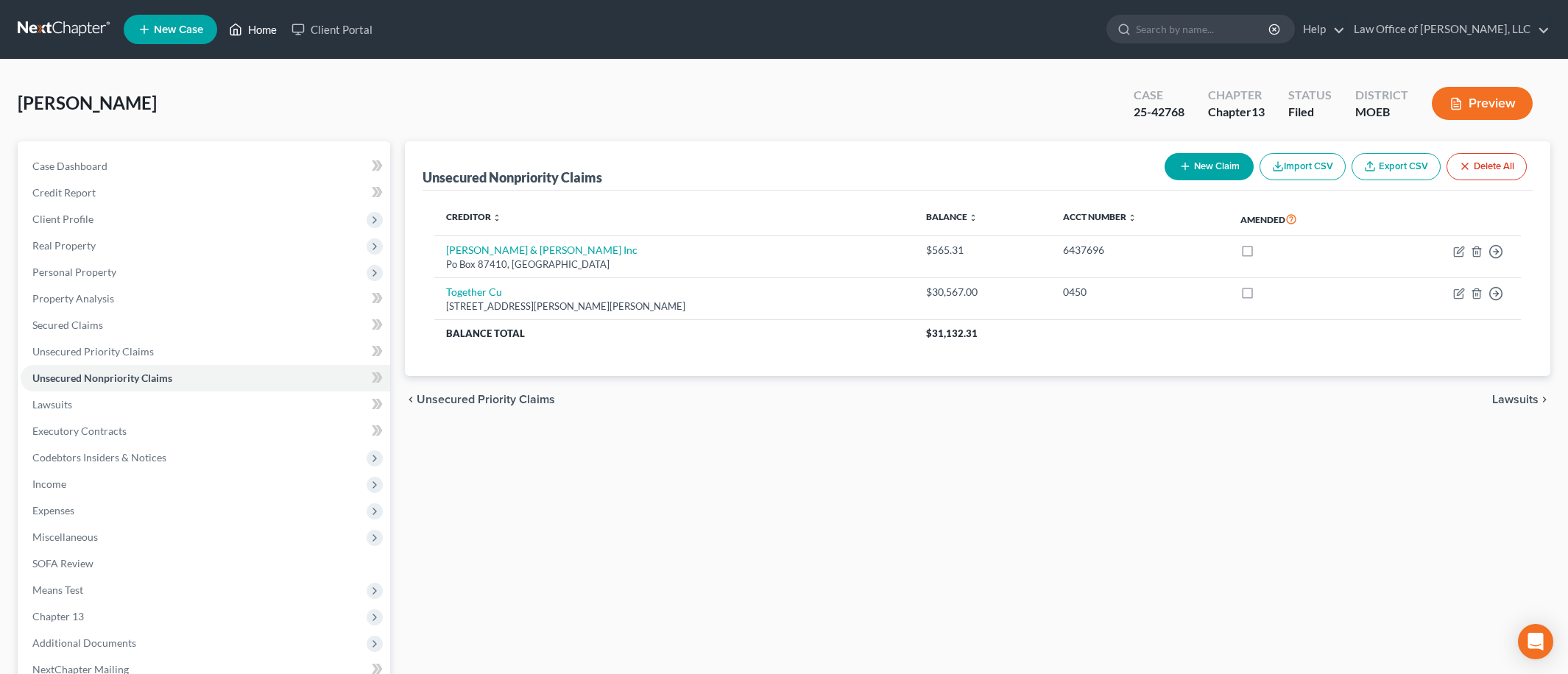
click at [260, 27] on link "Home" at bounding box center [253, 29] width 62 height 26
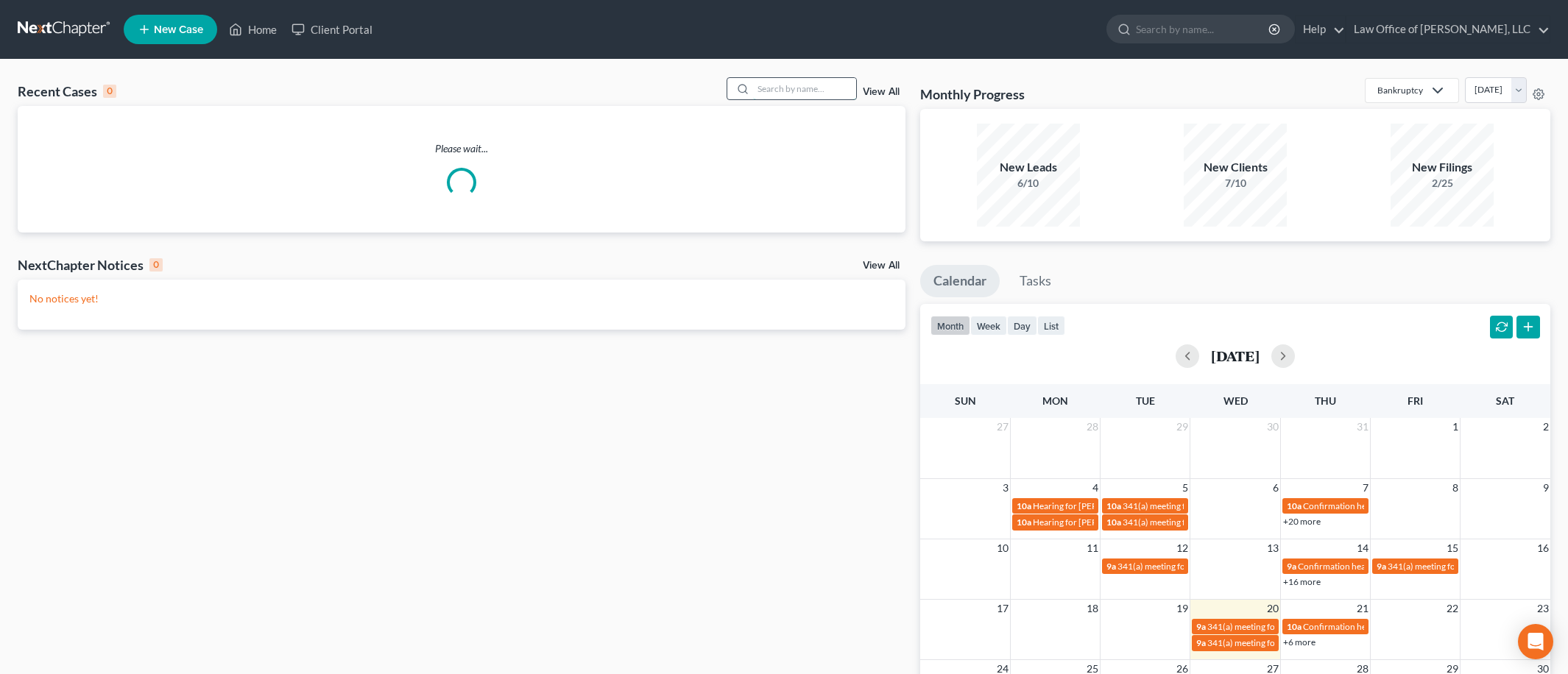
click at [815, 90] on input "search" at bounding box center [805, 88] width 103 height 21
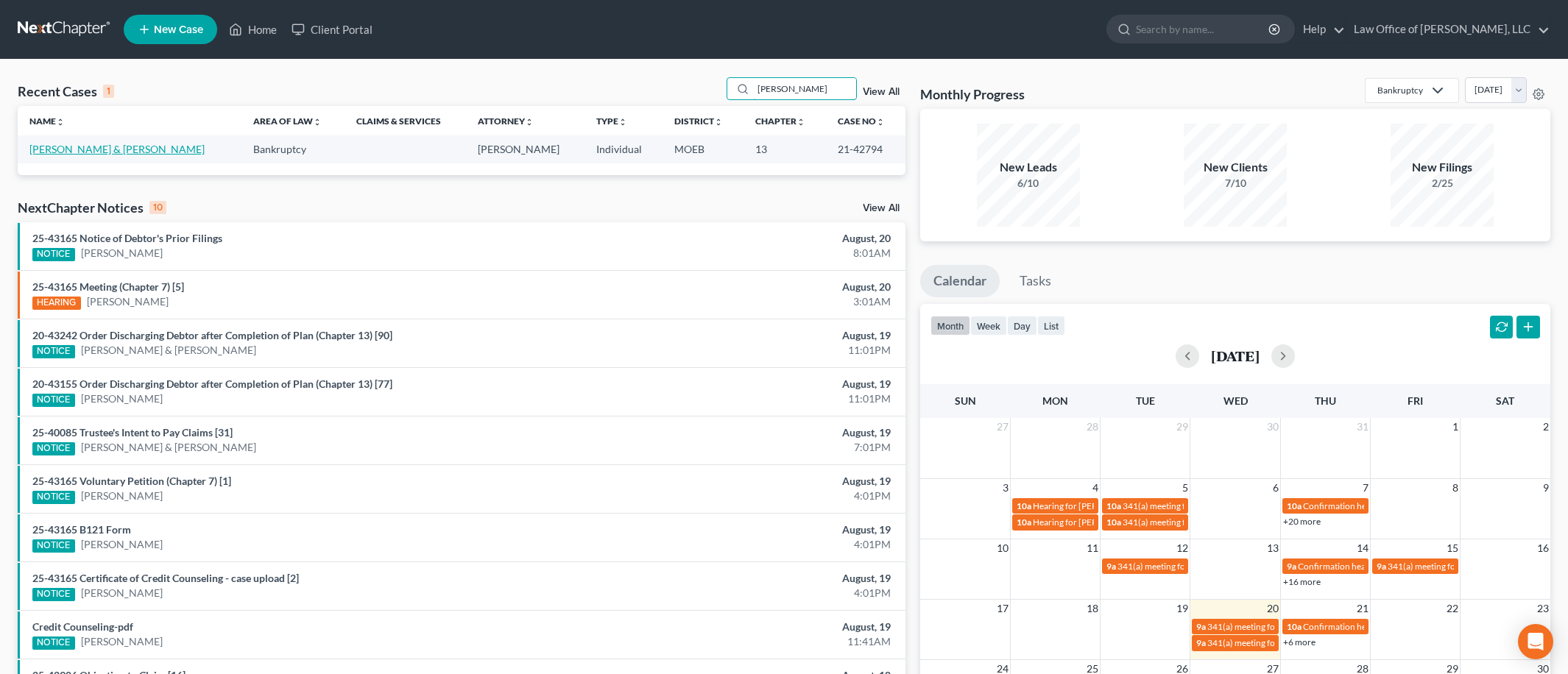
type input "[PERSON_NAME]"
click at [126, 142] on link "[PERSON_NAME] & [PERSON_NAME]" at bounding box center [117, 148] width 175 height 13
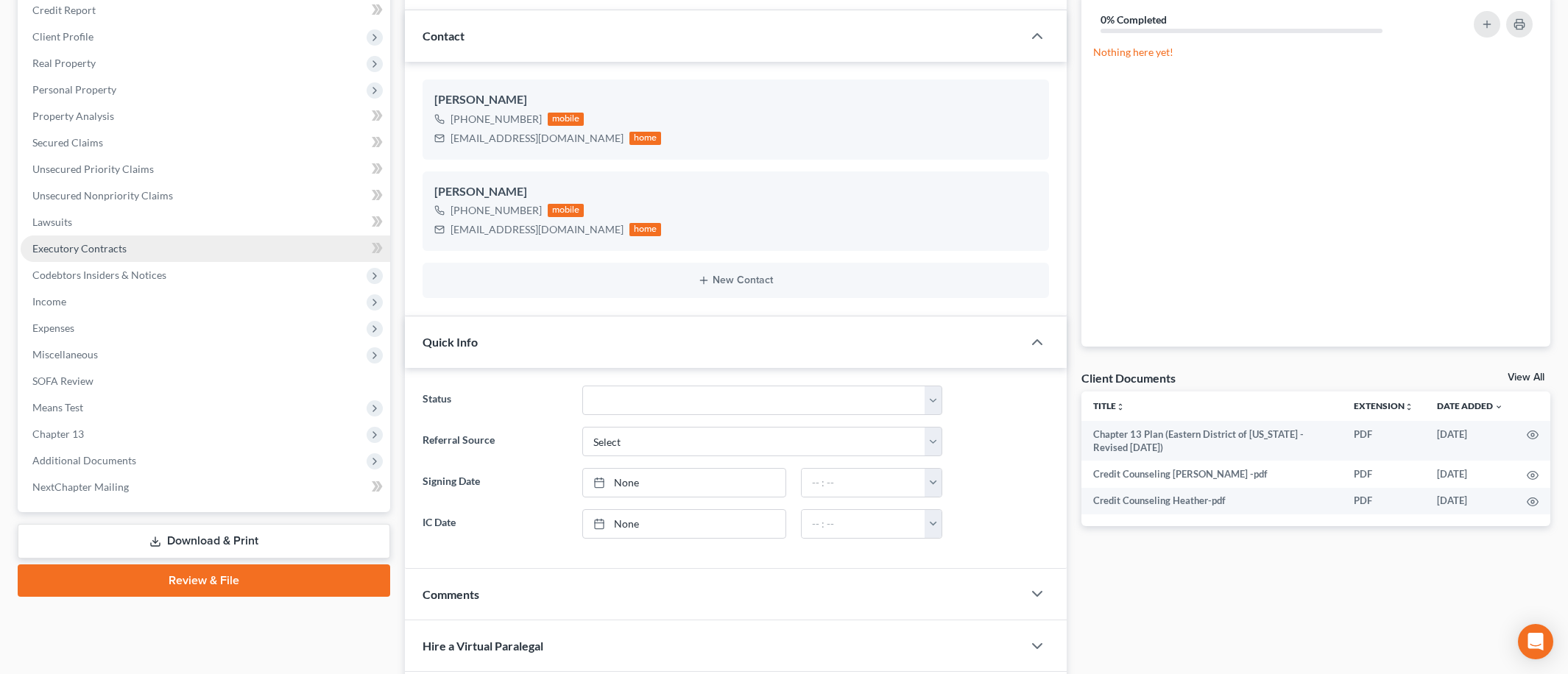
scroll to position [285, 0]
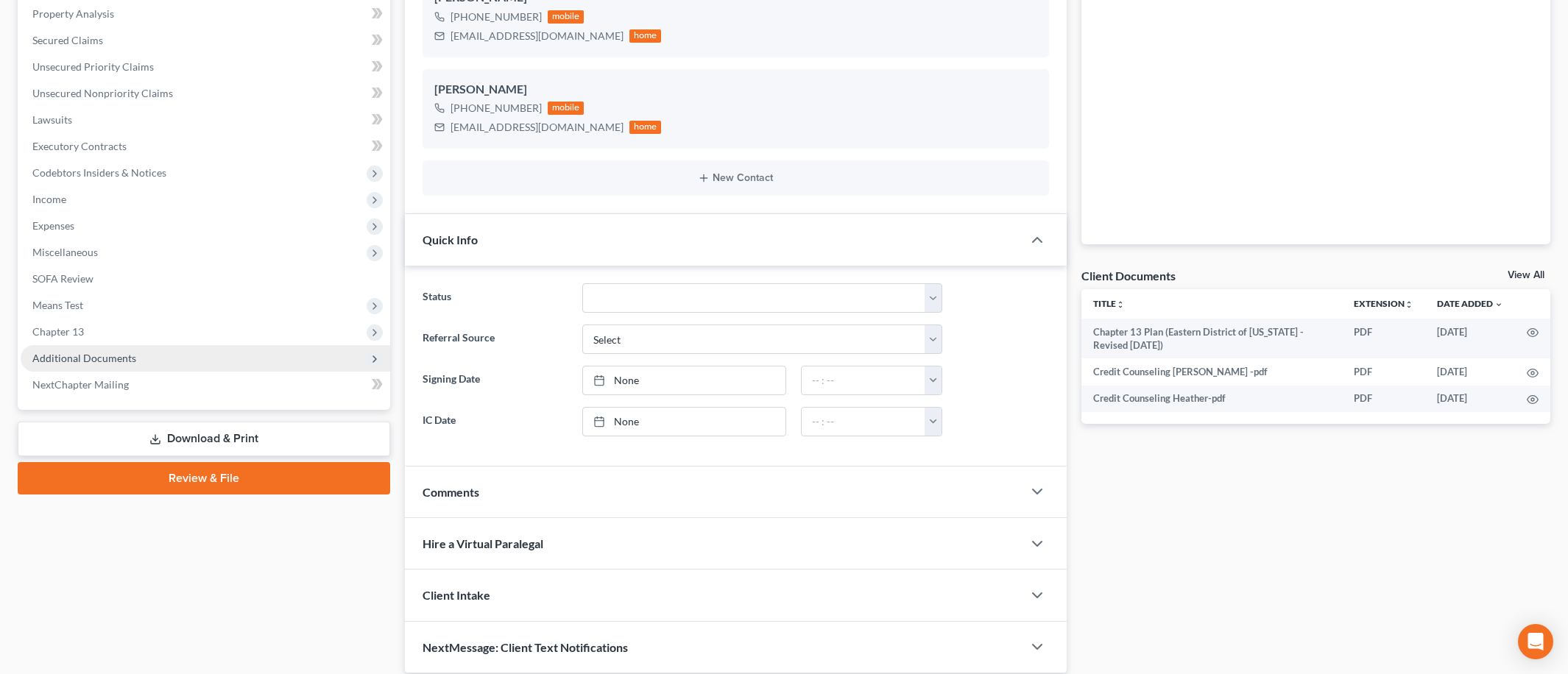
click at [137, 354] on span "Additional Documents" at bounding box center [205, 358] width 370 height 26
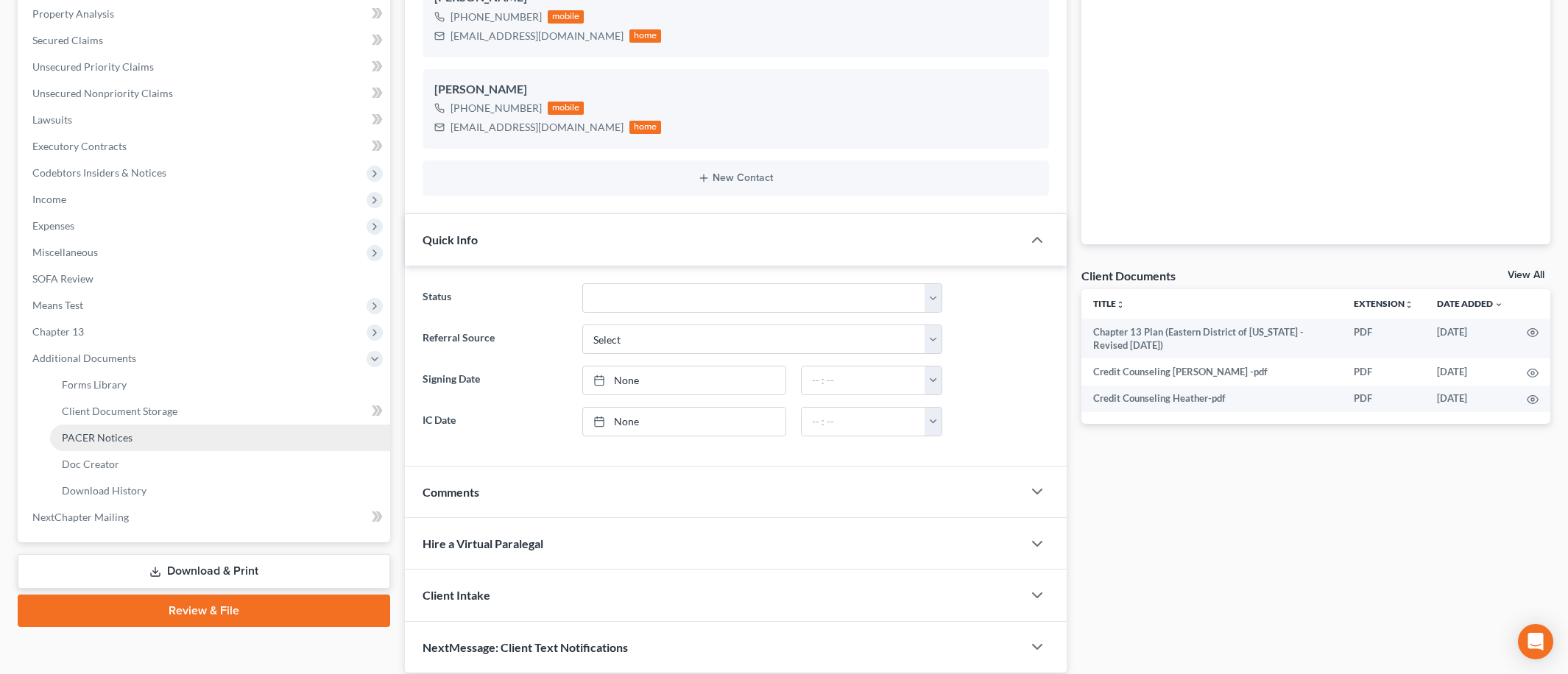
click at [158, 437] on link "PACER Notices" at bounding box center [220, 437] width 340 height 26
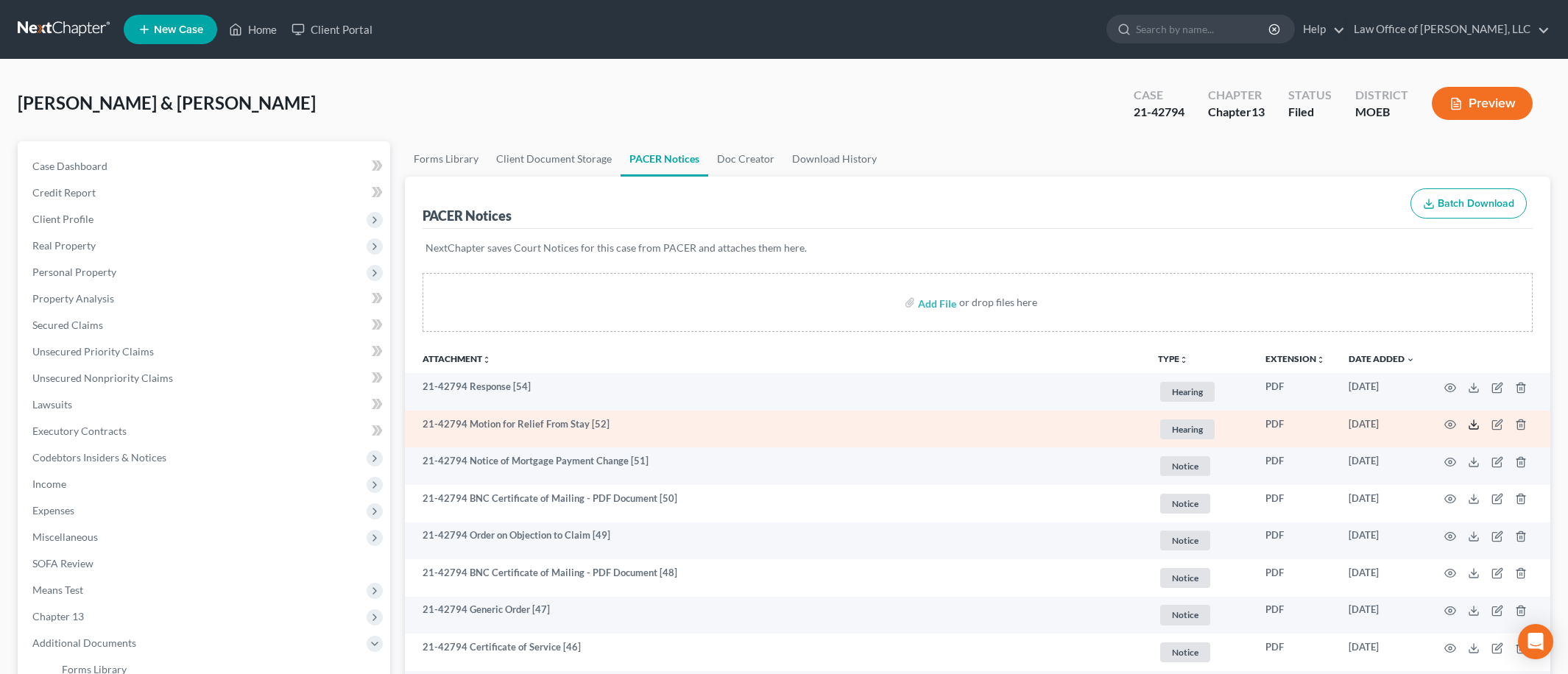
click at [1476, 426] on icon at bounding box center [1474, 425] width 12 height 12
